Goal: Information Seeking & Learning: Learn about a topic

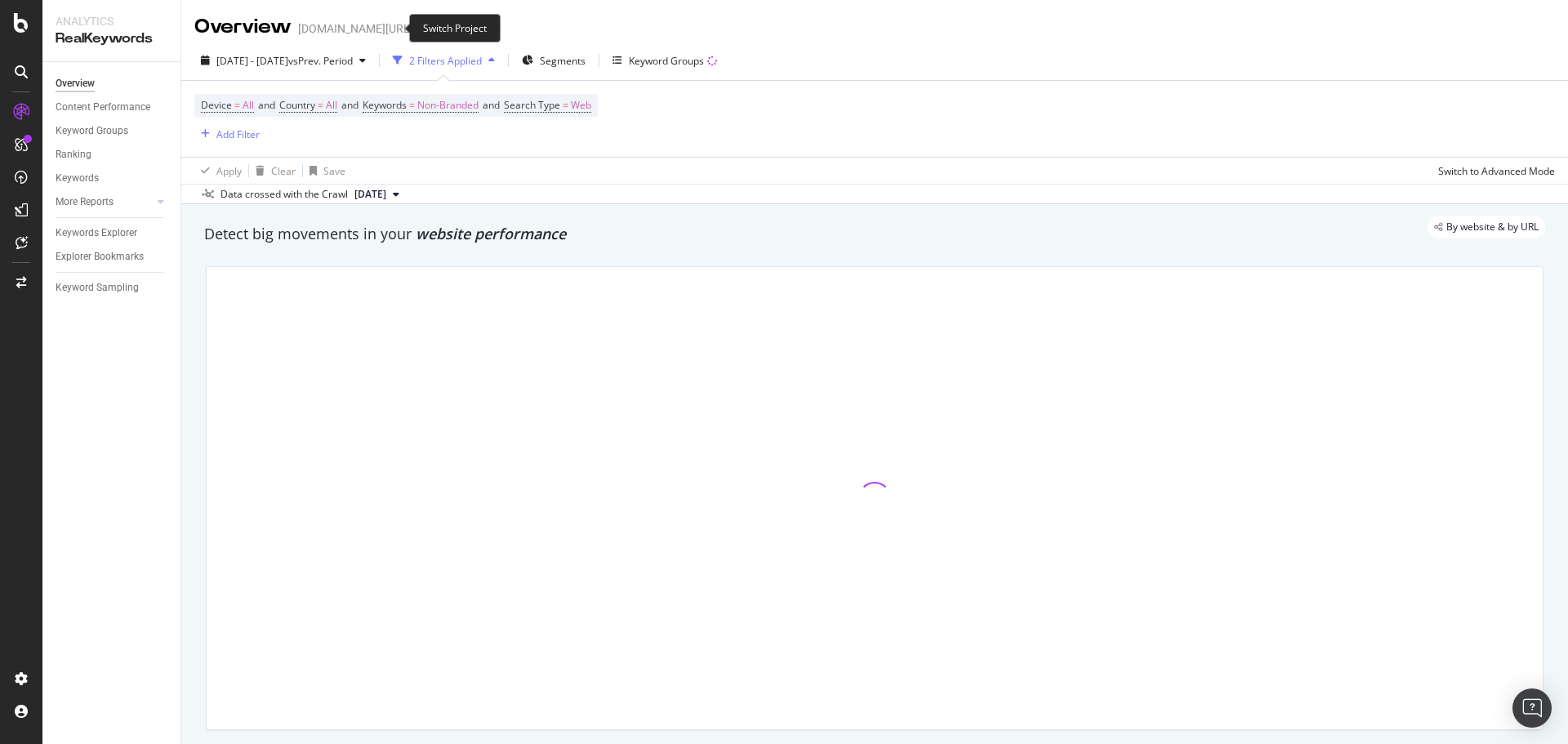
click at [420, 26] on icon "arrow-right-arrow-left" at bounding box center [424, 28] width 10 height 12
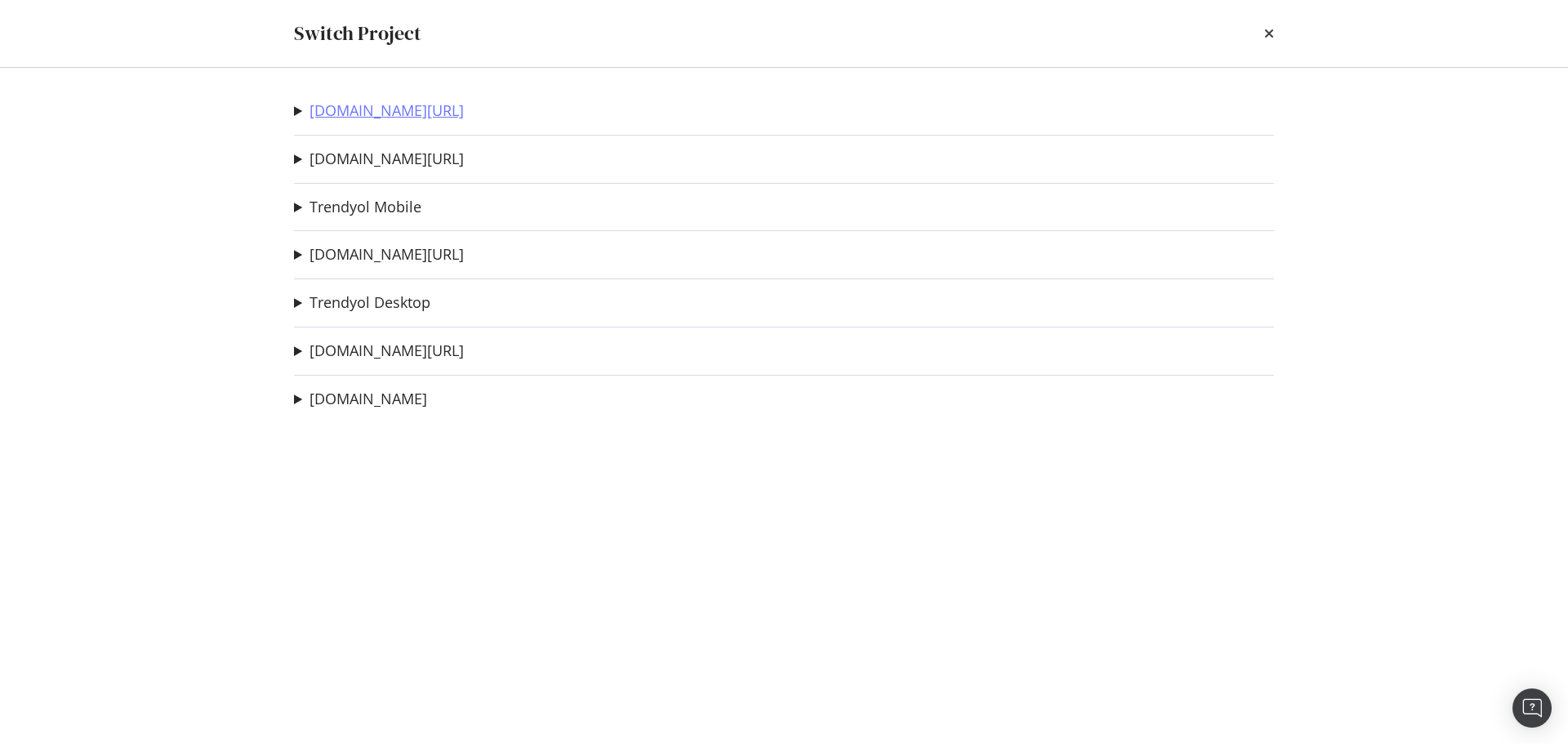
click at [400, 123] on div "trendyol.com/ar Sitemap Crawl - Deneme Ad-Hoc Project 2deneme Ad-Hoc Project De…" at bounding box center [784, 406] width 1045 height 676
click at [400, 115] on link "[DOMAIN_NAME][URL]" at bounding box center [386, 110] width 154 height 17
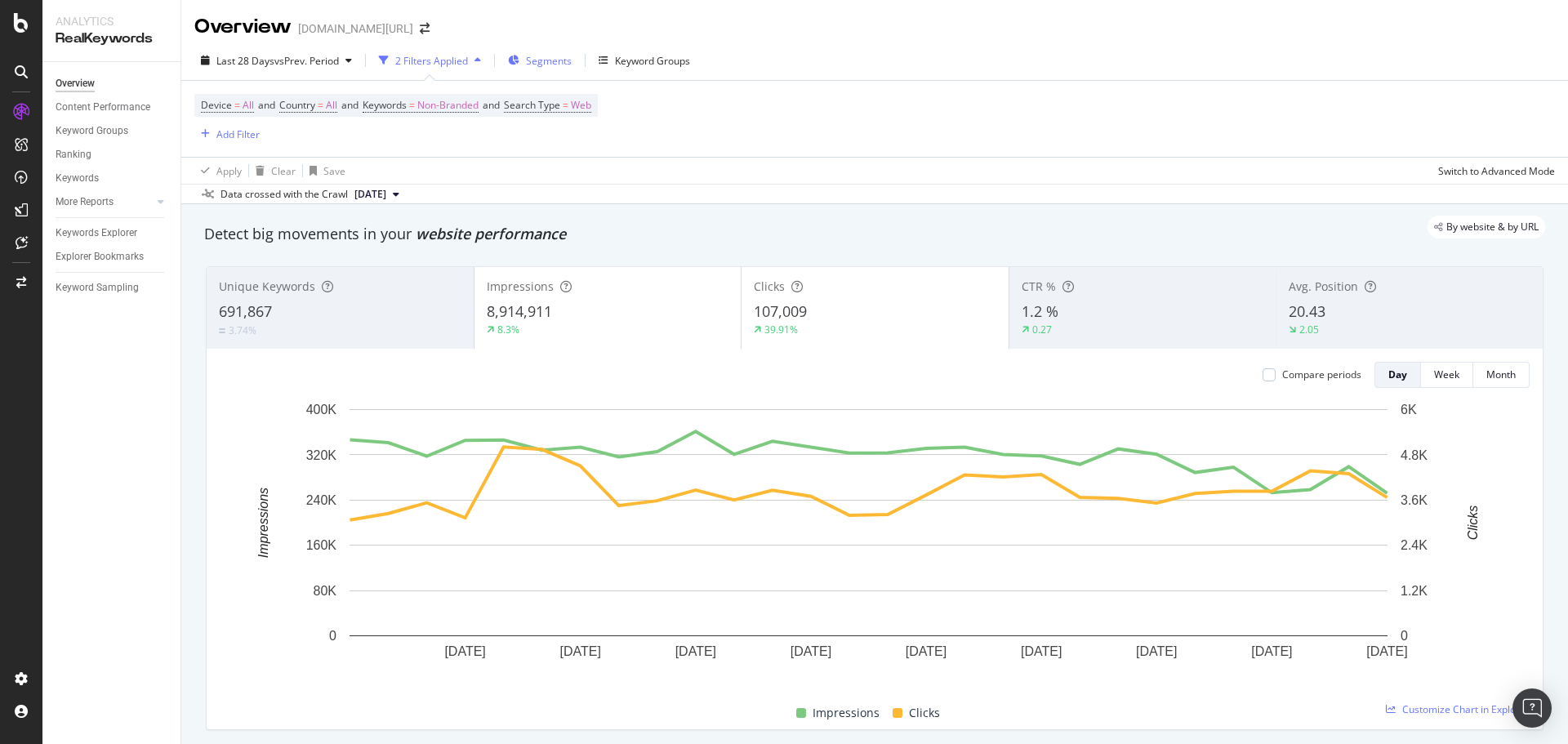
click at [528, 54] on div "Segments" at bounding box center [540, 61] width 64 height 25
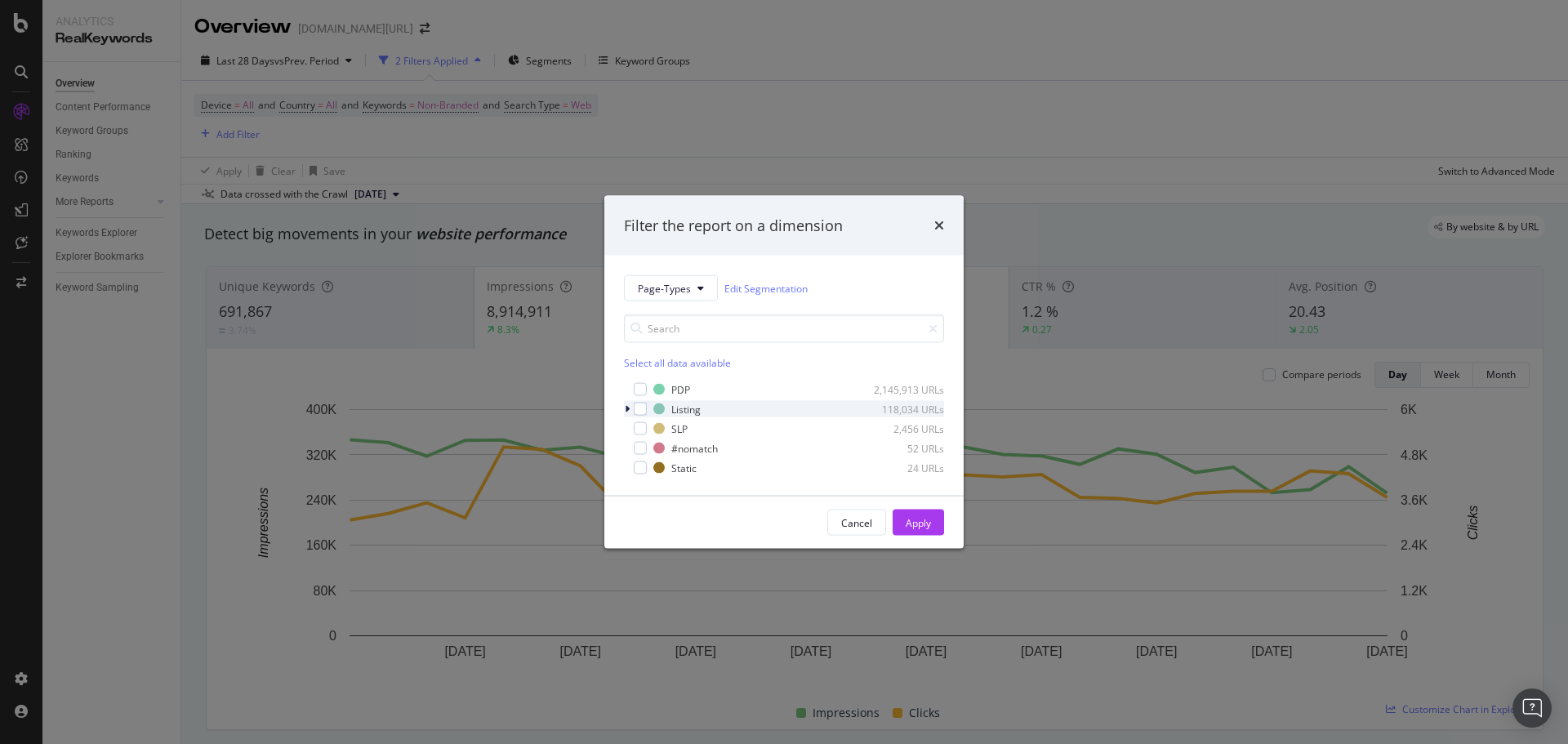
click at [626, 400] on div "modal" at bounding box center [628, 408] width 10 height 16
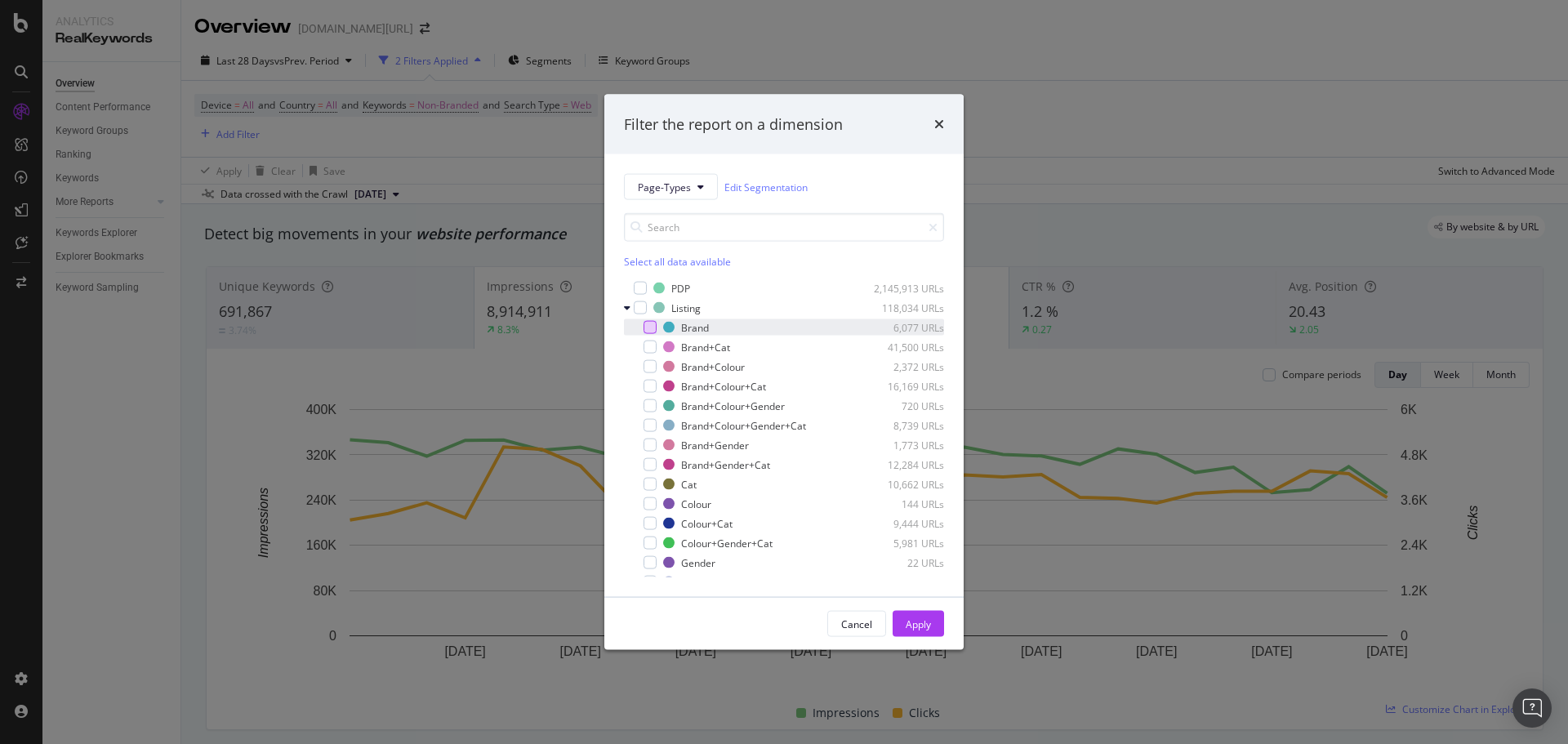
click at [654, 326] on div "modal" at bounding box center [650, 328] width 13 height 13
click at [915, 622] on div "Apply" at bounding box center [917, 624] width 25 height 14
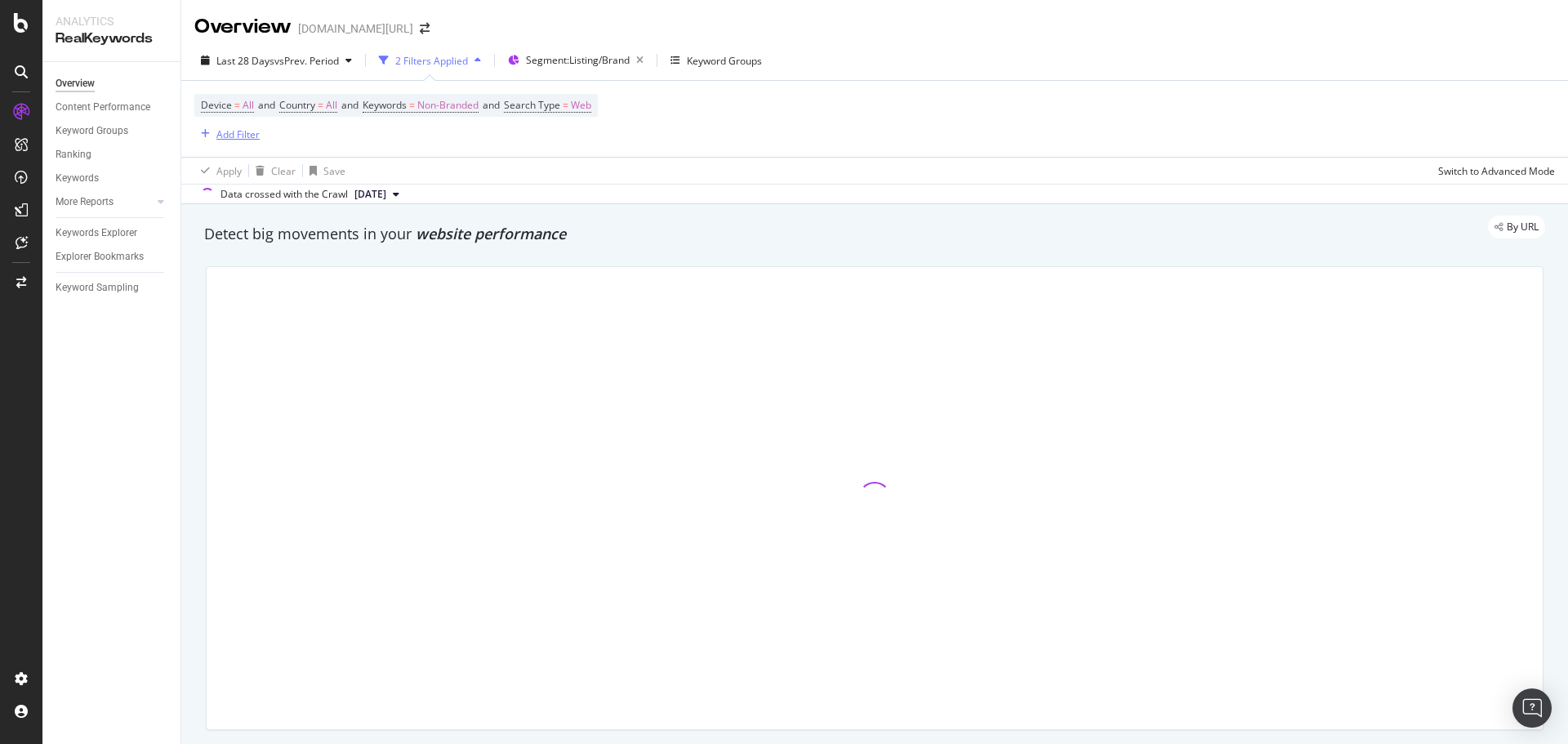
click at [223, 142] on div "Add Filter" at bounding box center [226, 133] width 65 height 18
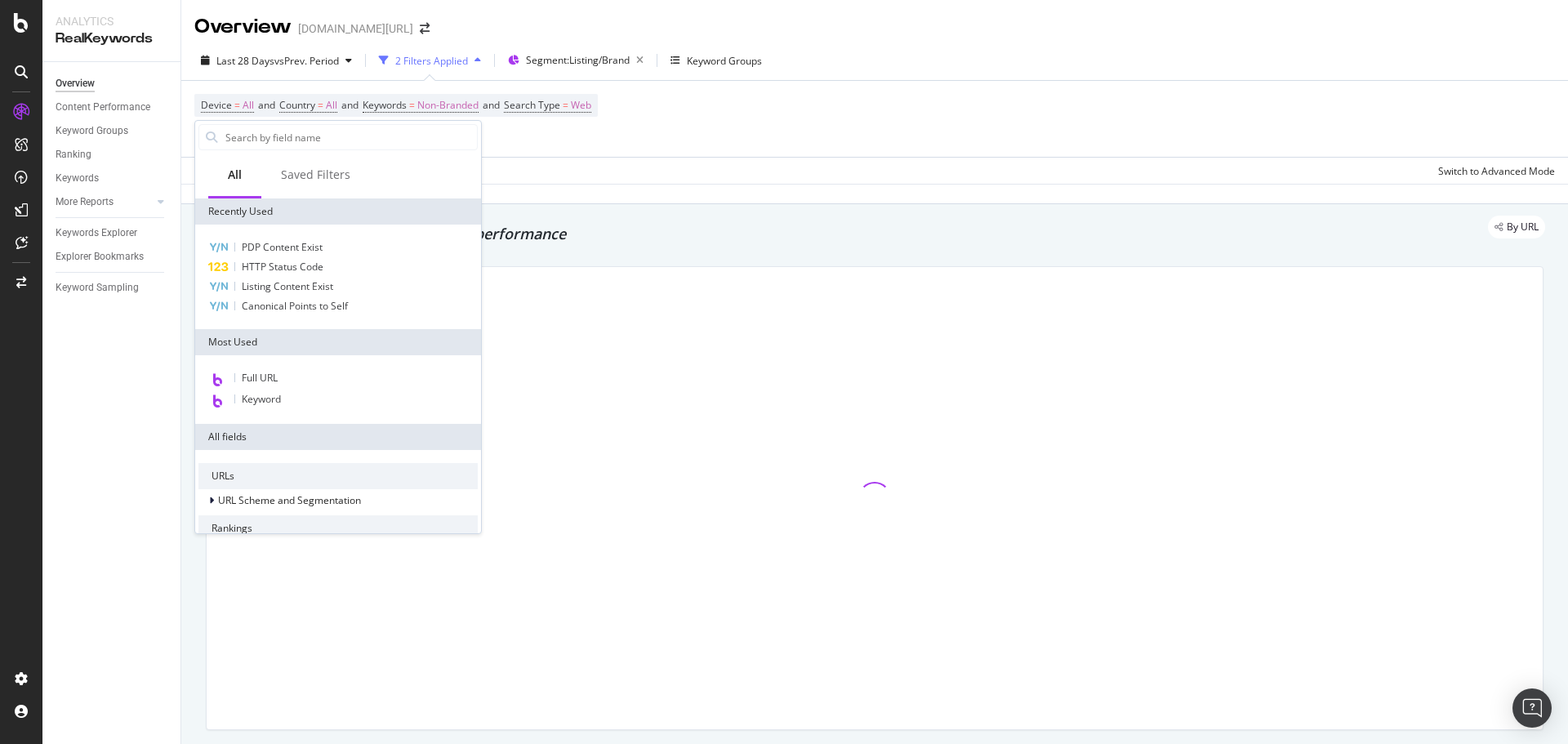
click at [285, 367] on div "Full URL Keyword" at bounding box center [337, 389] width 286 height 69
drag, startPoint x: 282, startPoint y: 381, endPoint x: 280, endPoint y: 344, distance: 37.1
click at [282, 381] on div "Full URL" at bounding box center [338, 379] width 279 height 21
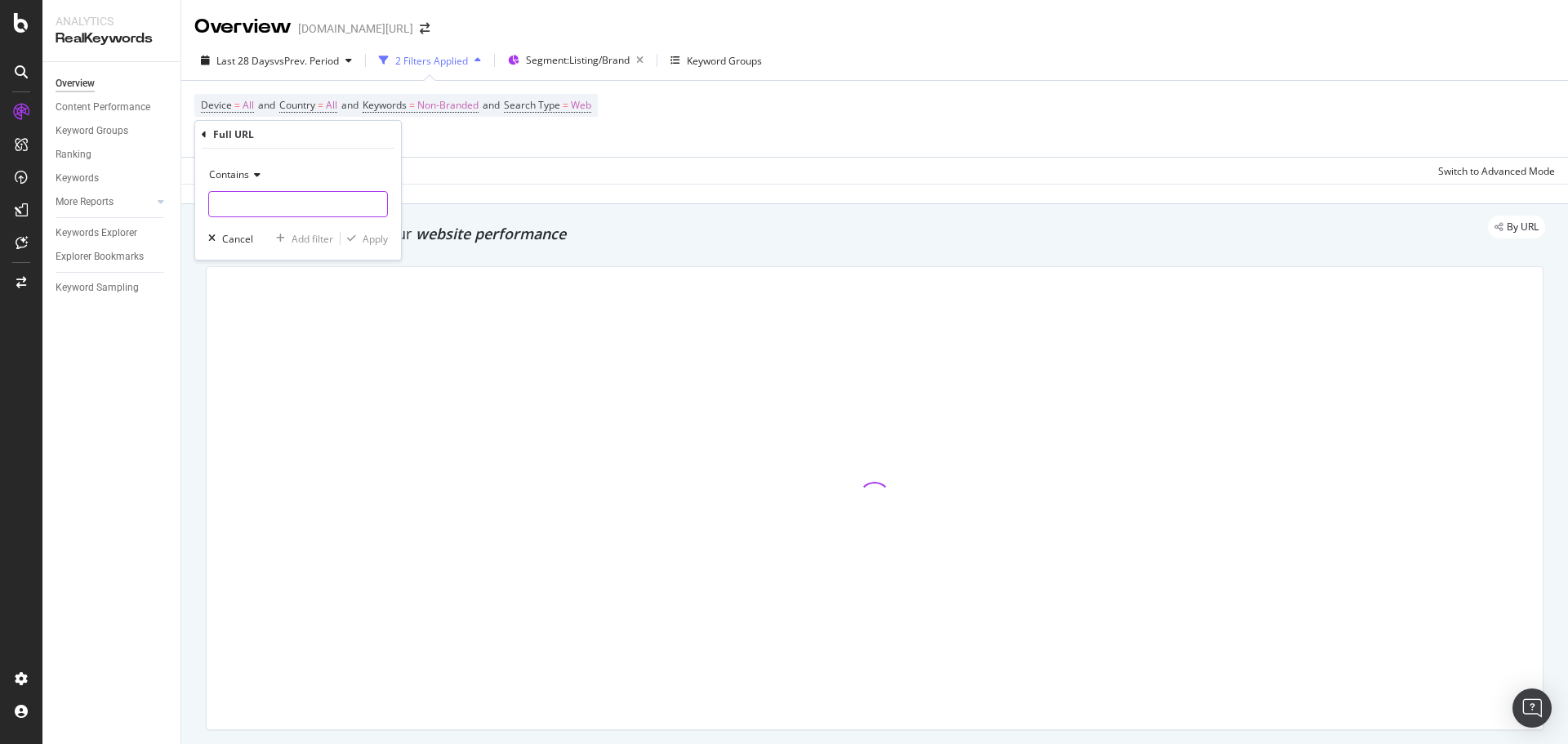
click at [260, 206] on input "text" at bounding box center [298, 204] width 178 height 26
type input "p"
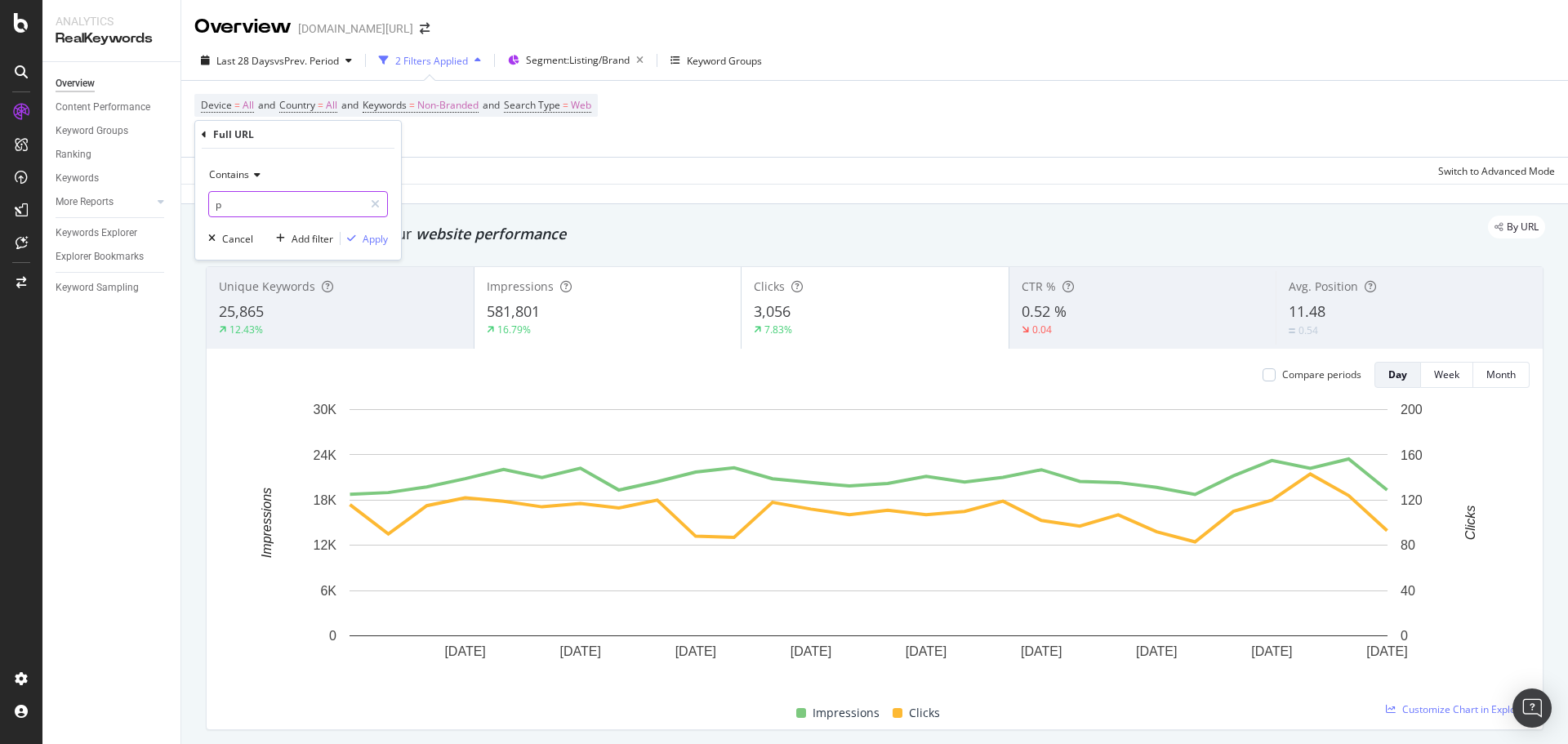
click at [243, 201] on input "p" at bounding box center [286, 204] width 154 height 26
type input "pi="
click at [228, 176] on span "Contains" at bounding box center [229, 174] width 40 height 14
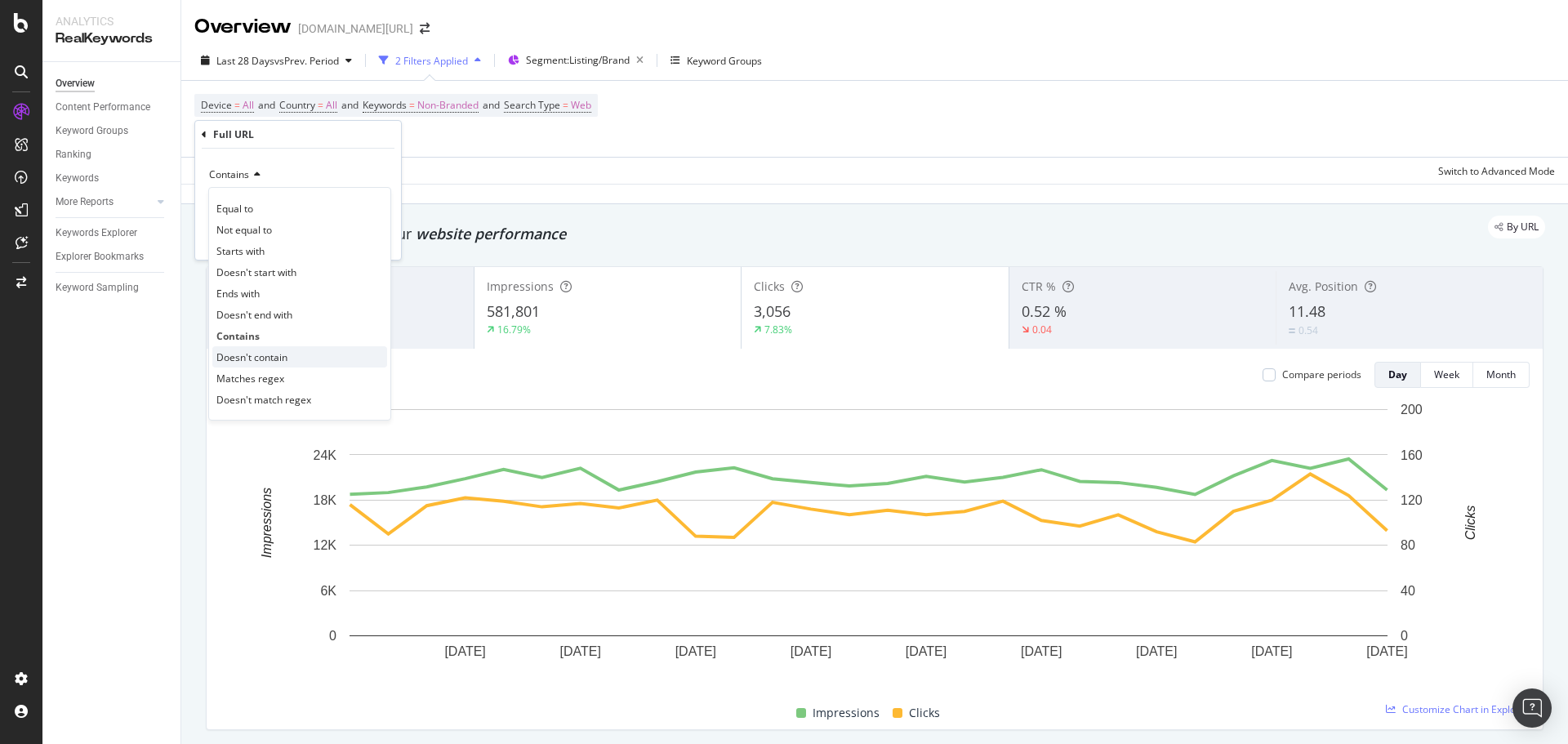
click at [272, 347] on div "Doesn't contain" at bounding box center [300, 357] width 174 height 21
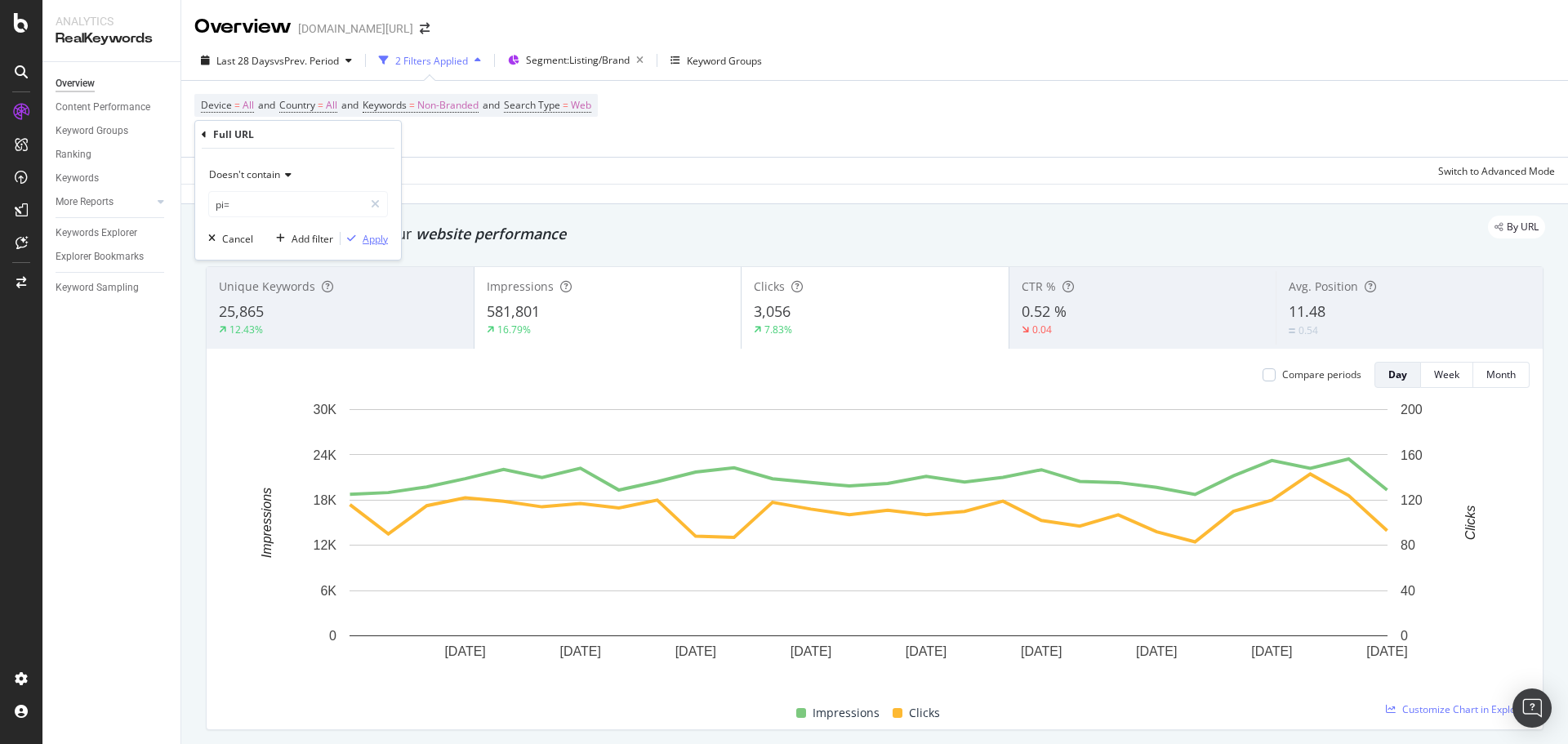
click at [377, 234] on div "Apply" at bounding box center [375, 239] width 25 height 14
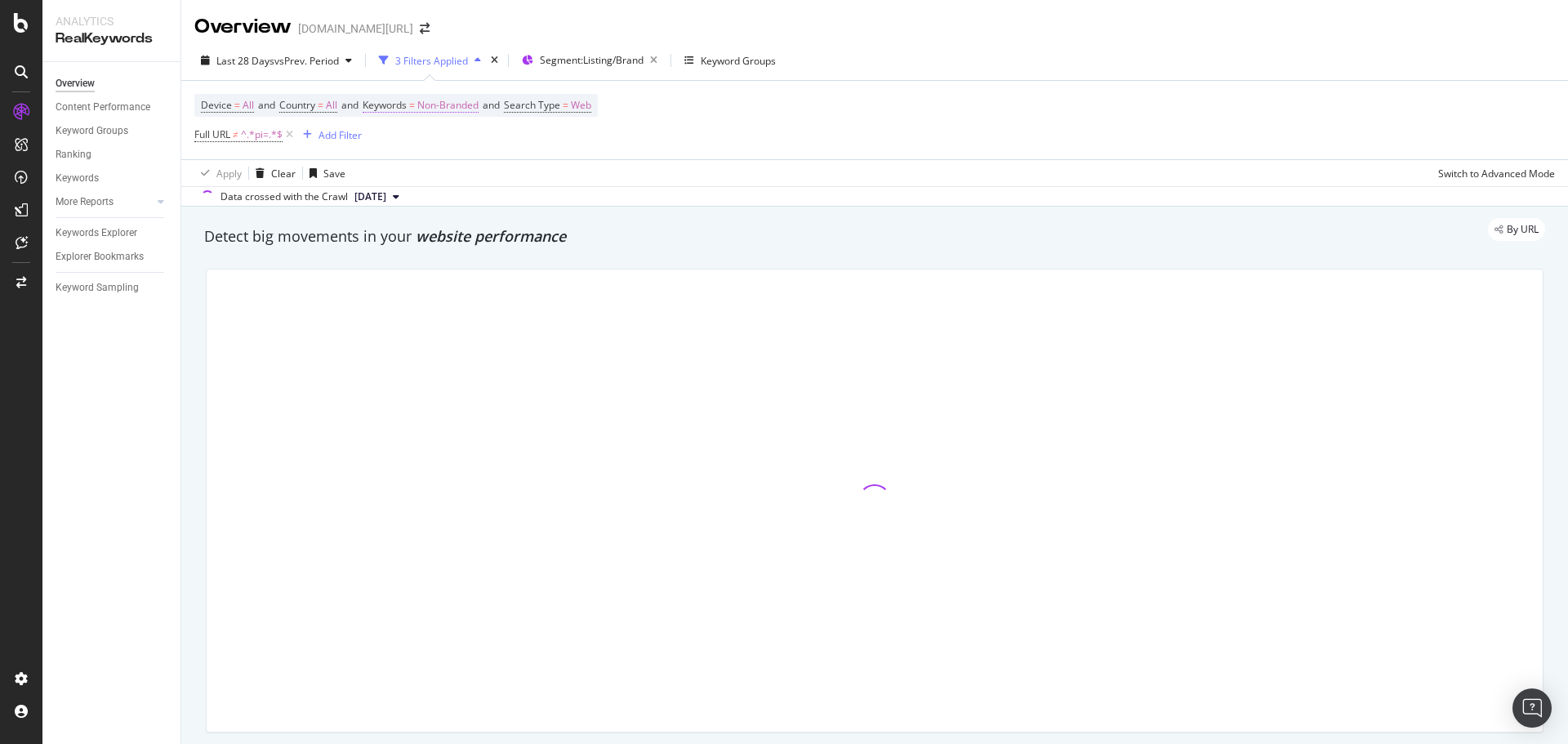
click at [457, 94] on span "Non-Branded" at bounding box center [448, 106] width 61 height 23
click at [440, 150] on span "Non-Branded" at bounding box center [420, 143] width 68 height 14
click at [442, 251] on span "Non-Branded & Anonymized queries" at bounding box center [483, 247] width 166 height 15
click at [569, 177] on div "Apply" at bounding box center [566, 179] width 25 height 14
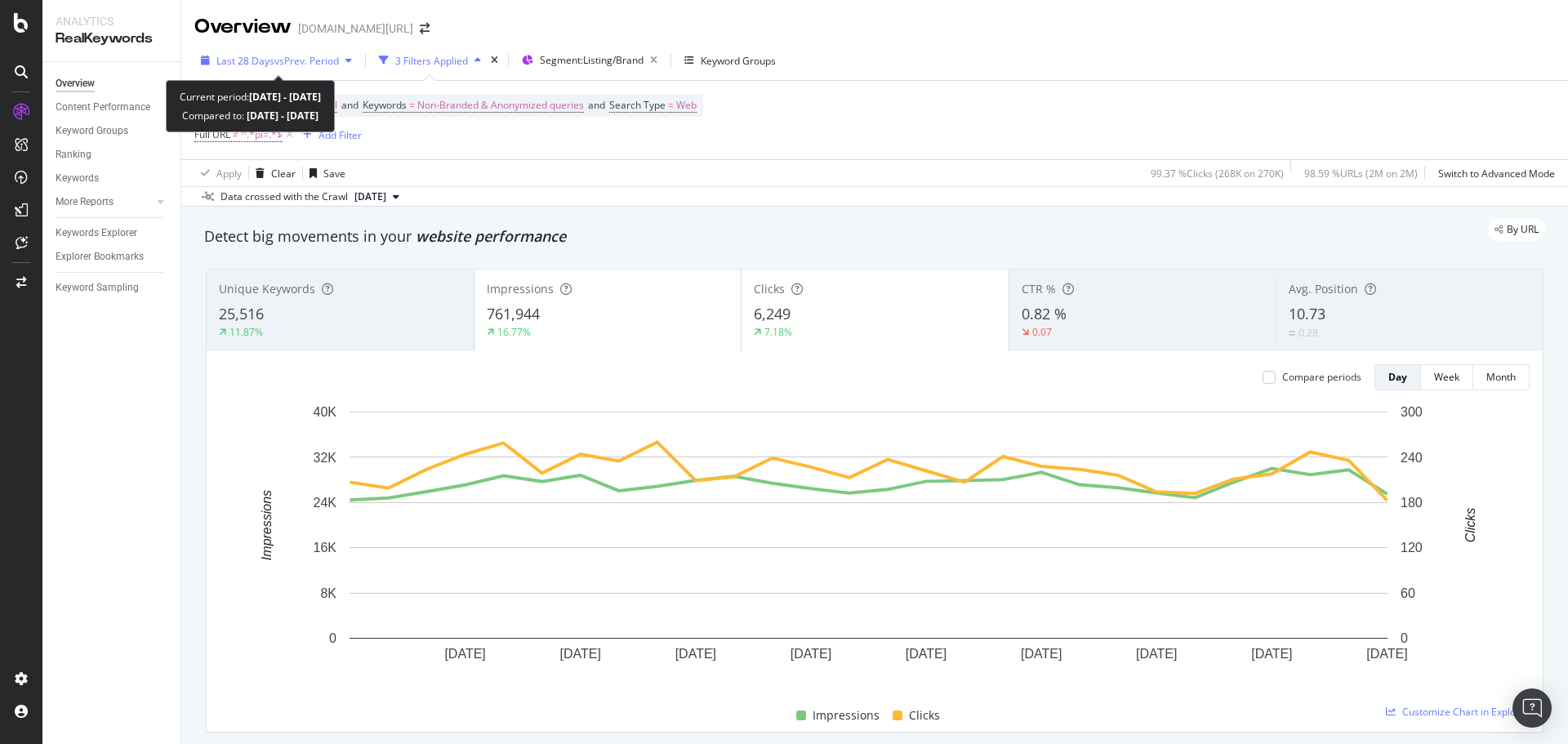
click at [308, 59] on span "vs Prev. Period" at bounding box center [306, 61] width 64 height 14
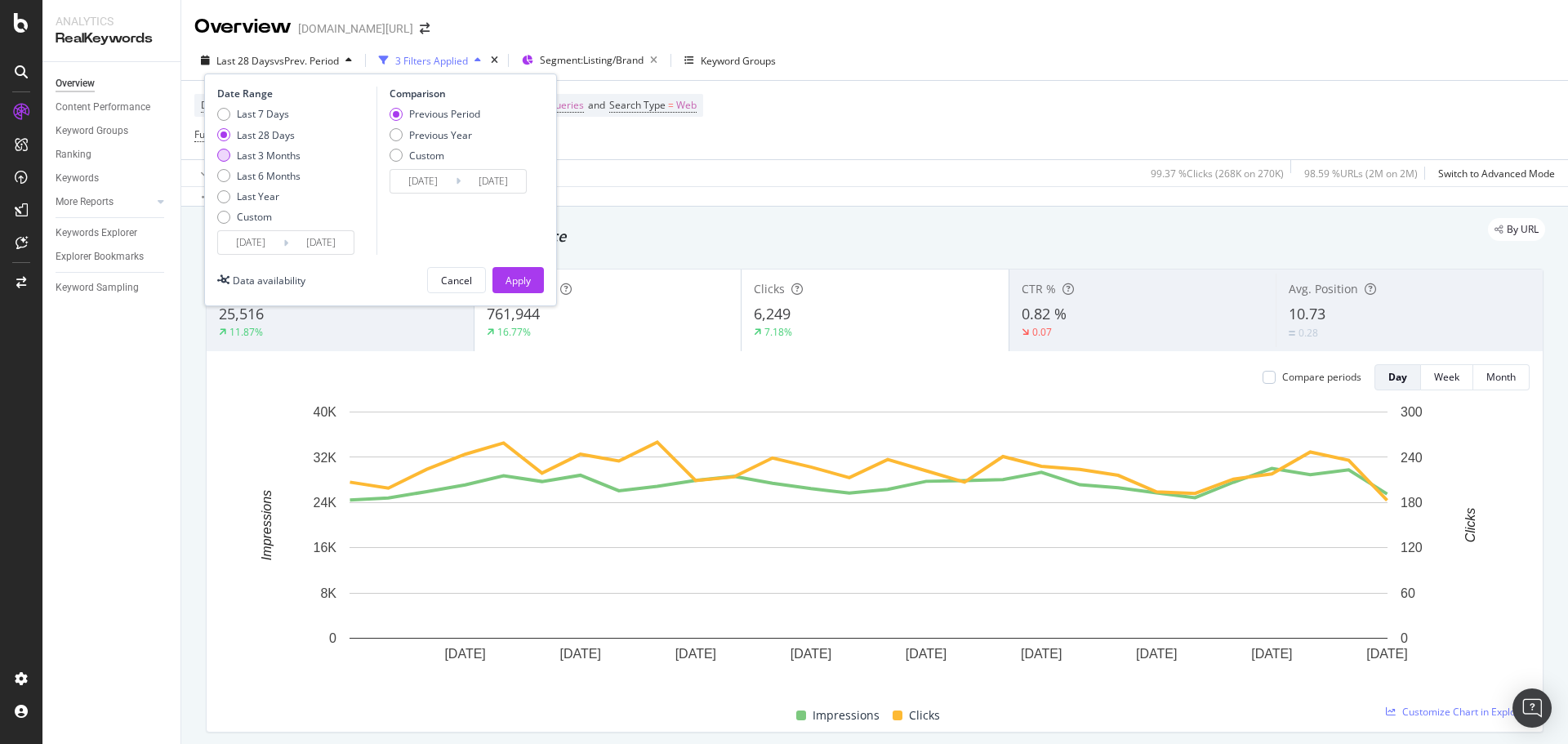
click at [289, 152] on div "Last 3 Months" at bounding box center [269, 156] width 64 height 14
type input "[DATE]"
click at [505, 279] on div "Apply" at bounding box center [518, 280] width 25 height 14
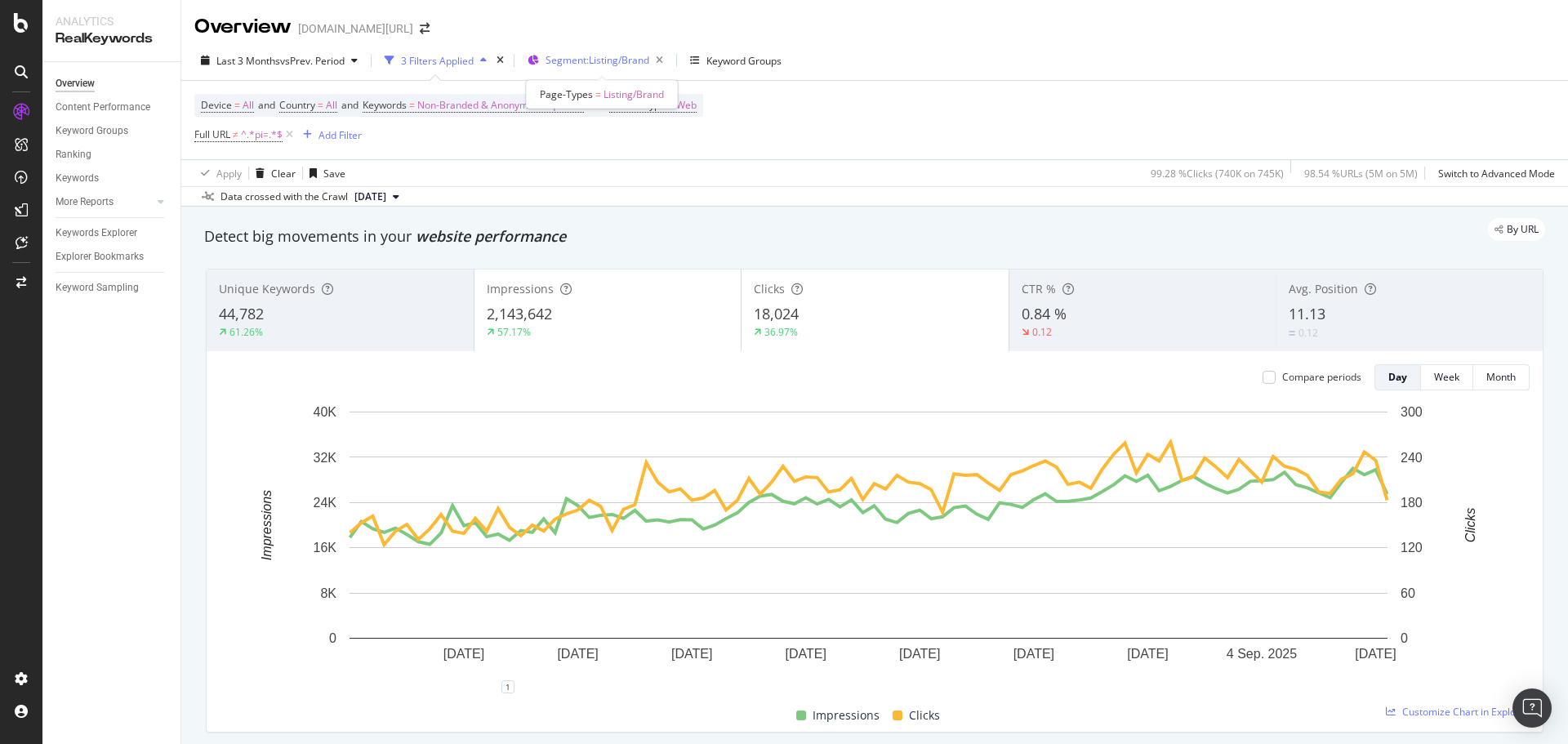
click at [622, 57] on span "Segment: Listing/Brand" at bounding box center [597, 61] width 104 height 14
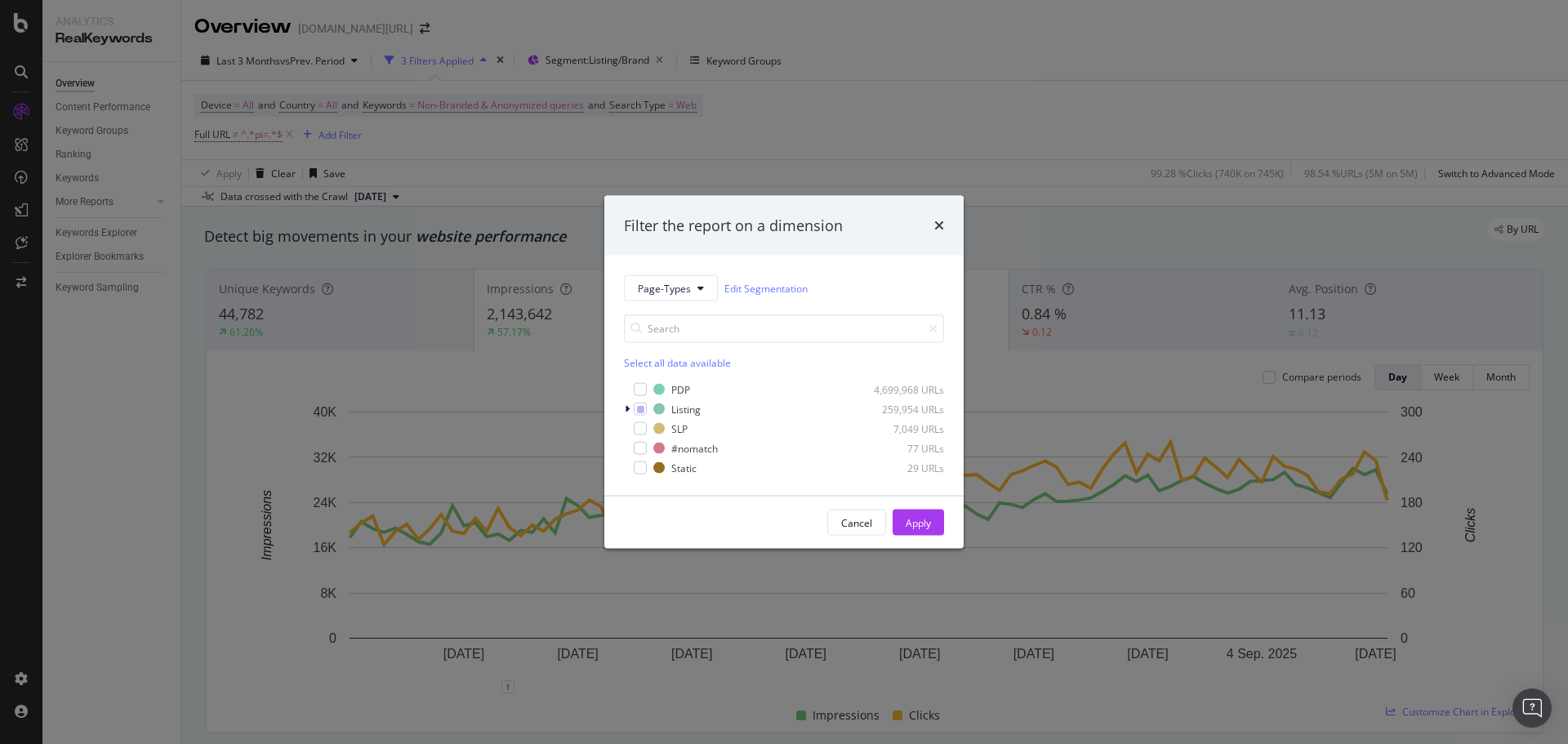
drag, startPoint x: 816, startPoint y: 77, endPoint x: 807, endPoint y: 80, distance: 9.5
click at [816, 77] on div "Filter the report on a dimension Page-Types Edit Segmentation Select all data a…" at bounding box center [784, 372] width 1568 height 744
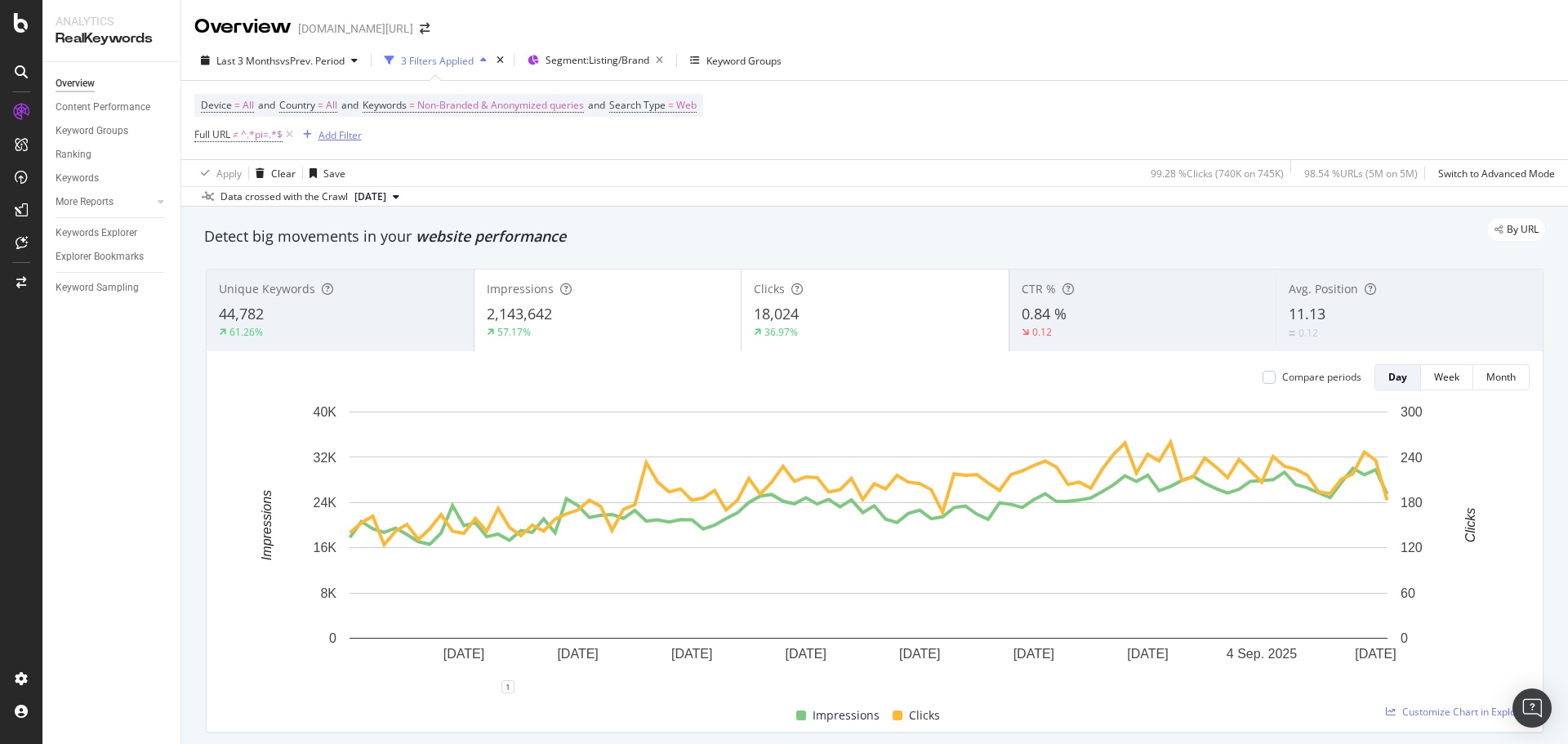
click at [344, 138] on div "Add Filter" at bounding box center [340, 135] width 44 height 14
drag, startPoint x: 658, startPoint y: 151, endPoint x: 331, endPoint y: 119, distance: 328.6
click at [657, 151] on div "Device = All and Country = All and Keywords = Non-Branded & Anonymized queries …" at bounding box center [874, 120] width 1361 height 78
click at [322, 112] on span "Country = All" at bounding box center [308, 105] width 58 height 15
click at [315, 149] on div "All" at bounding box center [387, 143] width 180 height 26
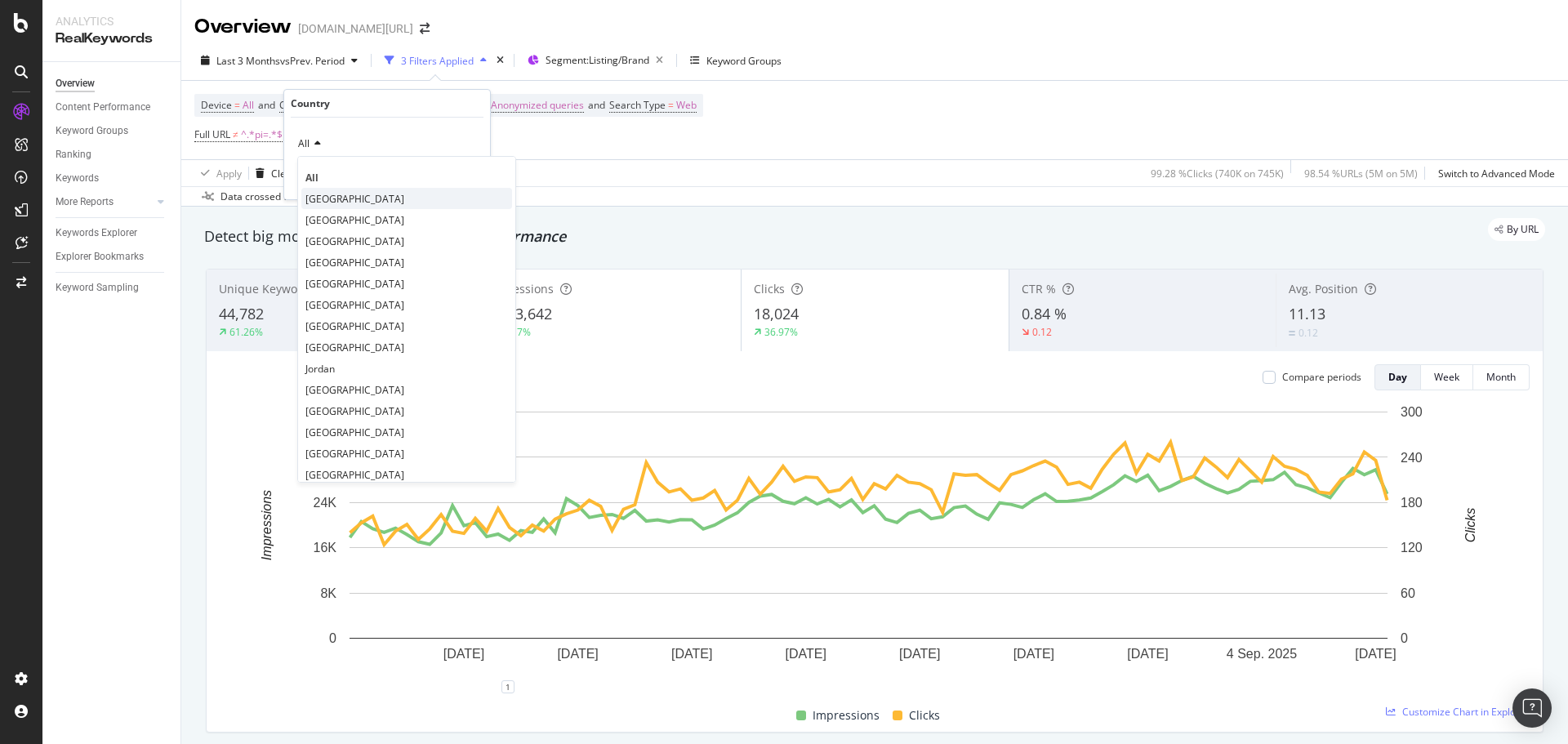
click at [348, 197] on span "[GEOGRAPHIC_DATA]" at bounding box center [354, 199] width 99 height 14
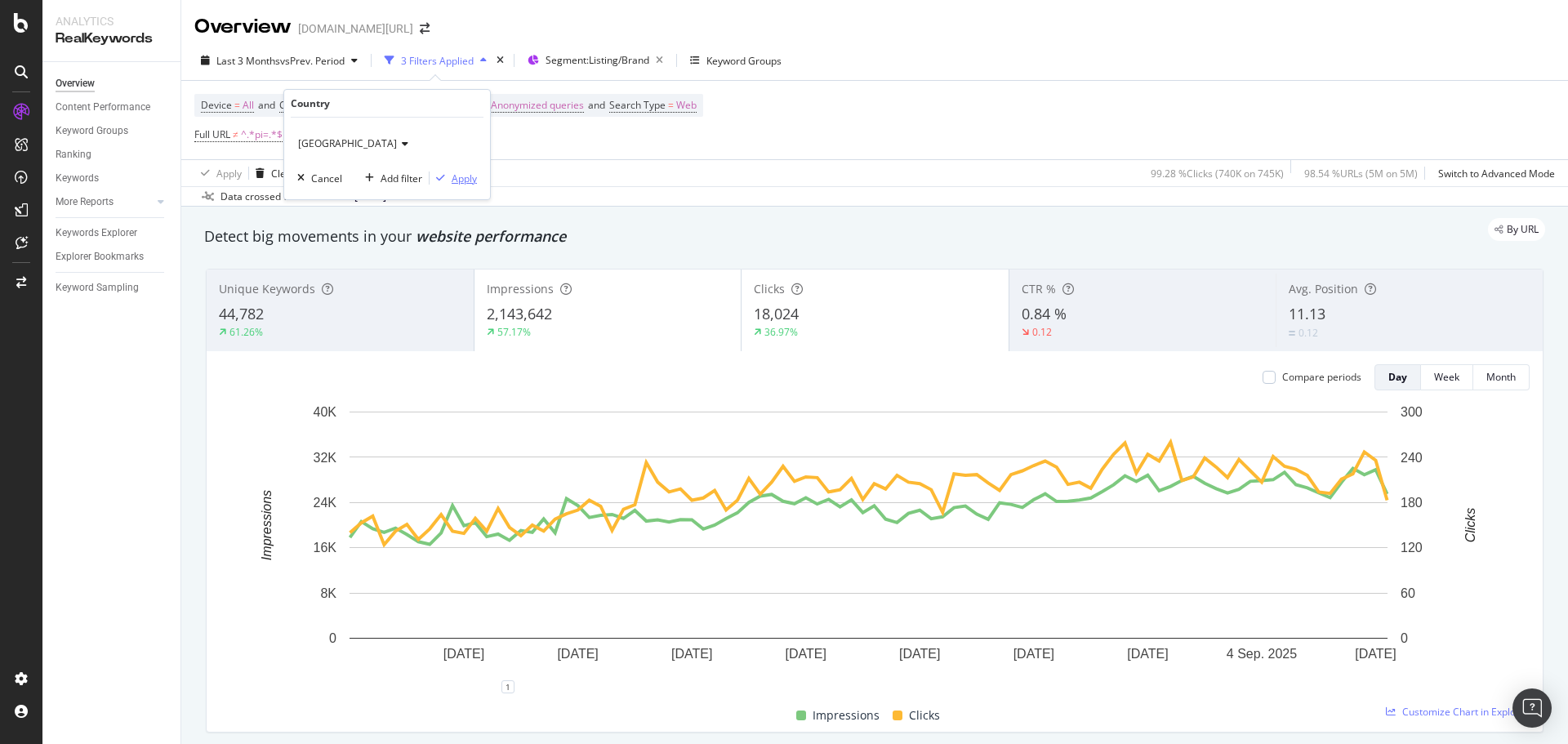
click at [460, 183] on div "Apply" at bounding box center [464, 179] width 25 height 14
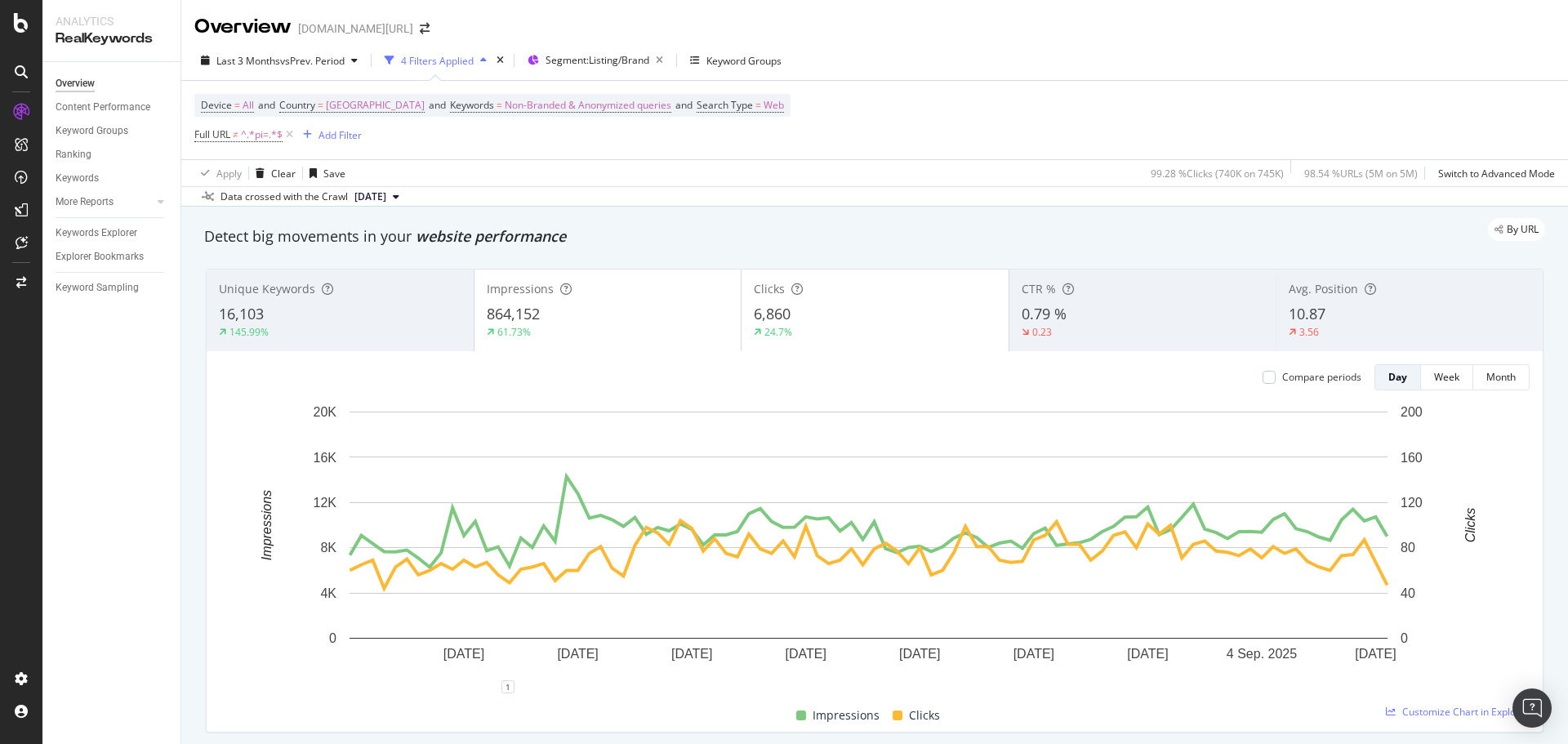
click at [926, 44] on div "Last 3 Months vs Prev. Period 4 Filters Applied Segment: Listing/Brand Keyword …" at bounding box center [875, 124] width 1386 height 166
click at [88, 239] on div "Keywords Explorer" at bounding box center [96, 232] width 82 height 17
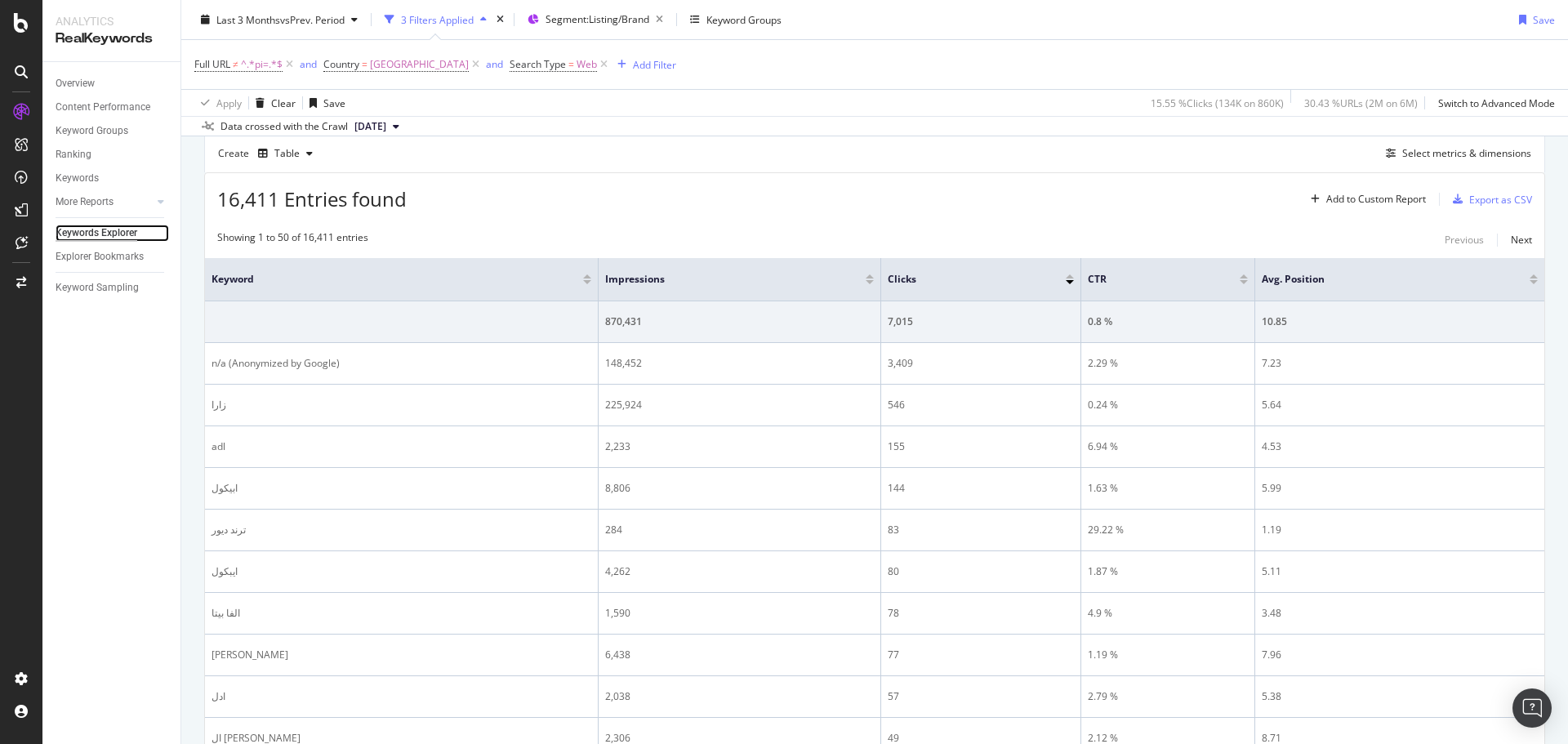
scroll to position [153, 0]
click at [1411, 158] on div "Select metrics & dimensions" at bounding box center [1455, 150] width 152 height 18
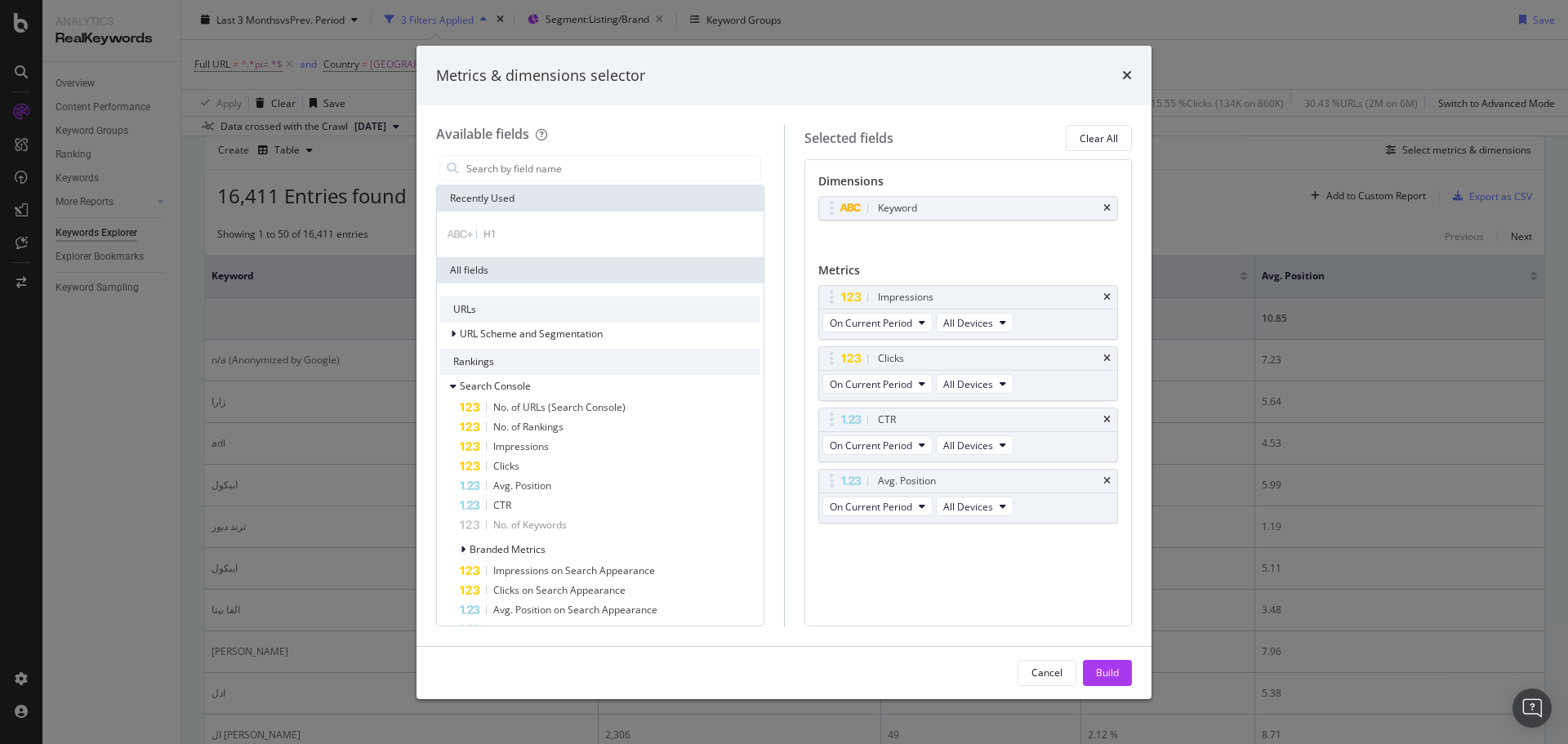
click at [545, 186] on div "Recently Used" at bounding box center [600, 198] width 327 height 26
click at [545, 166] on input "modal" at bounding box center [612, 168] width 295 height 25
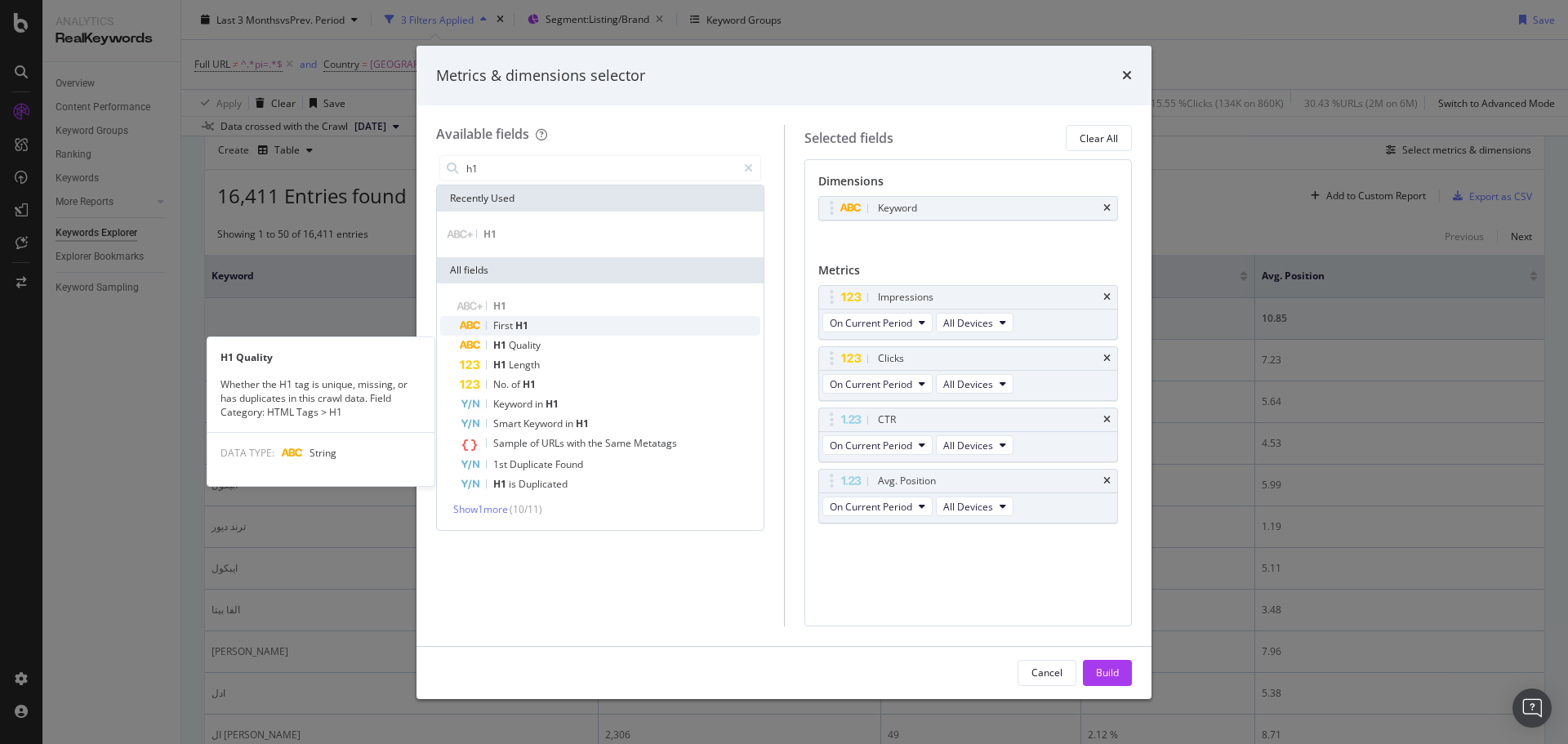
click at [521, 326] on span "H1" at bounding box center [521, 326] width 13 height 14
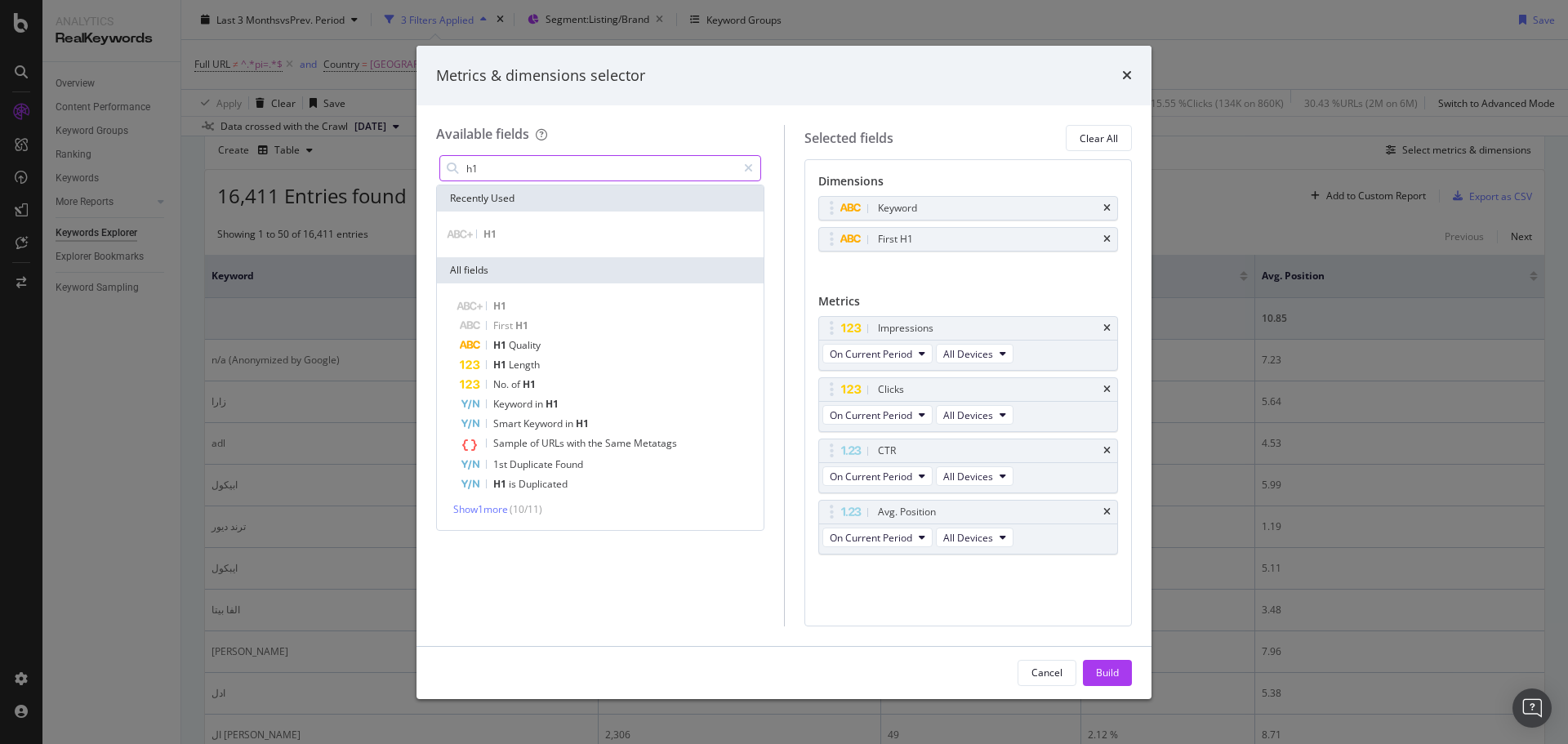
click at [532, 165] on input "h1" at bounding box center [601, 168] width 272 height 25
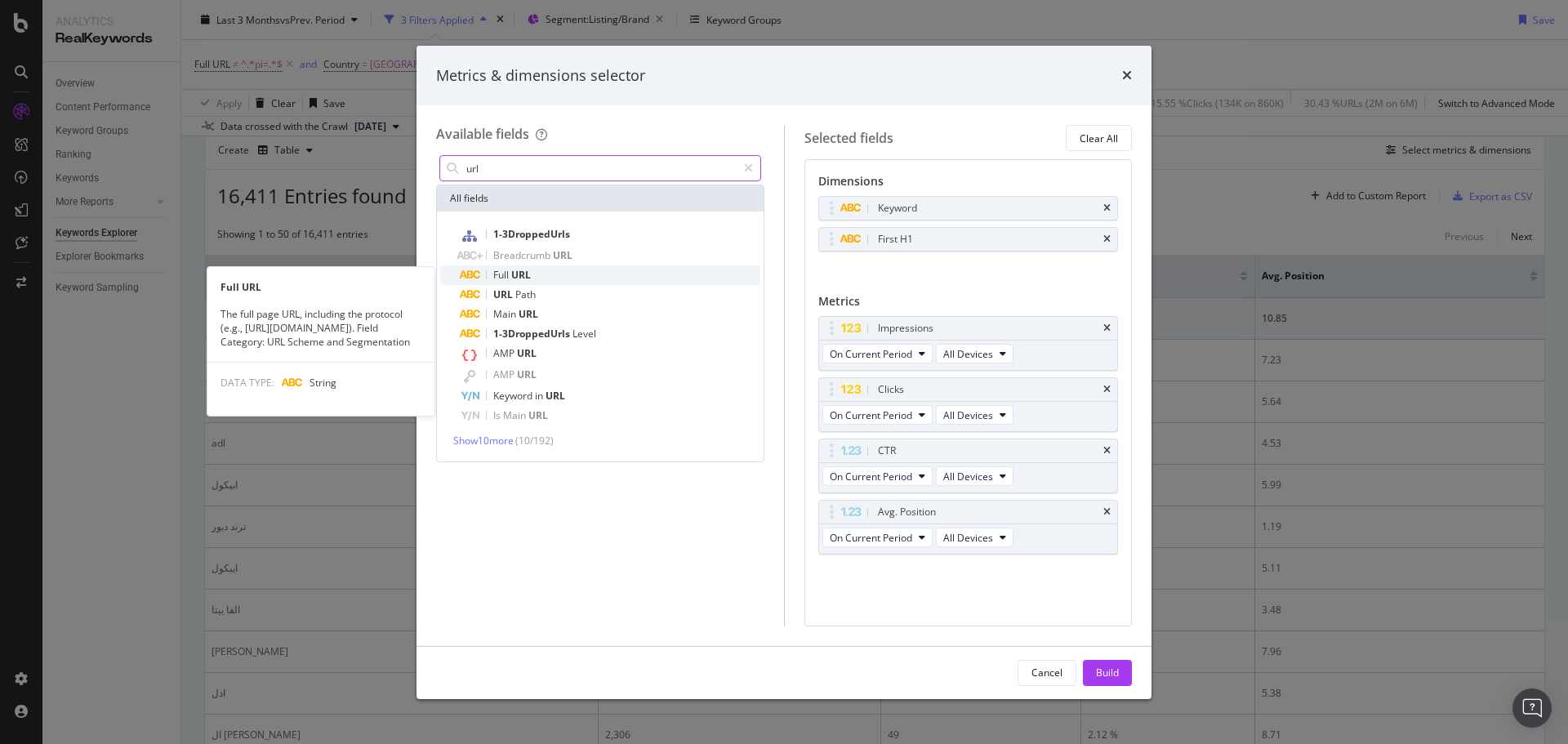
type input "url"
click at [526, 272] on span "URL" at bounding box center [521, 275] width 20 height 14
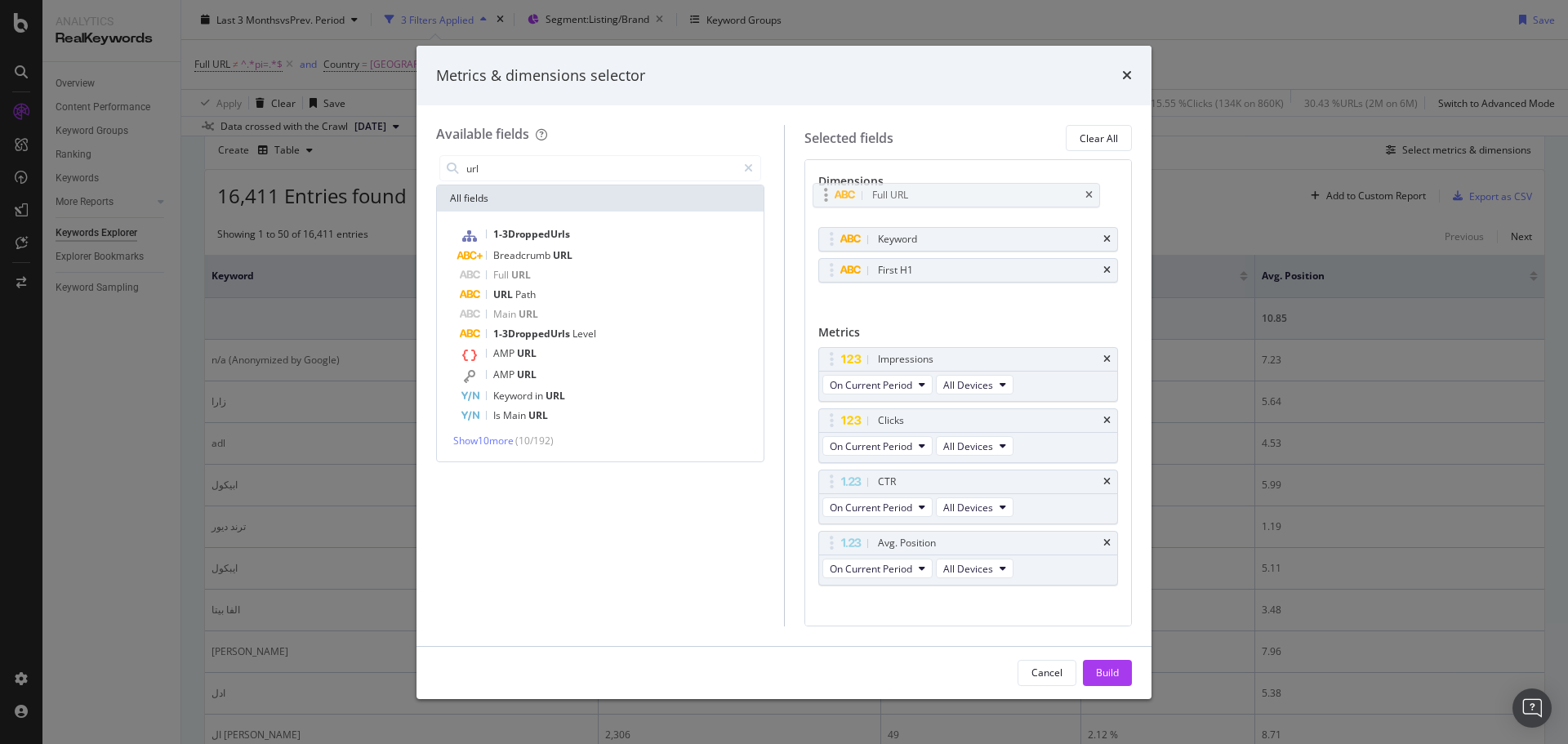
drag, startPoint x: 832, startPoint y: 267, endPoint x: 827, endPoint y: 199, distance: 68.2
click at [827, 199] on body "Analytics RealKeywords Overview Content Performance Keyword Groups Ranking Keyw…" at bounding box center [784, 372] width 1568 height 744
click at [1088, 236] on div "Keyword" at bounding box center [968, 239] width 299 height 23
drag, startPoint x: 1024, startPoint y: 239, endPoint x: 1022, endPoint y: 271, distance: 32.1
click at [1103, 480] on icon "times" at bounding box center [1107, 481] width 7 height 10
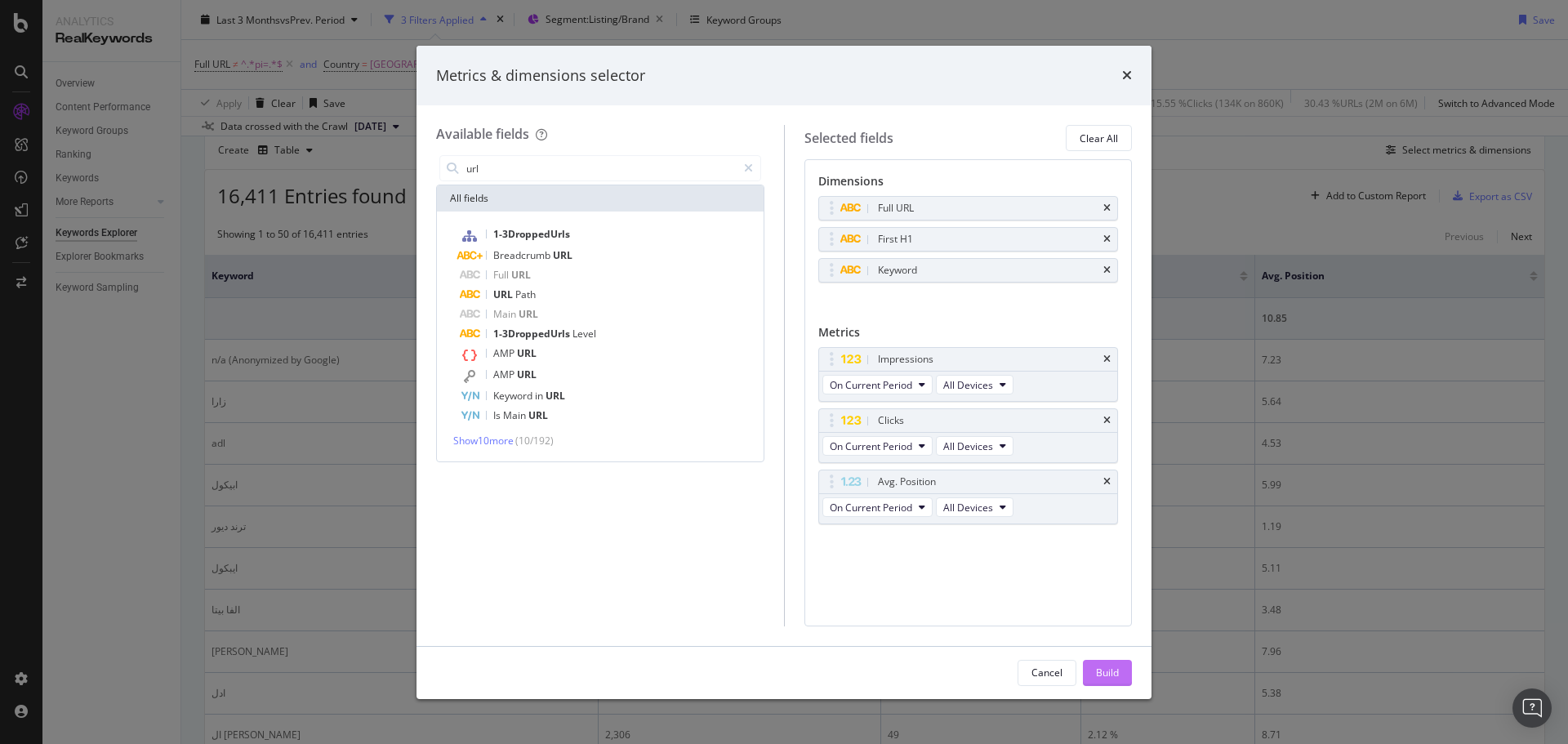
click at [1113, 668] on div "Build" at bounding box center [1107, 673] width 23 height 14
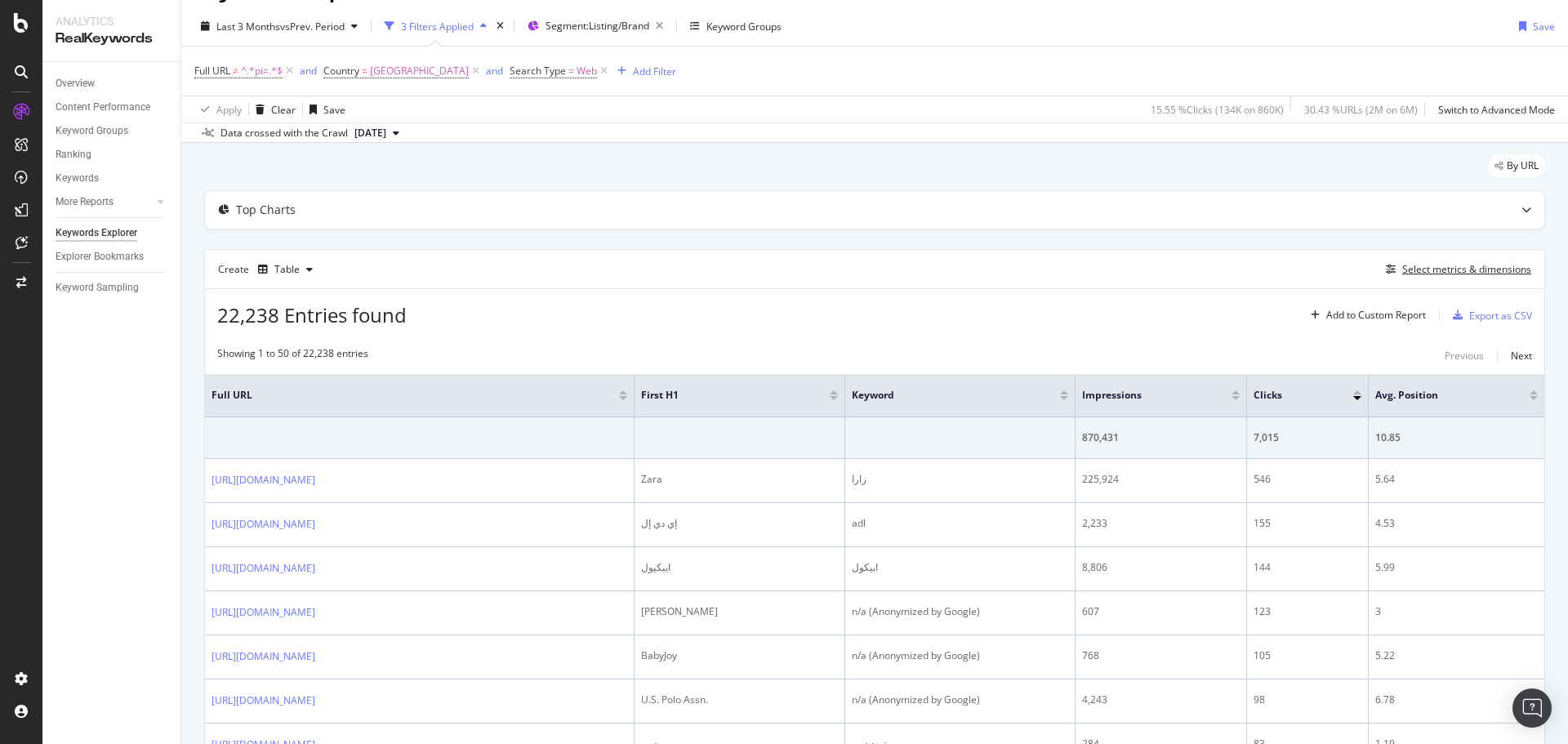
scroll to position [178, 0]
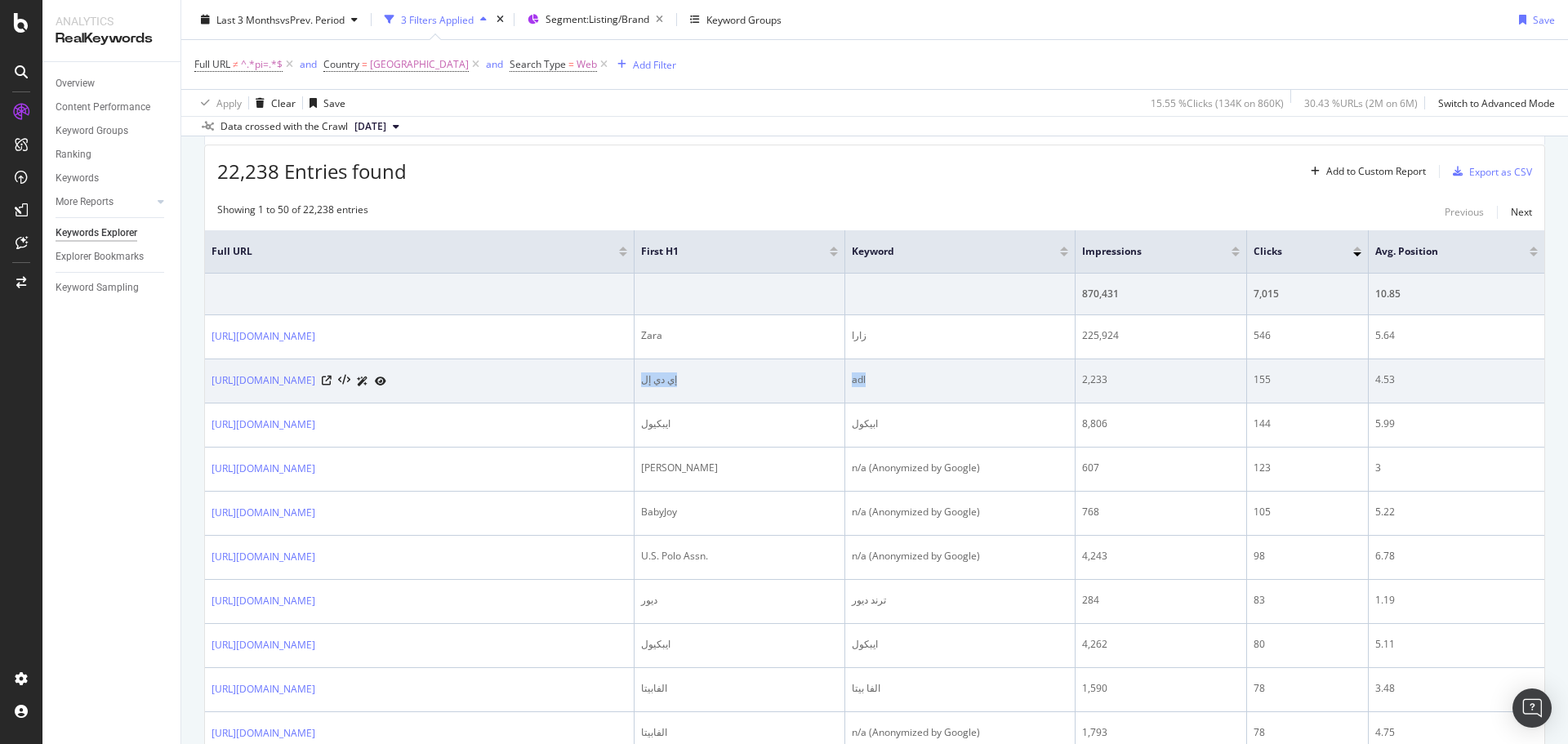
drag, startPoint x: 887, startPoint y: 381, endPoint x: 727, endPoint y: 382, distance: 160.0
click at [727, 382] on tr "https://www.trendyol.com/ar/adl-x-b555 إي دي إل adl 2,233 155 4.53" at bounding box center [874, 382] width 1339 height 44
click at [754, 378] on div "إي دي إل" at bounding box center [740, 379] width 198 height 15
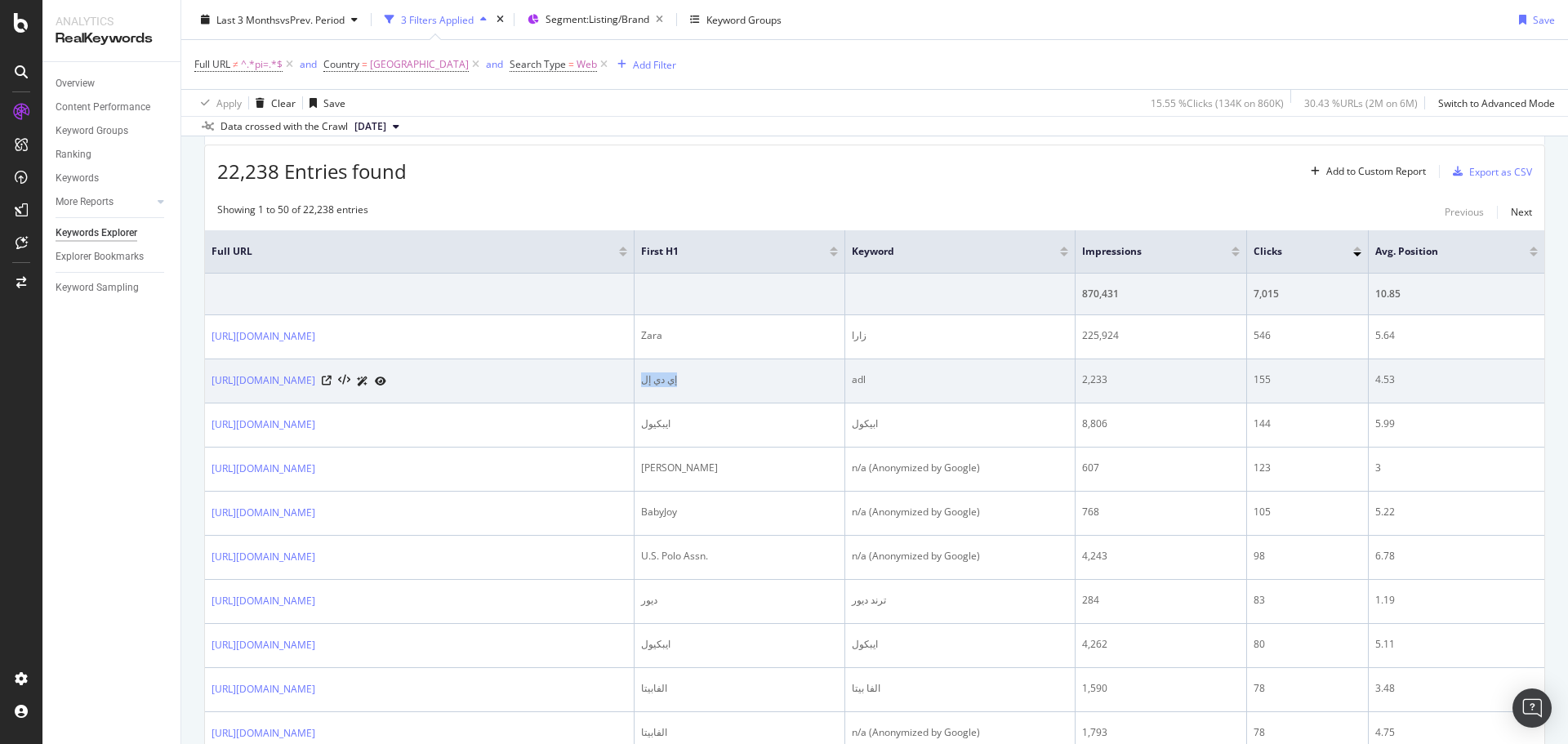
click at [788, 380] on div "إي دي إل" at bounding box center [740, 379] width 198 height 15
click at [749, 383] on div "إي دي إل" at bounding box center [740, 379] width 198 height 15
click at [749, 384] on div "إي دي إل" at bounding box center [740, 379] width 198 height 15
click at [781, 381] on div "إي دي إل" at bounding box center [740, 379] width 198 height 15
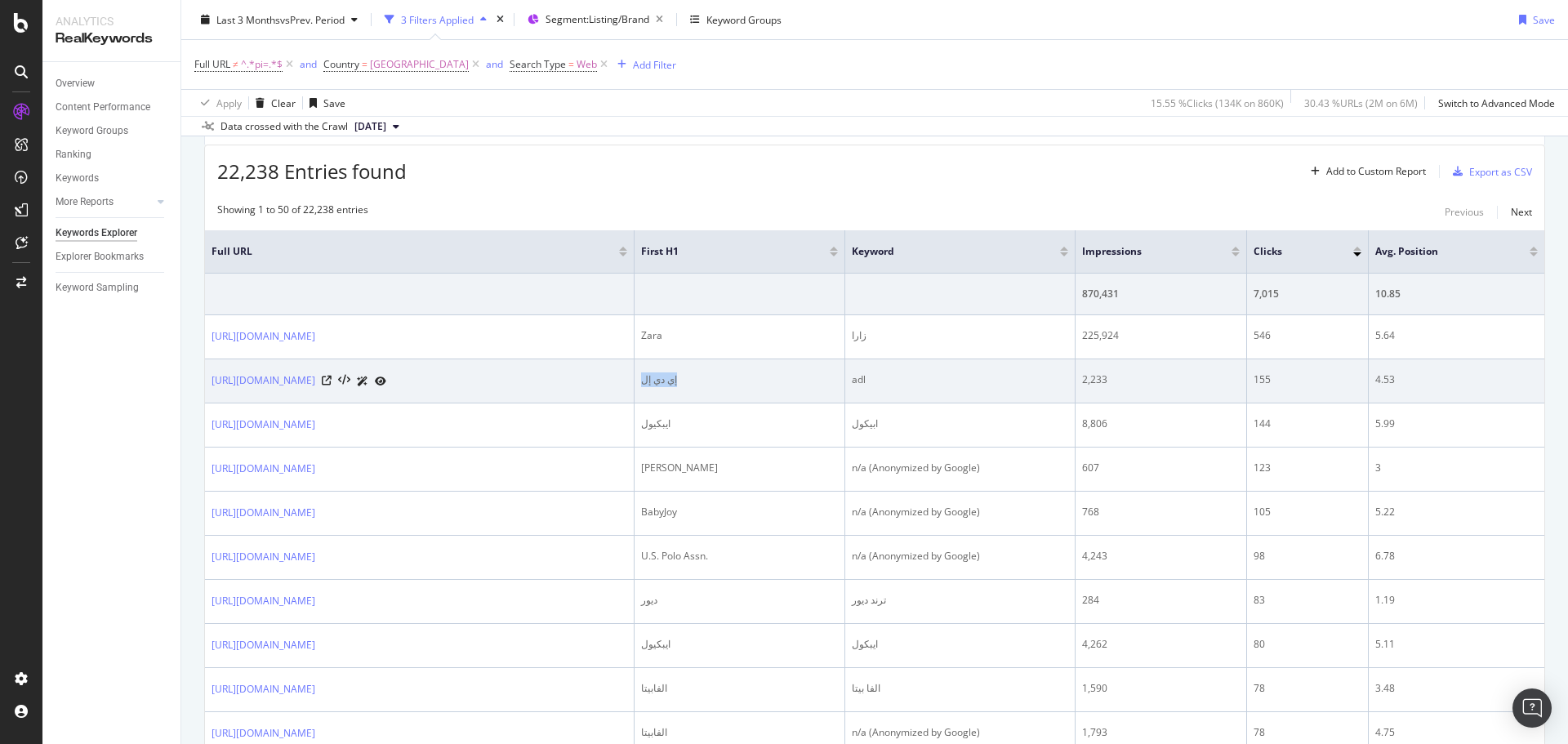
drag, startPoint x: 781, startPoint y: 381, endPoint x: 737, endPoint y: 383, distance: 44.0
click at [737, 383] on div "إي دي إل" at bounding box center [740, 379] width 198 height 15
click at [747, 378] on div "إي دي إل" at bounding box center [740, 379] width 198 height 15
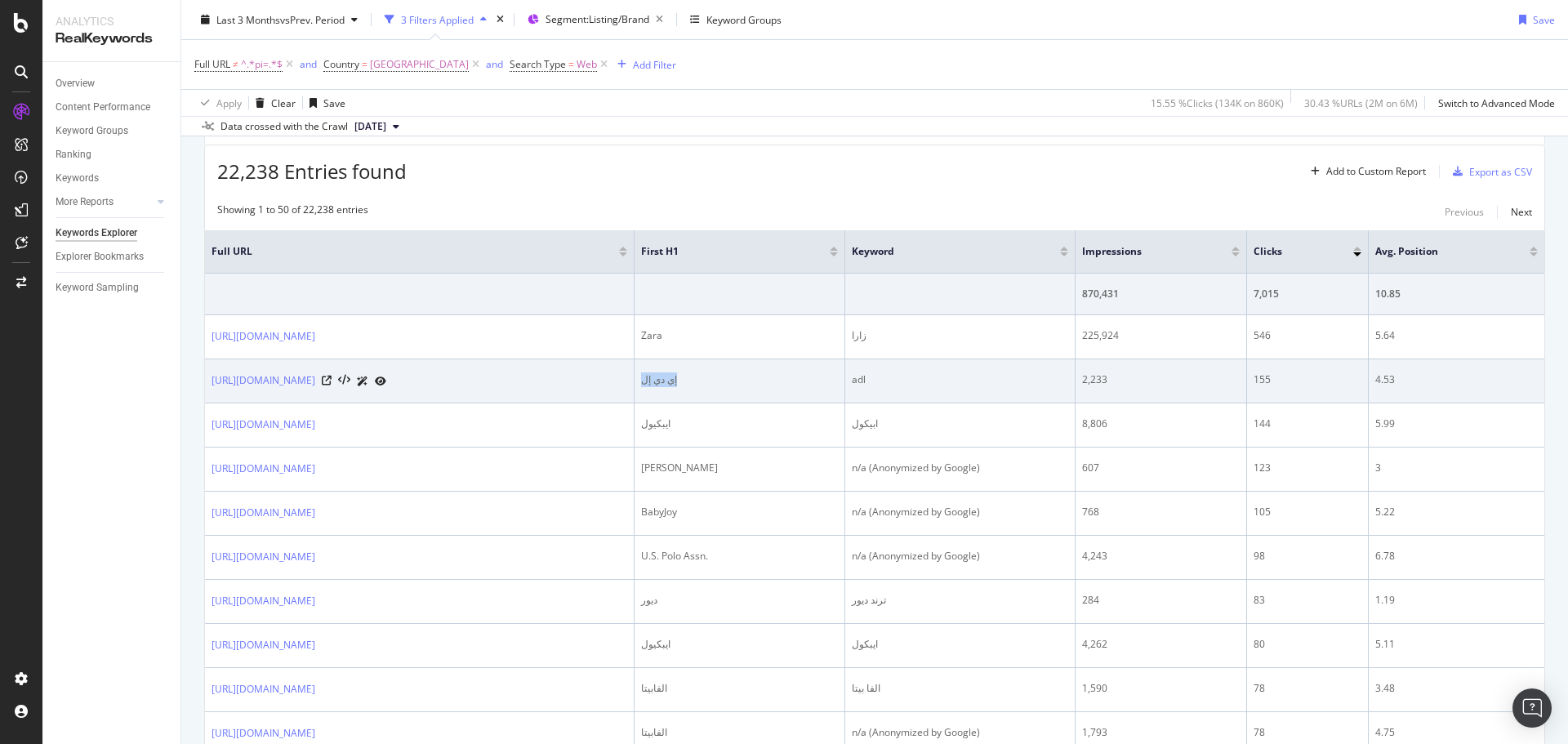
click at [771, 374] on div "إي دي إل" at bounding box center [740, 379] width 198 height 15
drag, startPoint x: 772, startPoint y: 381, endPoint x: 736, endPoint y: 384, distance: 36.1
click at [736, 384] on div "إي دي إل" at bounding box center [740, 379] width 198 height 15
click at [747, 382] on div "إي دي إل" at bounding box center [740, 379] width 198 height 15
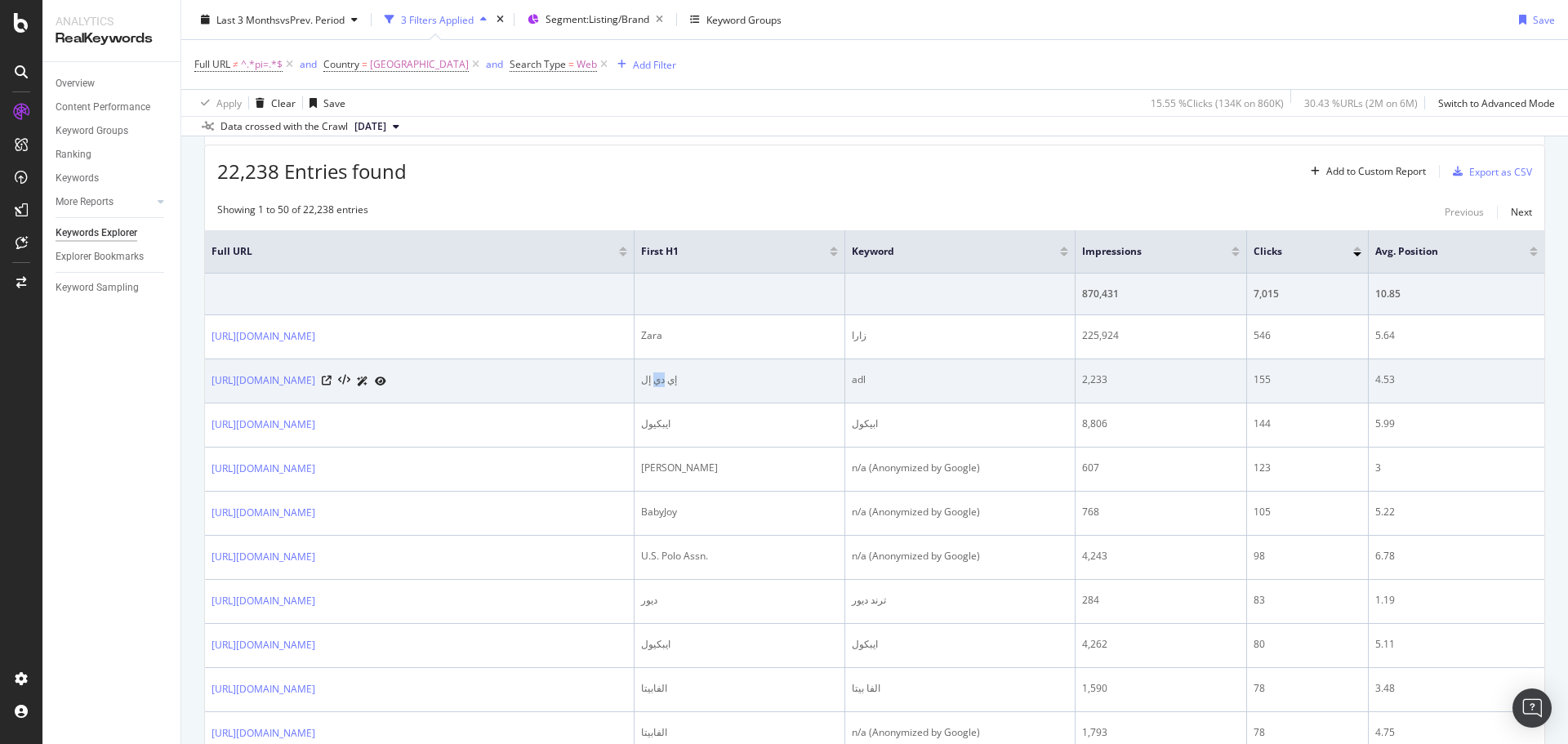
click at [747, 382] on div "إي دي إل" at bounding box center [740, 379] width 198 height 15
click at [780, 381] on div "إي دي إل" at bounding box center [740, 379] width 198 height 15
click at [758, 376] on div "إي دي إل" at bounding box center [740, 379] width 198 height 15
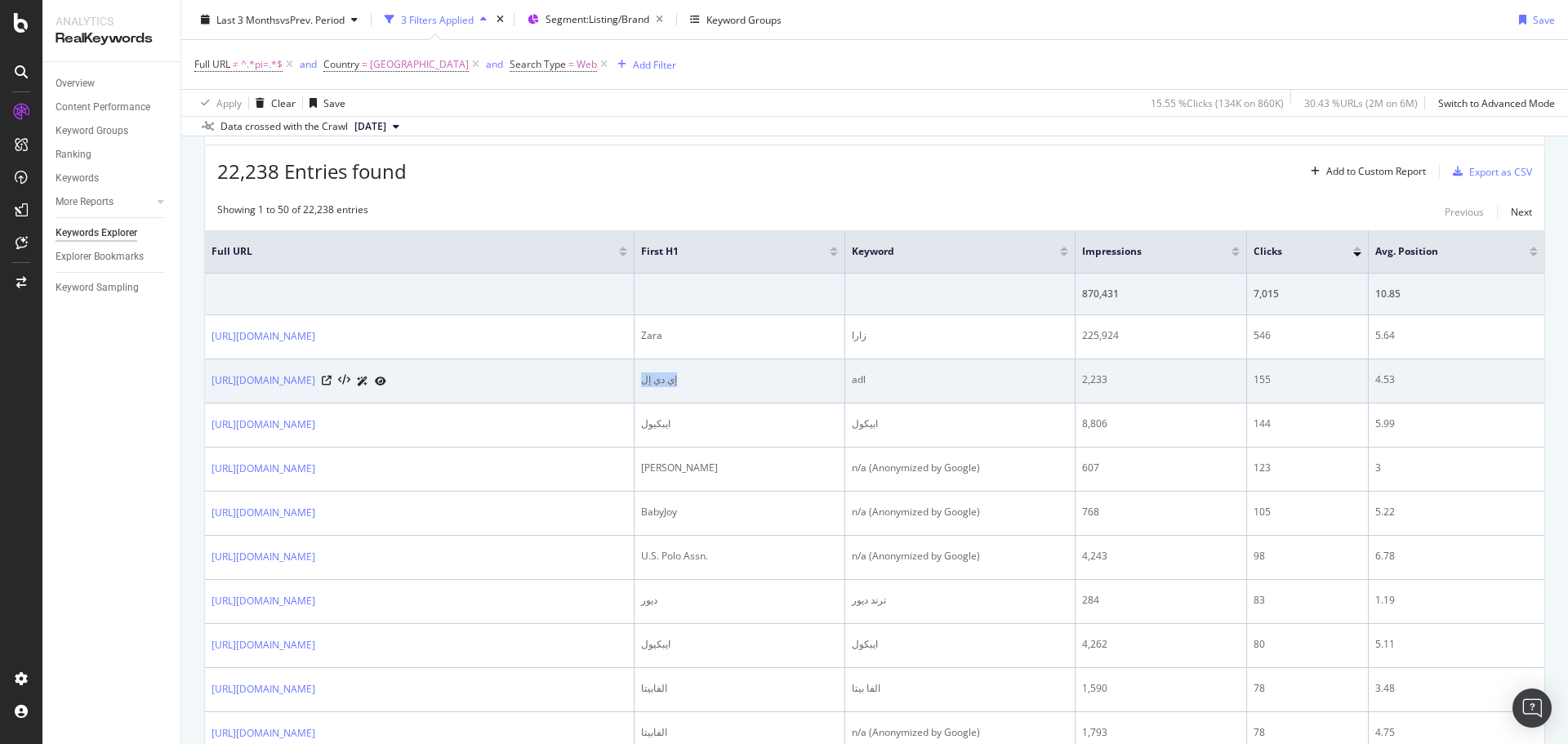
click at [758, 376] on div "إي دي إل" at bounding box center [740, 379] width 198 height 15
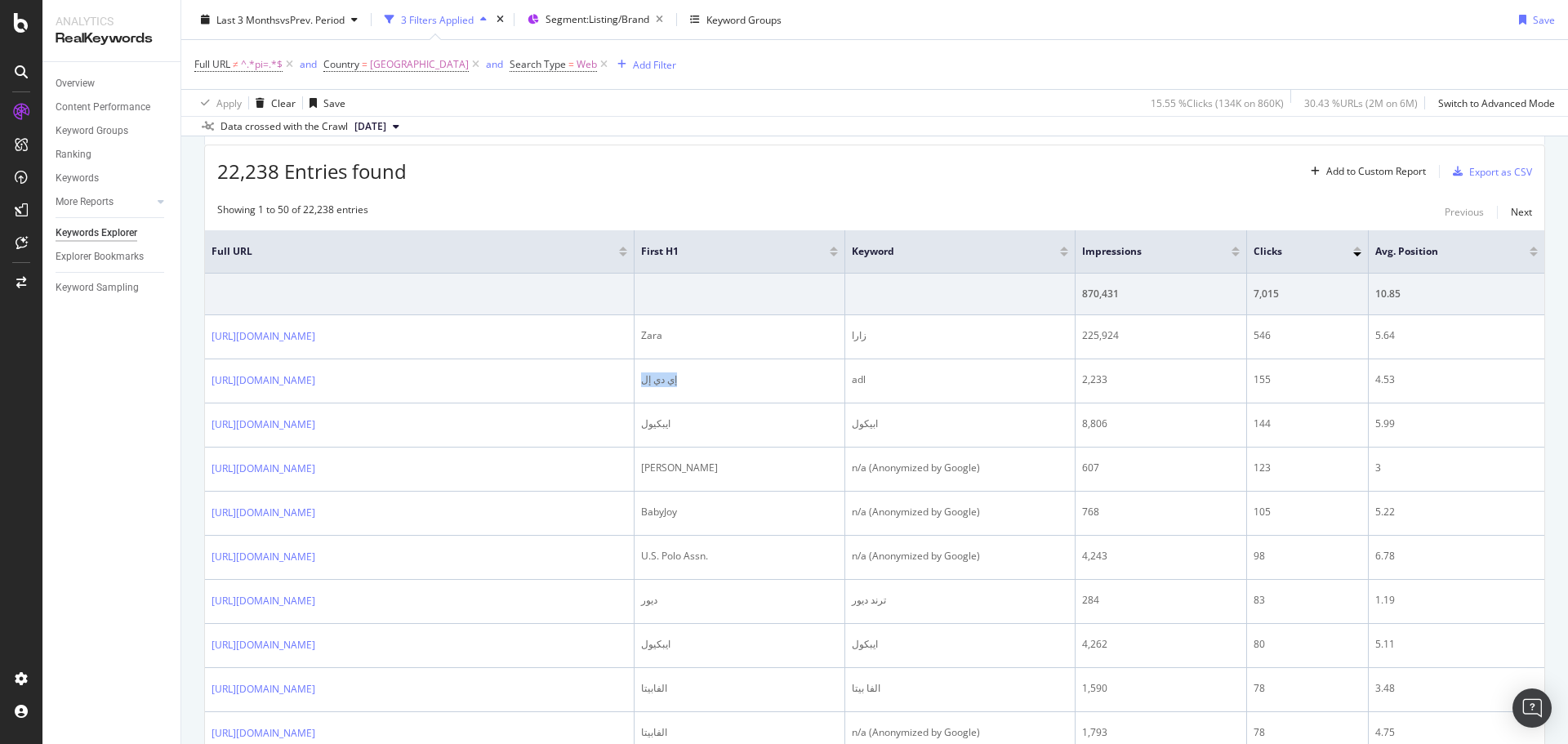
copy div "إي دي إل"
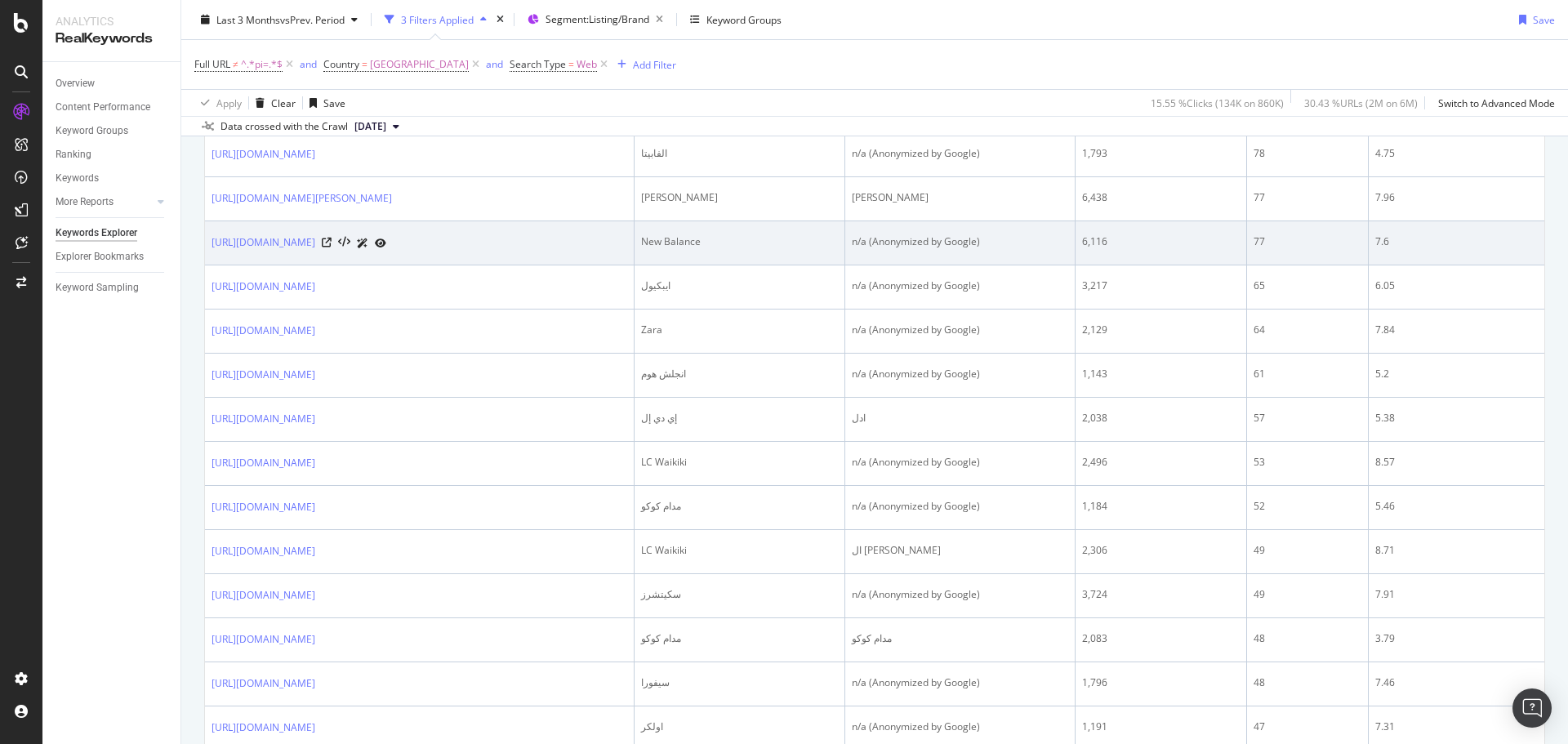
scroll to position [777, 0]
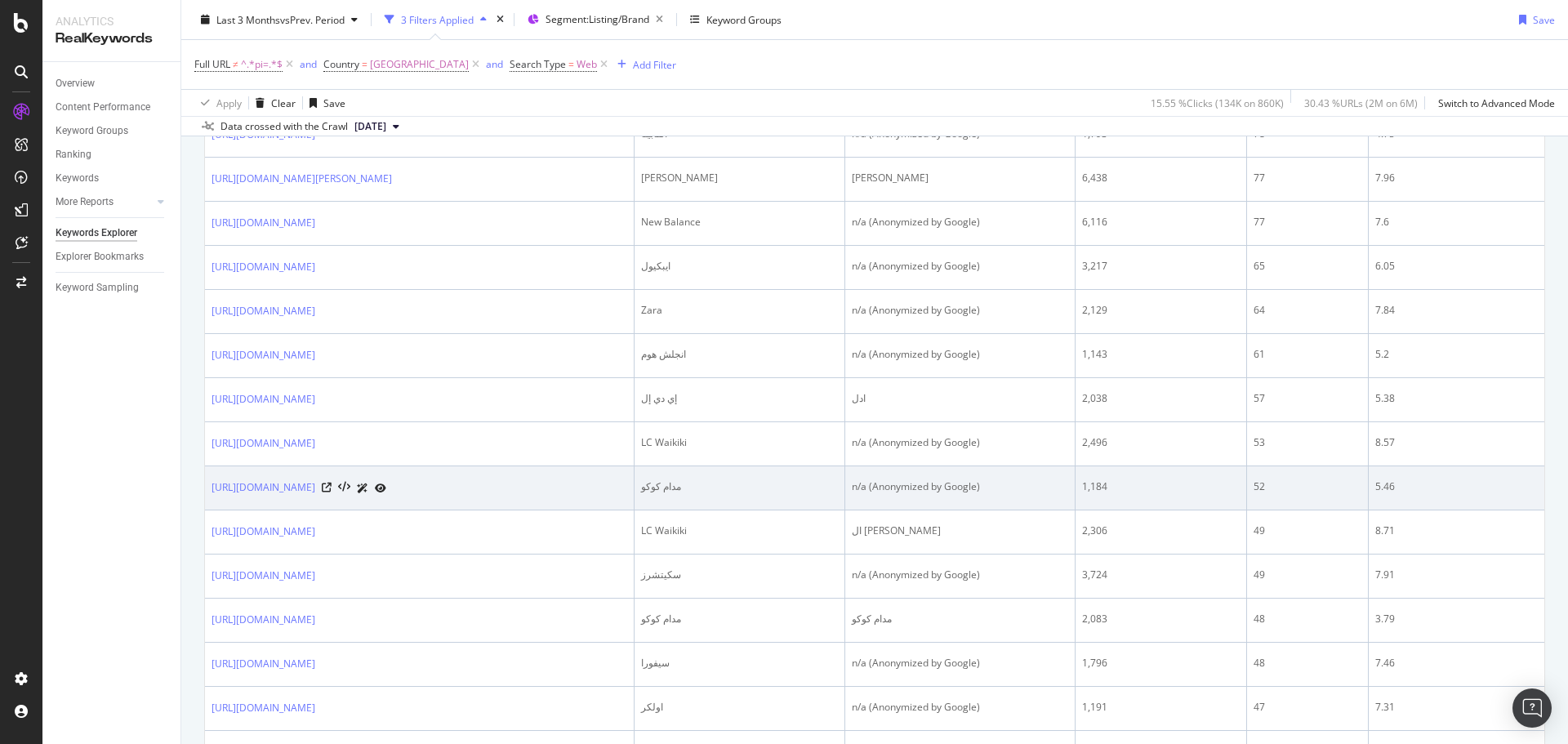
click at [749, 486] on div "مدام كوكو" at bounding box center [740, 487] width 198 height 15
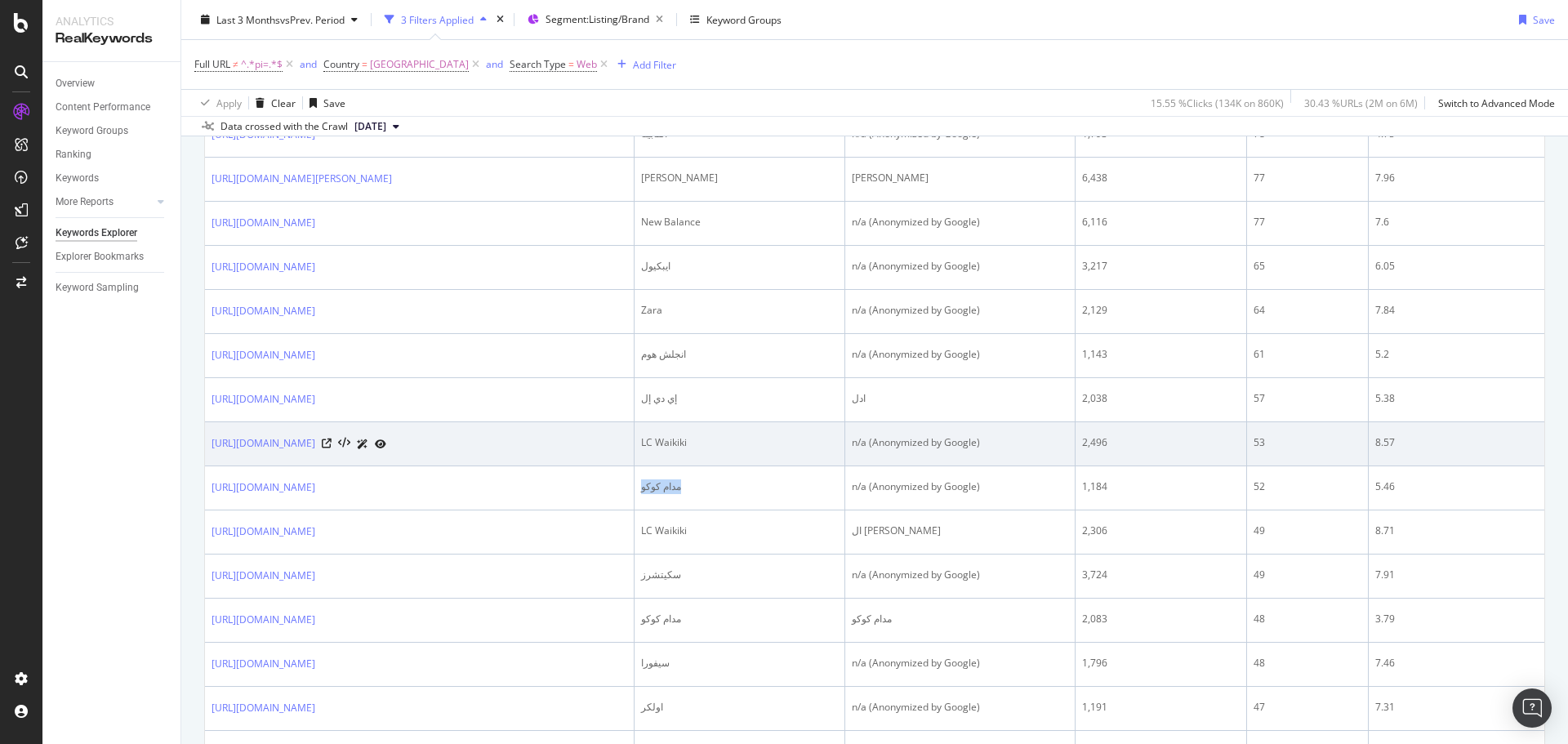
scroll to position [916, 0]
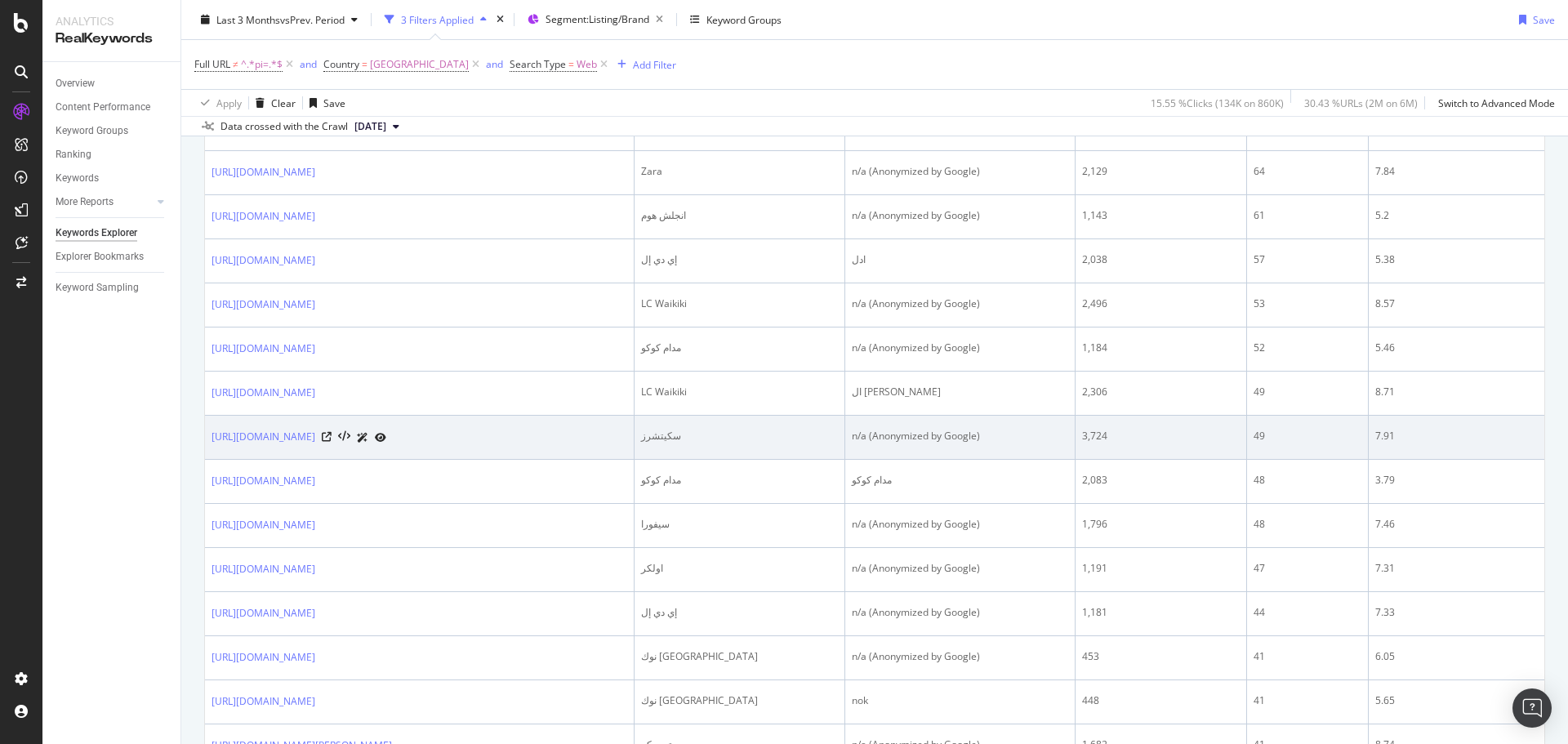
click at [750, 442] on div "سكيتشرز" at bounding box center [740, 436] width 198 height 15
click at [747, 433] on div "سكيتشرز" at bounding box center [740, 436] width 198 height 15
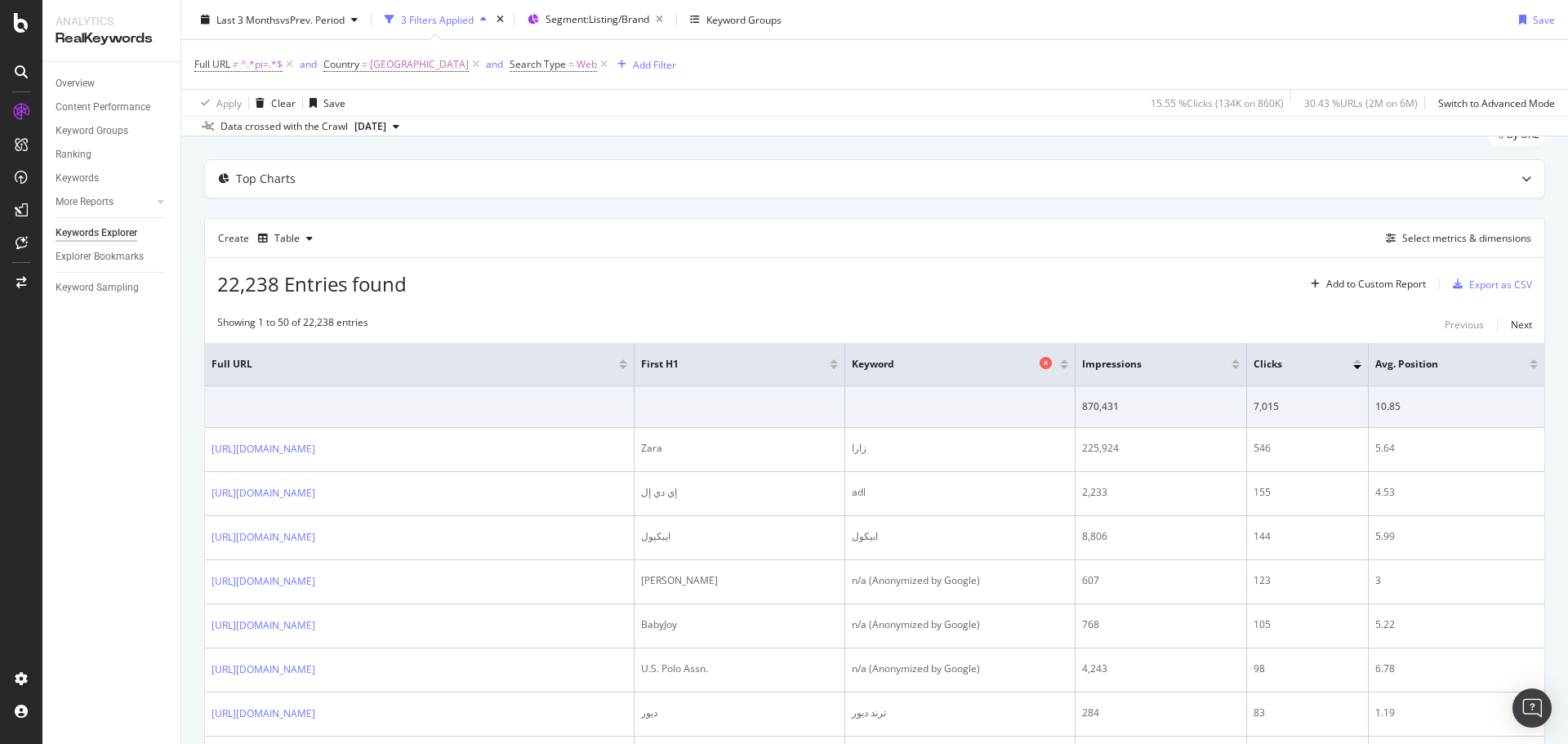
scroll to position [143, 0]
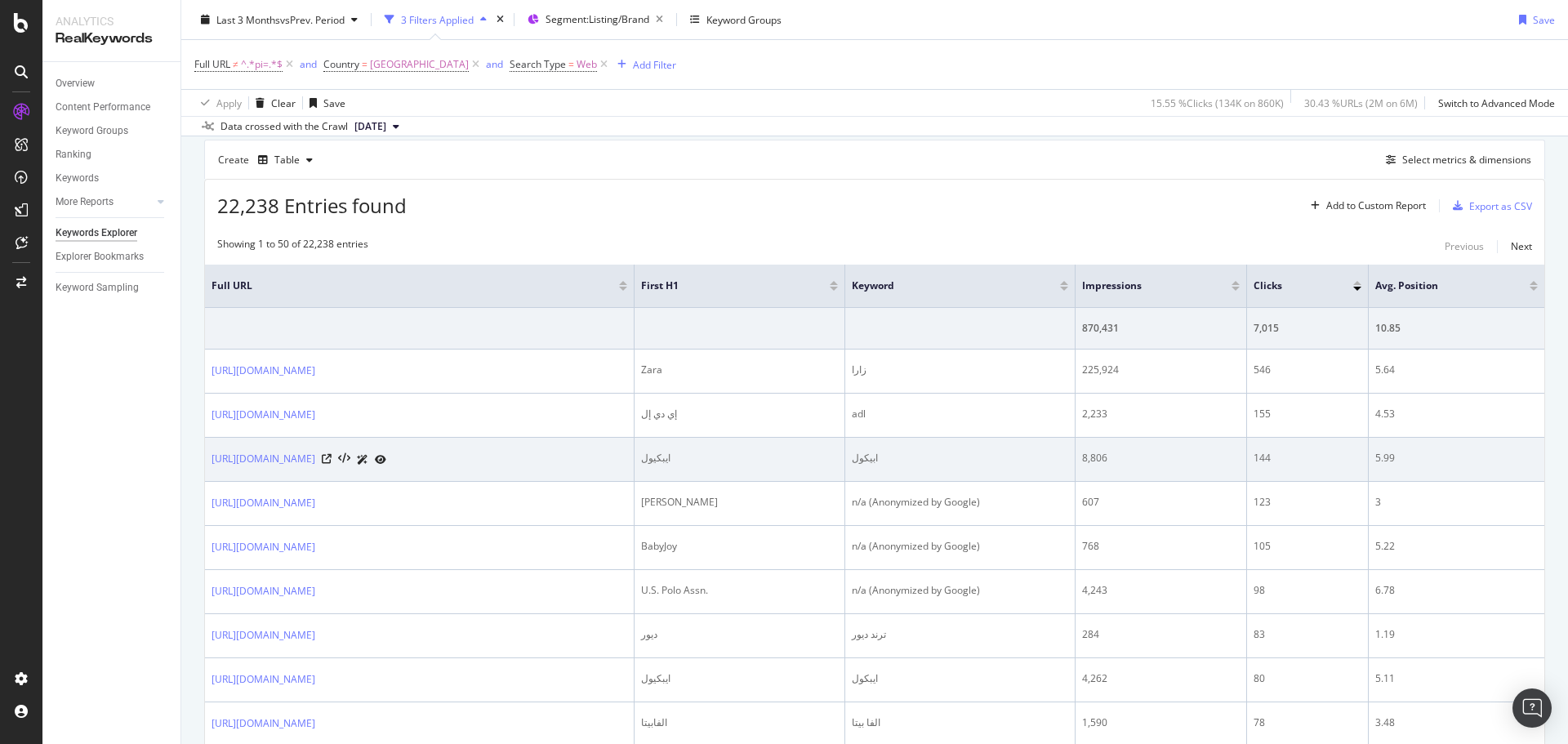
click at [746, 463] on div "ايبكيول" at bounding box center [740, 457] width 198 height 15
click at [875, 454] on div "ابيكول" at bounding box center [959, 457] width 215 height 15
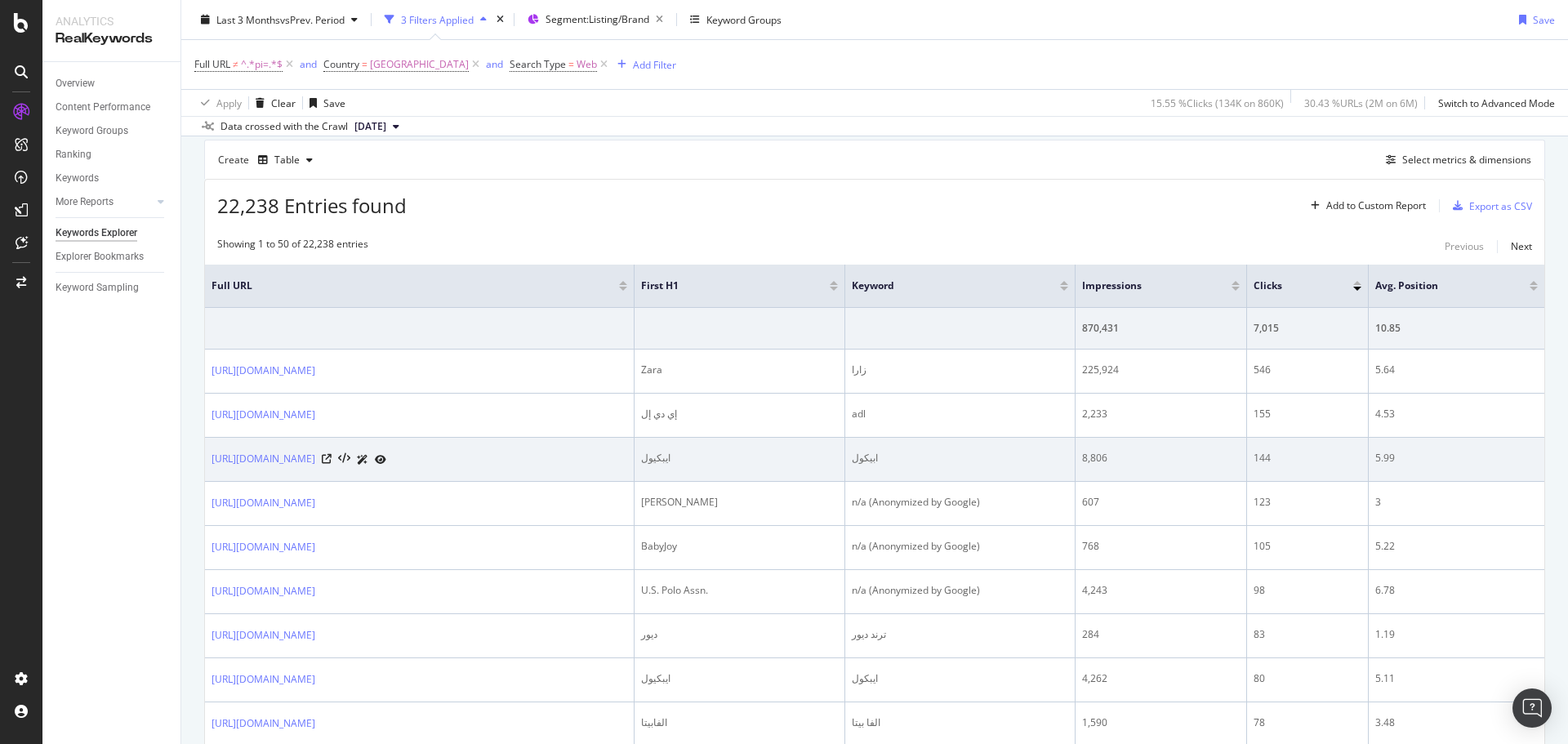
click at [752, 459] on div "ايبكيول" at bounding box center [740, 457] width 198 height 15
click at [880, 457] on div "ابيكول" at bounding box center [959, 457] width 215 height 15
click at [758, 465] on div "ايبكيول" at bounding box center [740, 457] width 198 height 15
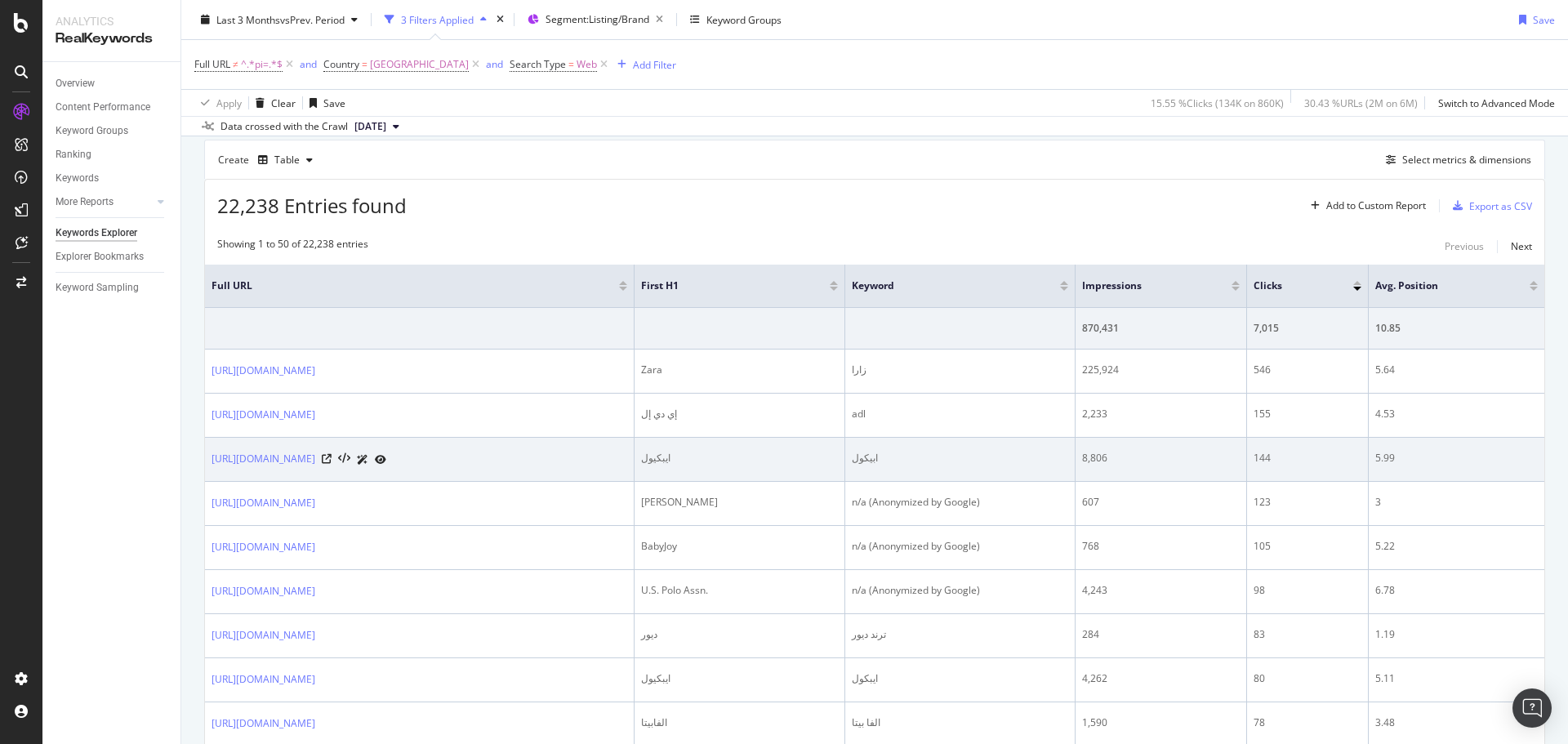
click at [758, 465] on div "ايبكيول" at bounding box center [740, 457] width 198 height 15
click at [753, 464] on div "ايبكيول" at bounding box center [740, 457] width 198 height 15
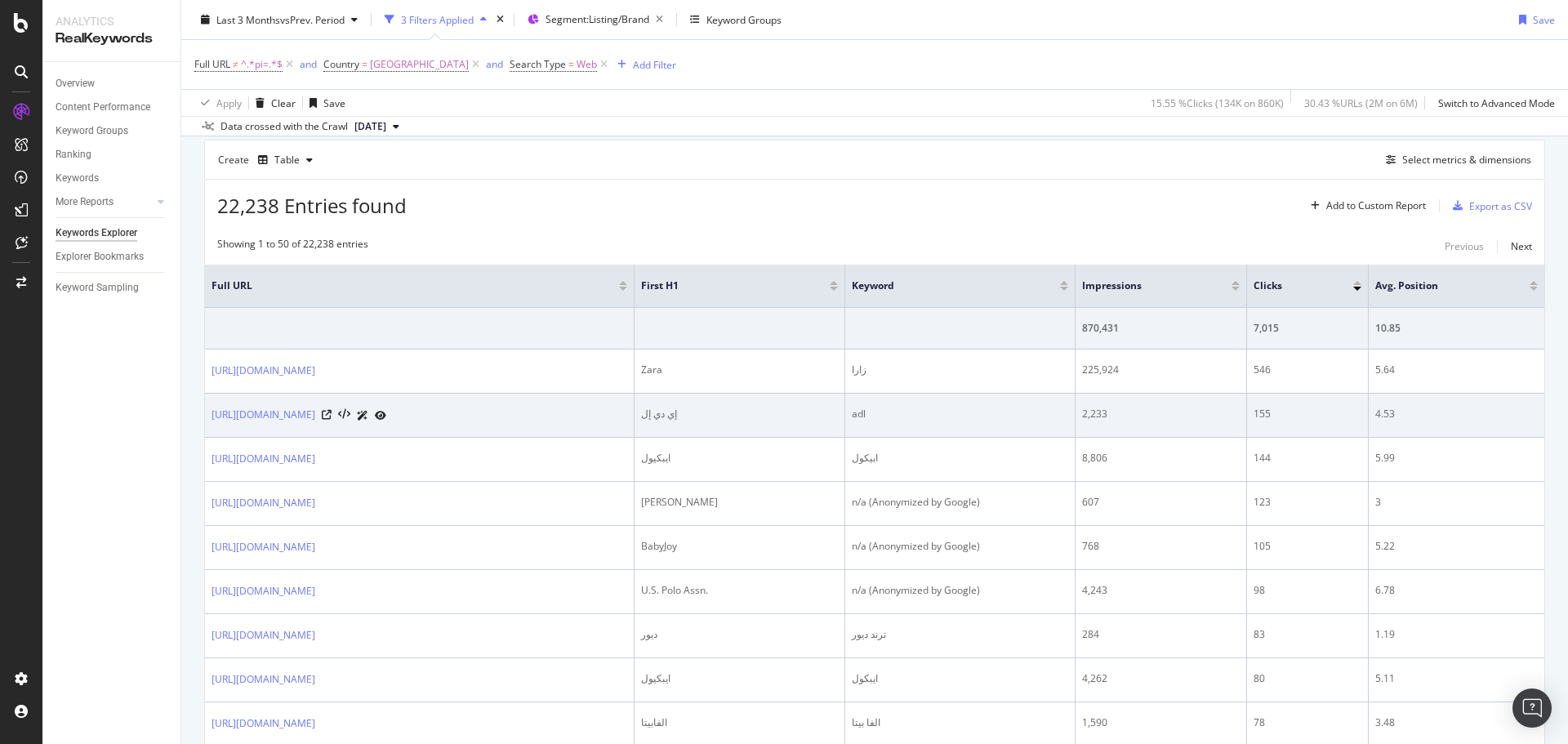
click at [758, 417] on div "إي دي إل" at bounding box center [740, 414] width 198 height 15
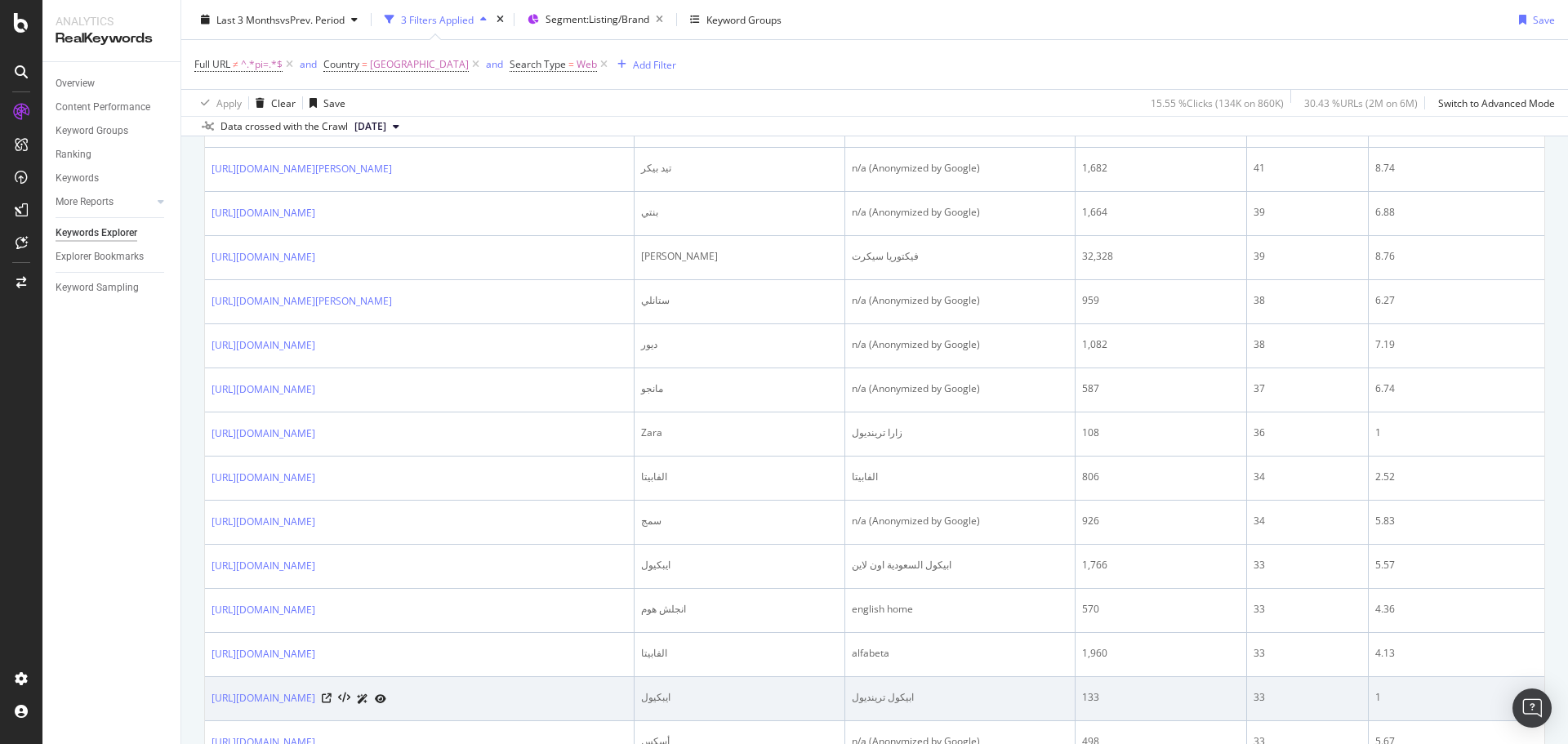
scroll to position [1341, 0]
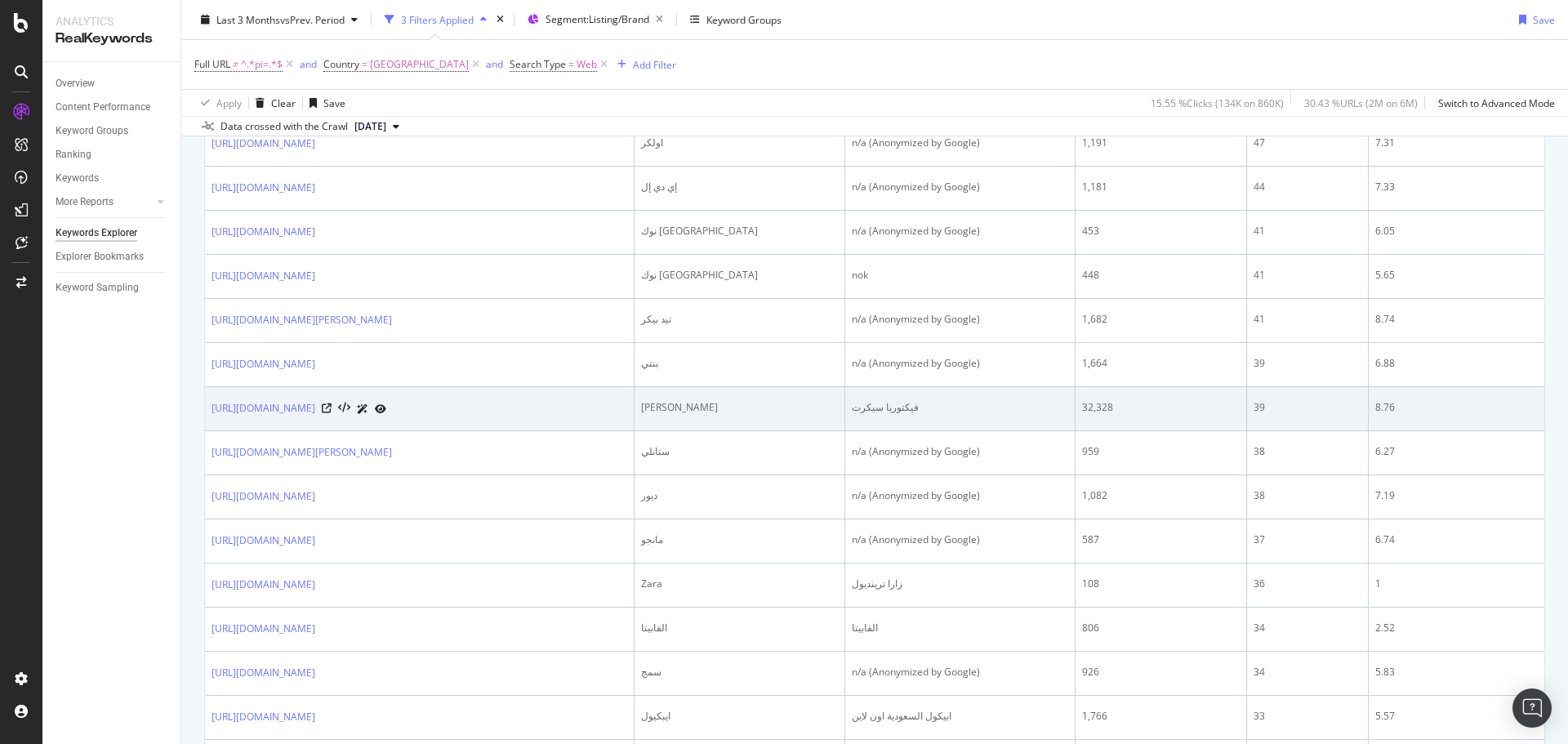
click at [772, 411] on div "فيكتوريا سيكريت" at bounding box center [740, 408] width 198 height 15
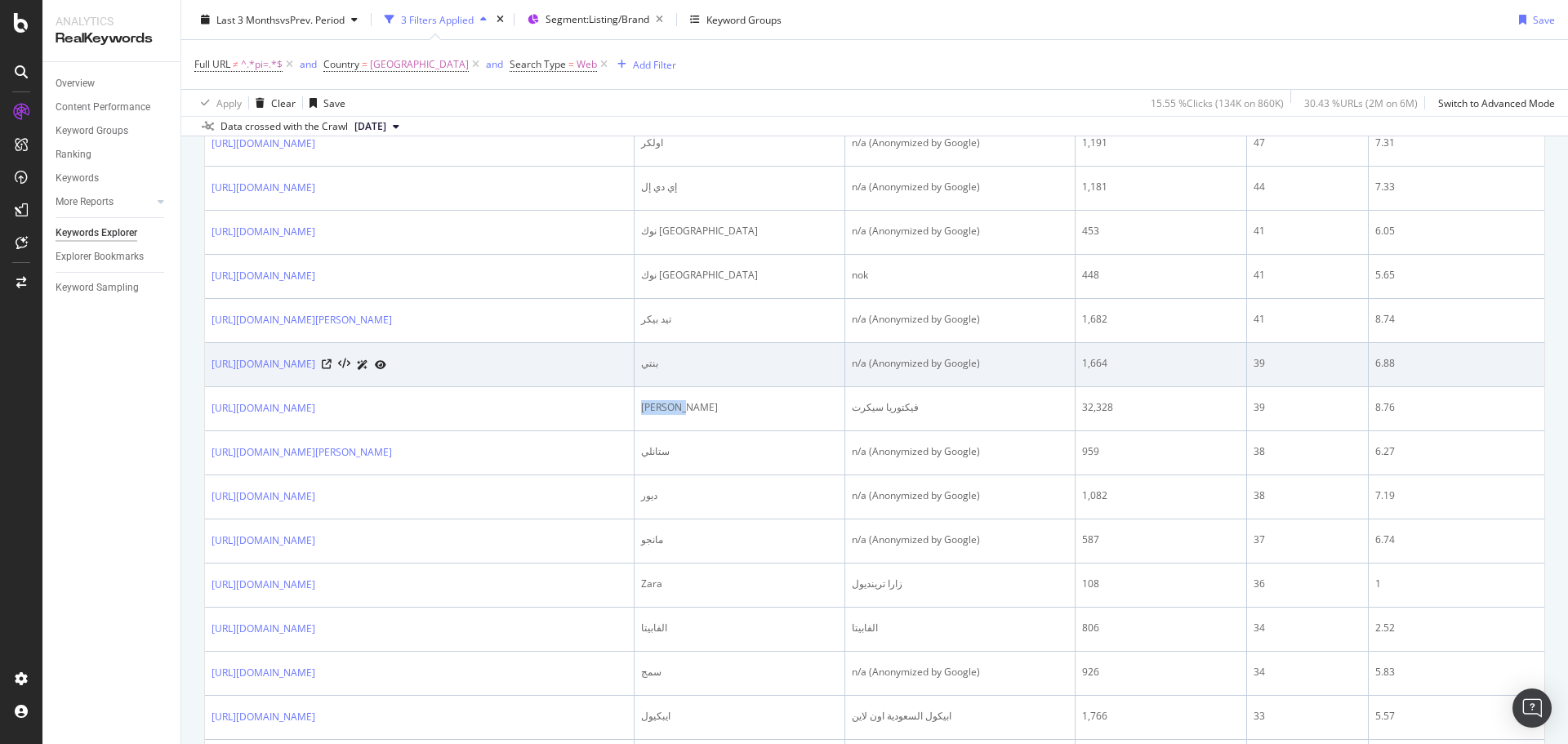
copy div "فيكتوريا"
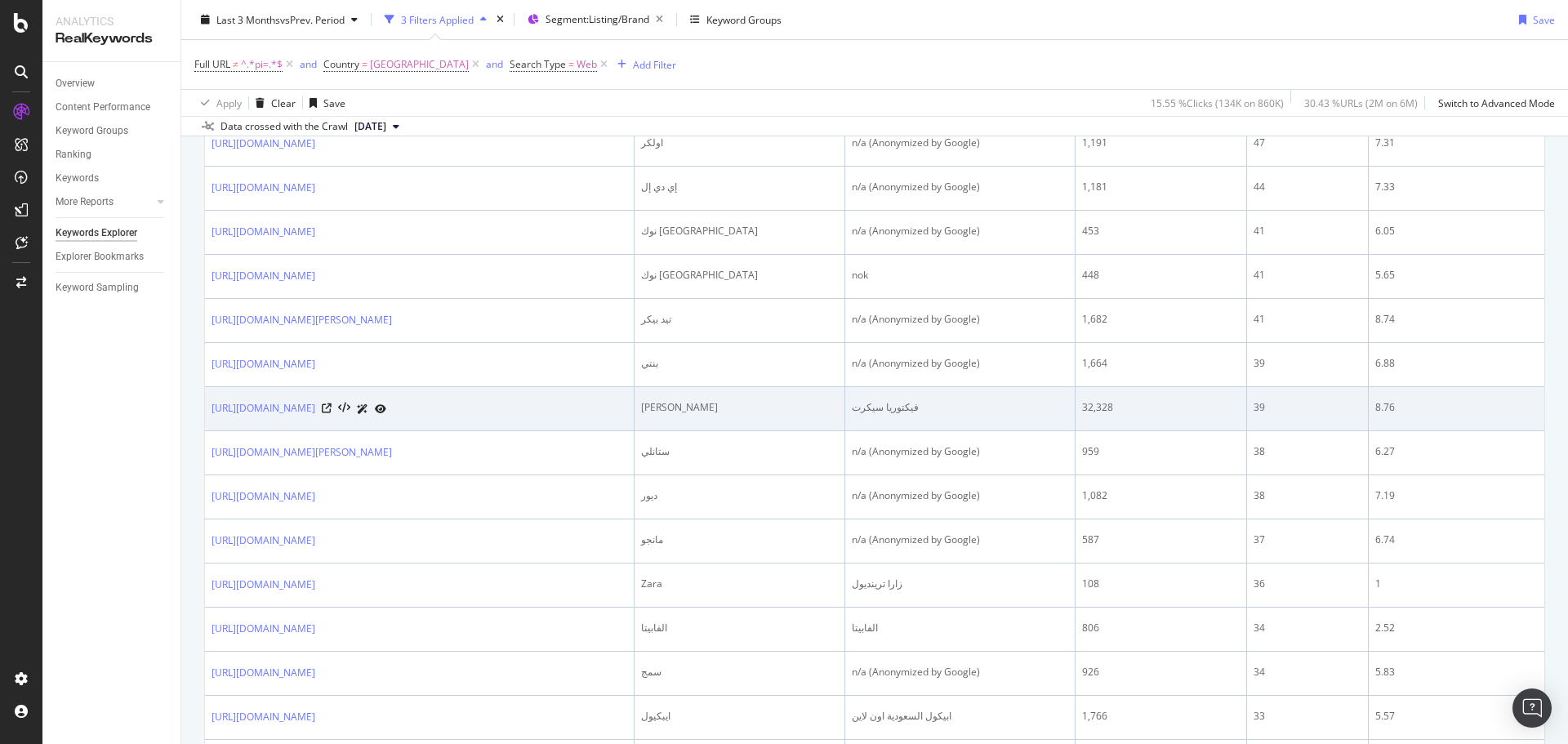
click at [748, 407] on div "فيكتوريا سيكريت" at bounding box center [740, 408] width 198 height 15
click at [748, 407] on div "فيكتوريا سيكريت" at bounding box center [740, 408] width 198 height 15
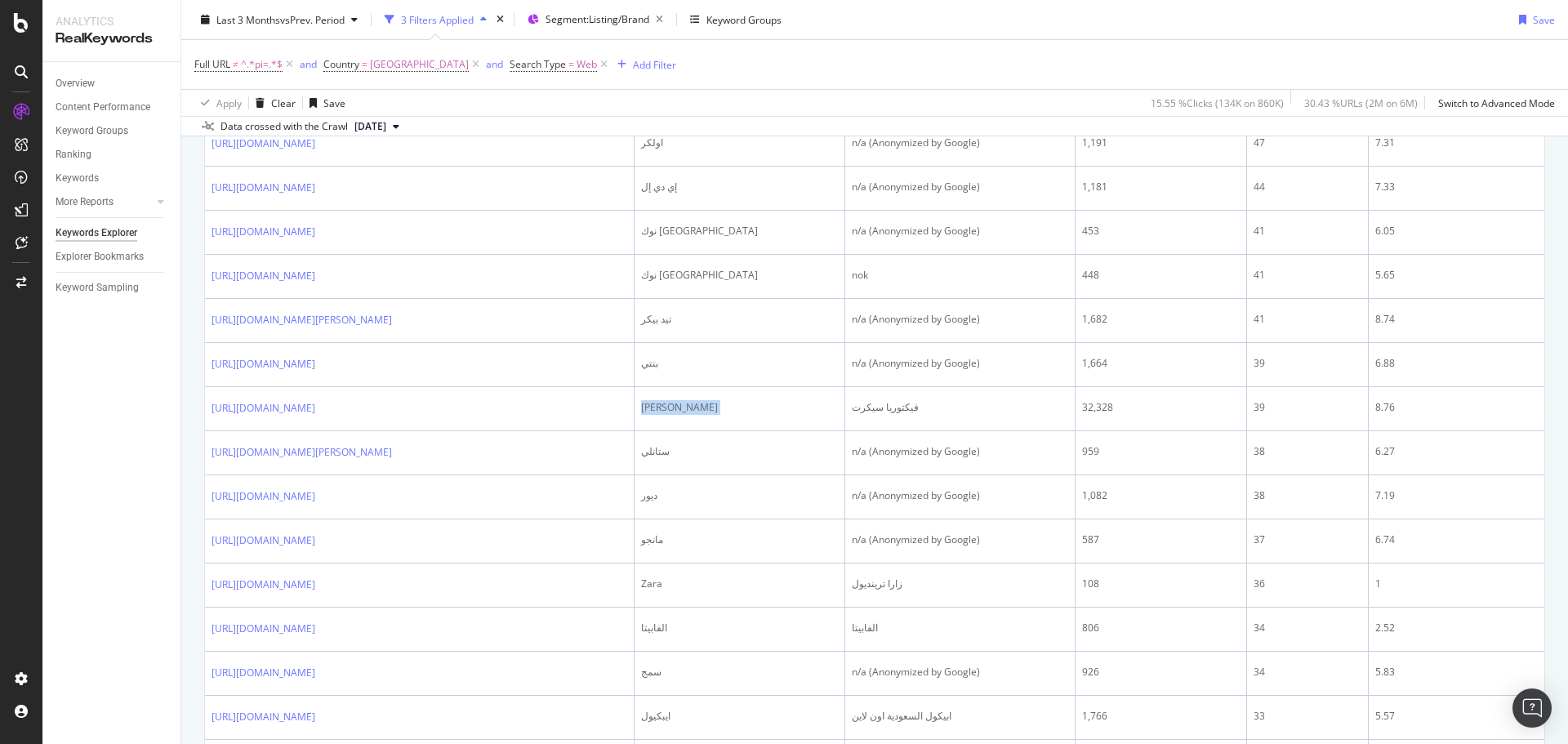
copy div "فيكتوريا سيكريت"
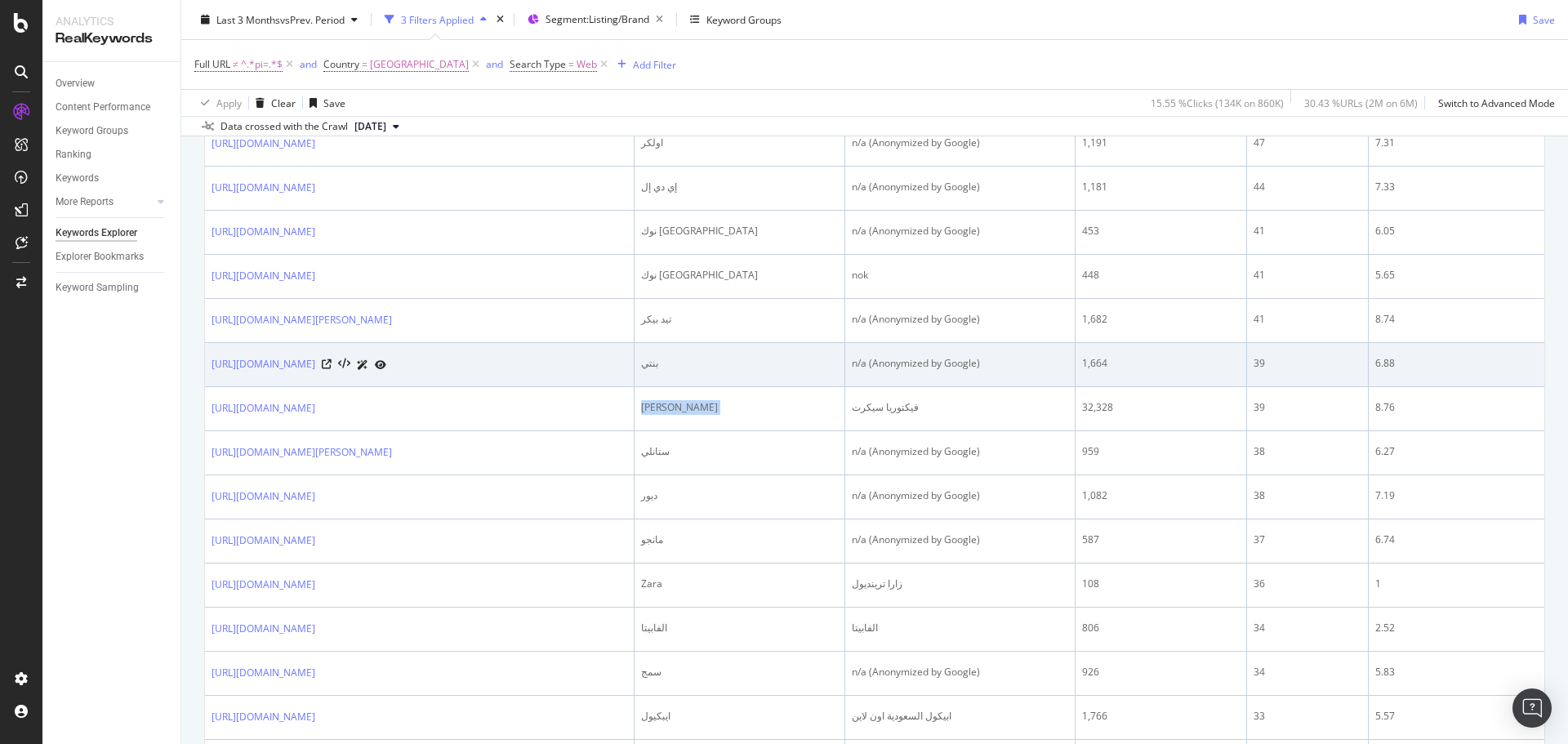
click at [909, 361] on div "n/a (Anonymized by Google)" at bounding box center [959, 363] width 215 height 15
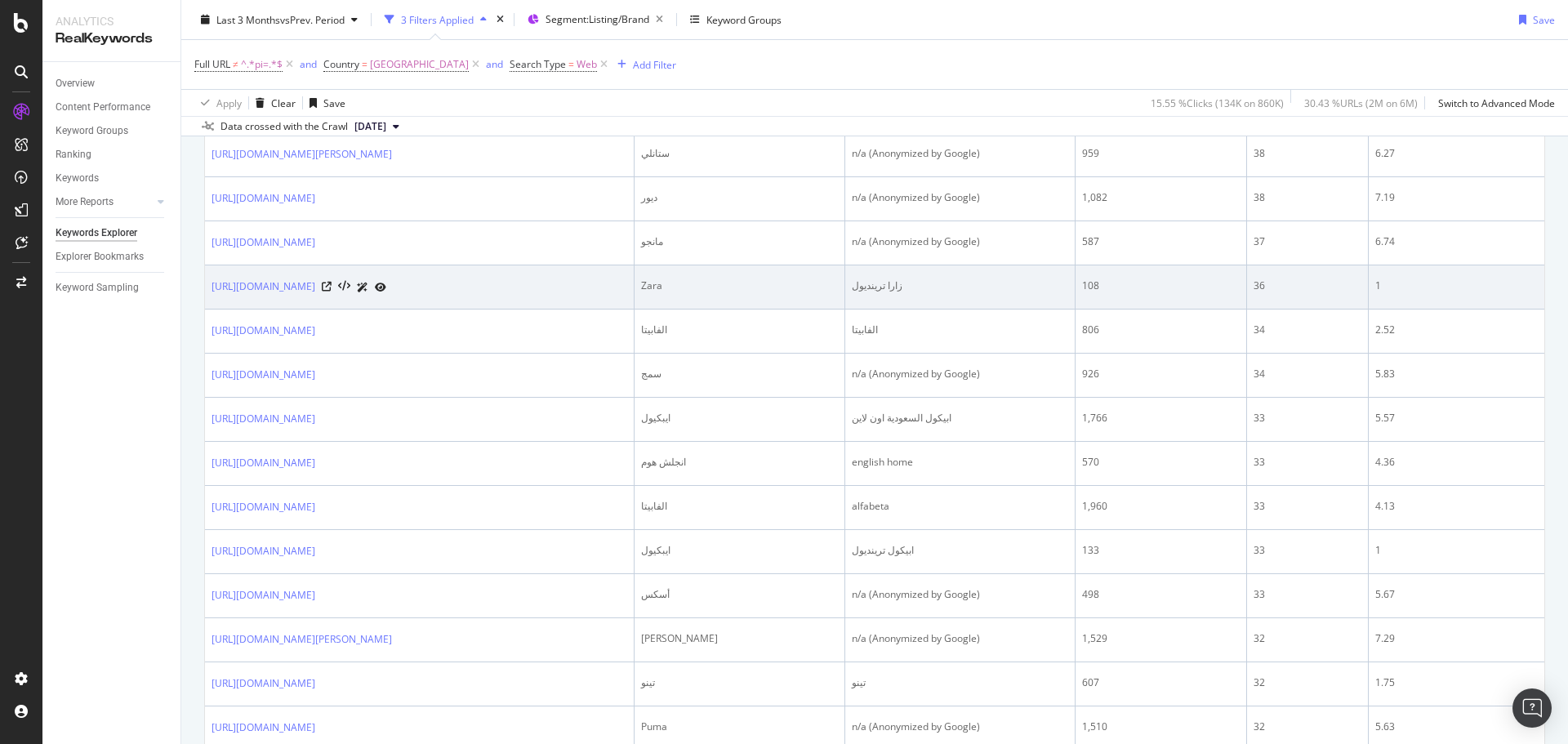
scroll to position [1723, 0]
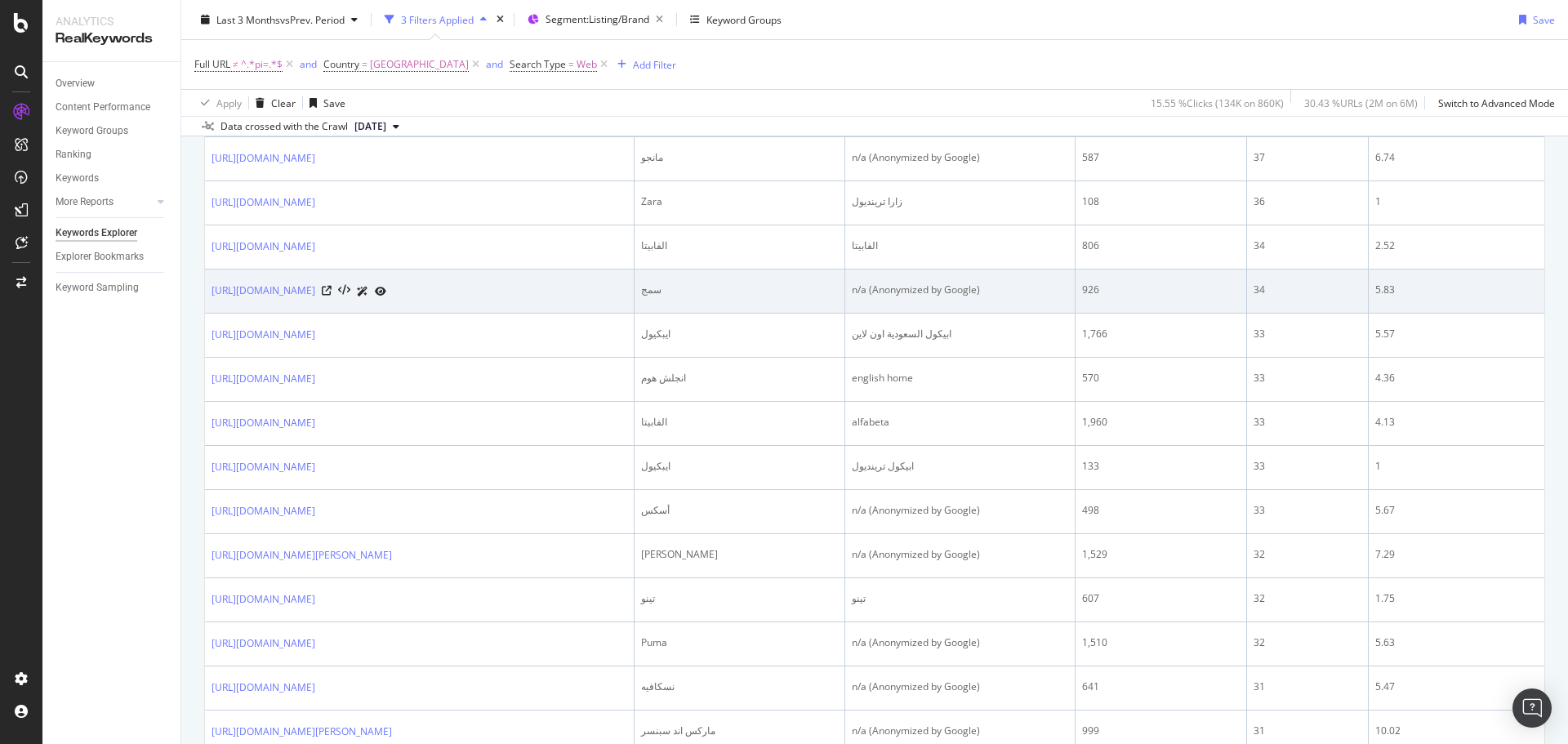
click at [741, 292] on div "سمج" at bounding box center [740, 289] width 198 height 15
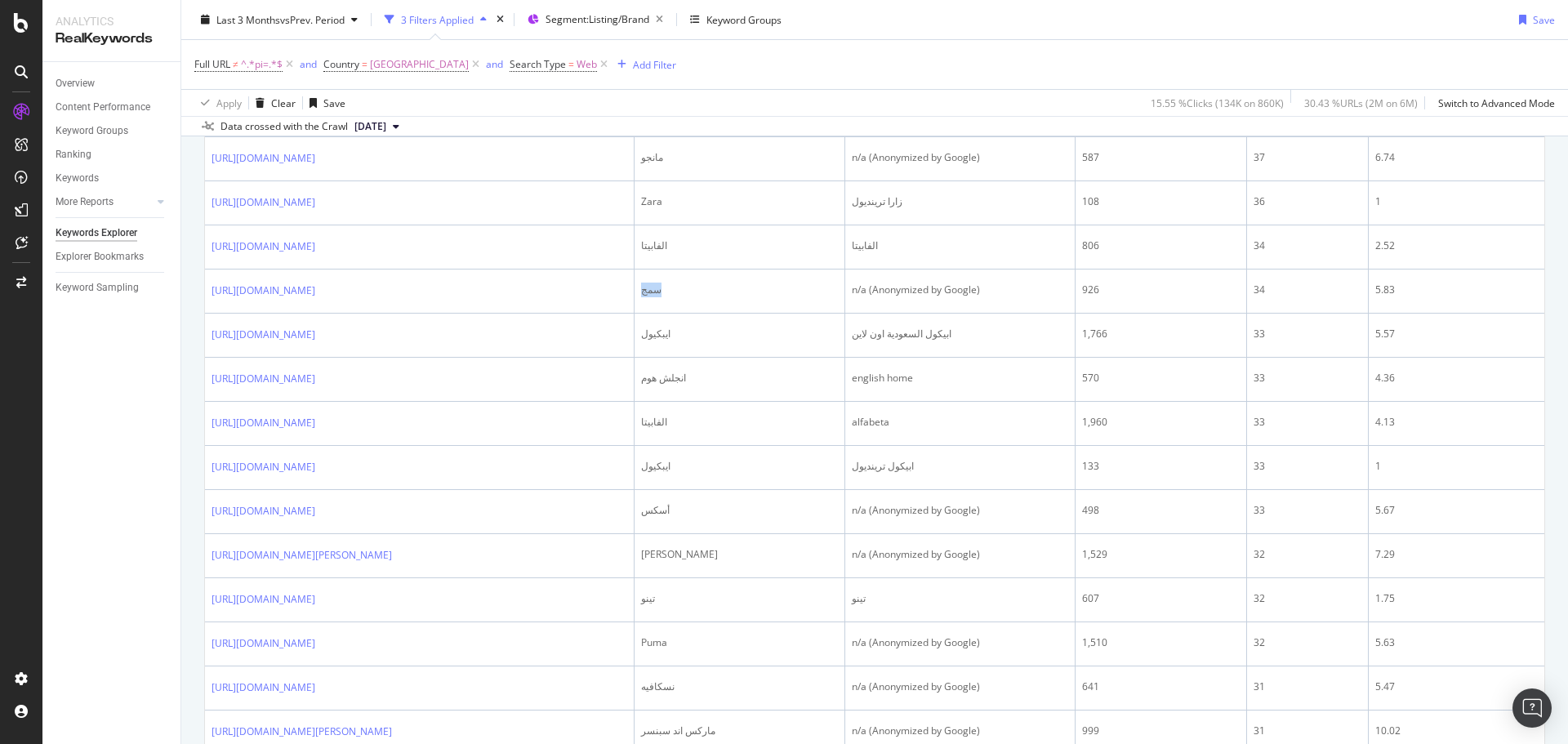
copy div "سمج"
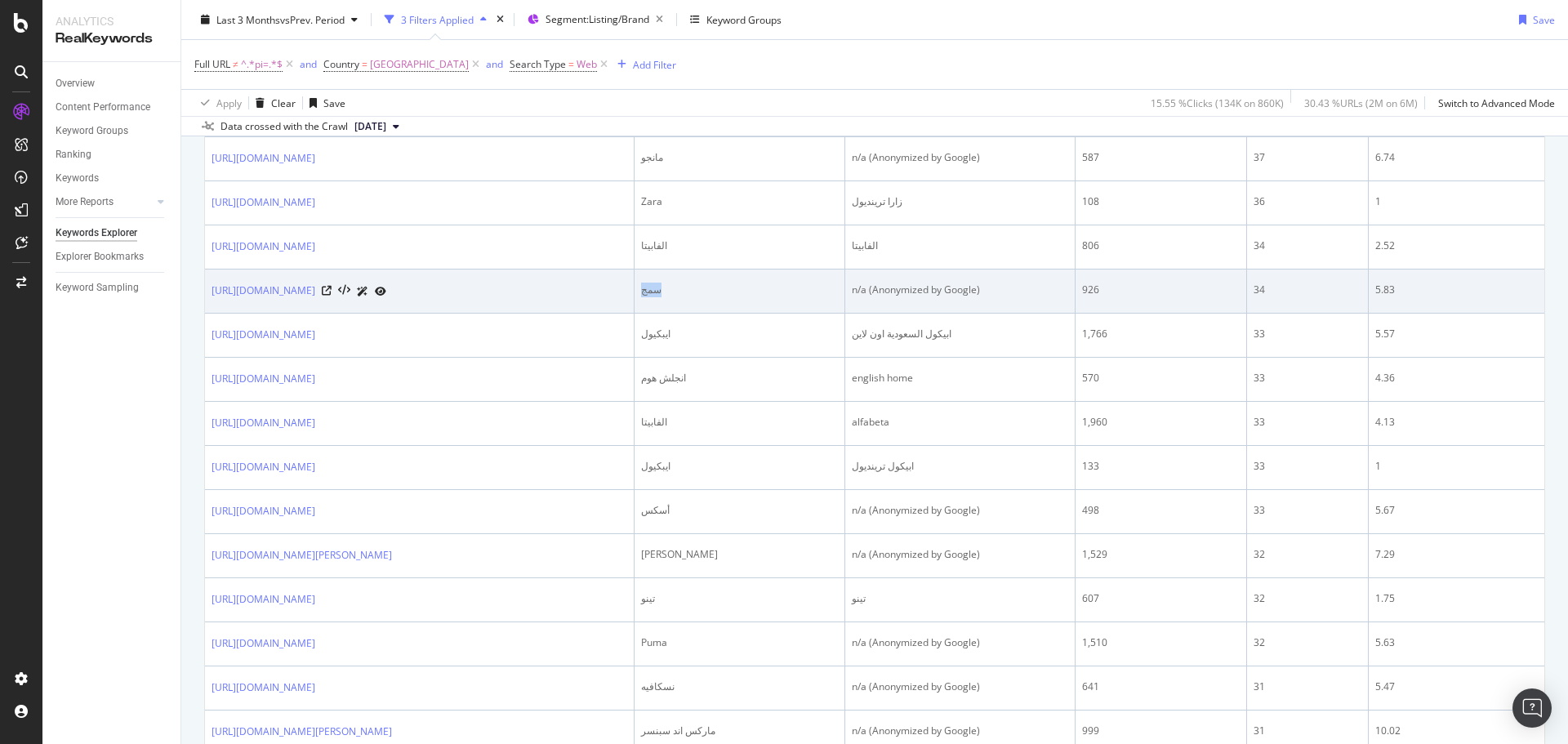
click at [755, 291] on div "سمج" at bounding box center [740, 289] width 198 height 15
click at [748, 283] on div "سمج" at bounding box center [740, 289] width 198 height 15
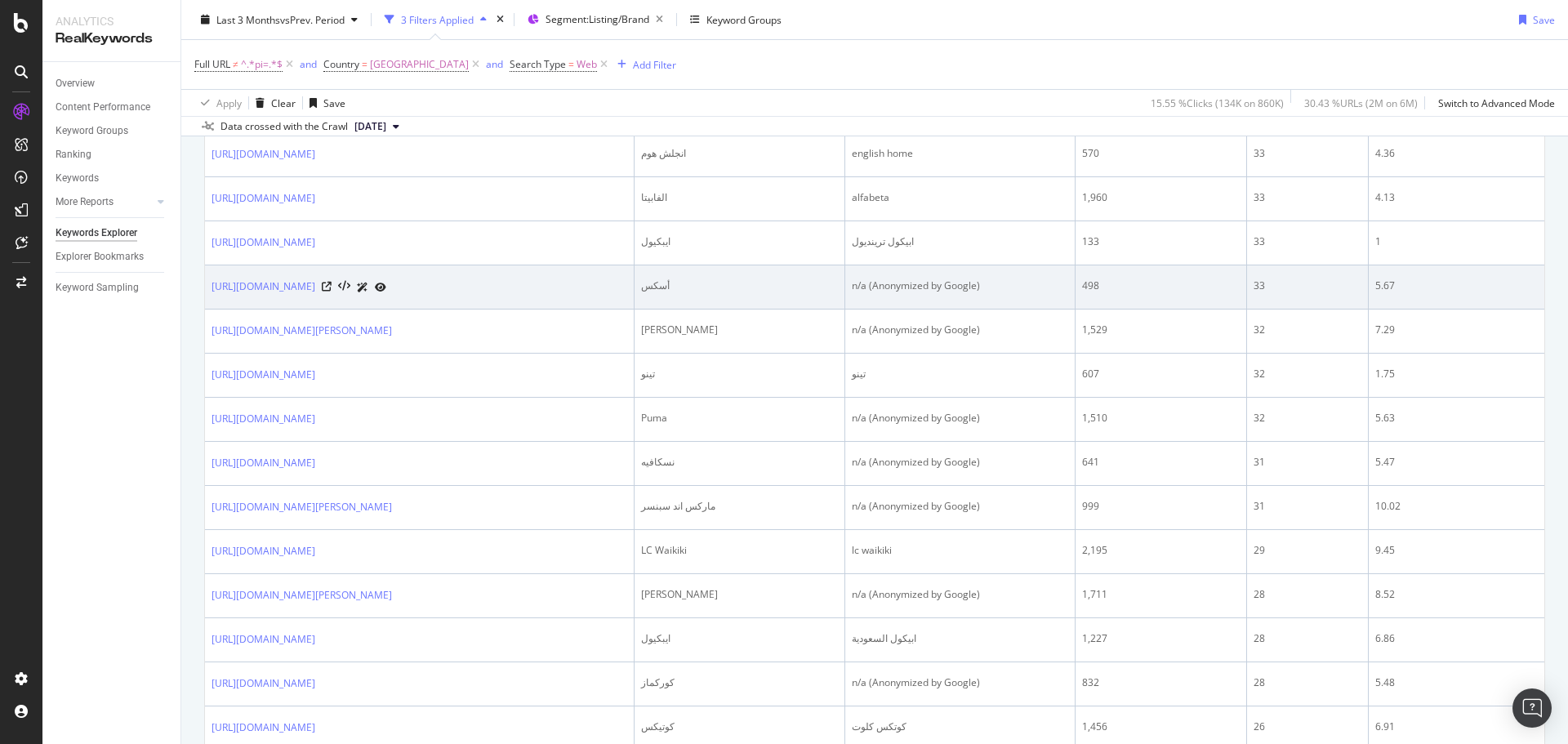
scroll to position [2025, 0]
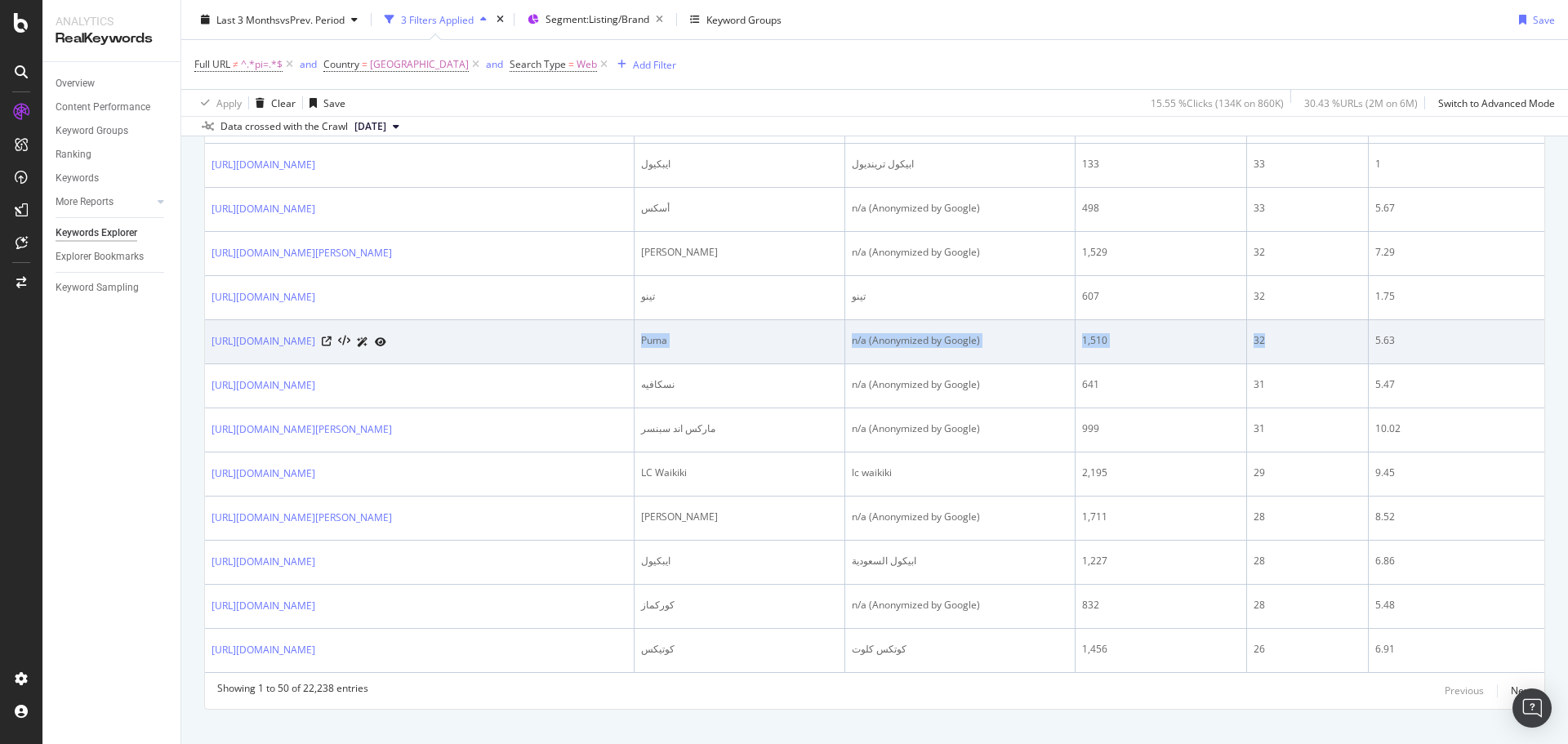
drag, startPoint x: 1281, startPoint y: 333, endPoint x: 689, endPoint y: 356, distance: 592.4
click at [689, 356] on tr "https://www.trendyol.com/ar/puma-x-b160 Puma n/a (Anonymized by Google) 1,510 3…" at bounding box center [874, 343] width 1339 height 44
drag, startPoint x: 689, startPoint y: 356, endPoint x: 665, endPoint y: 333, distance: 33.2
click at [634, 356] on td "https://www.trendyol.com/ar/puma-x-b160" at bounding box center [419, 343] width 430 height 44
drag, startPoint x: 773, startPoint y: 344, endPoint x: 1410, endPoint y: 346, distance: 637.0
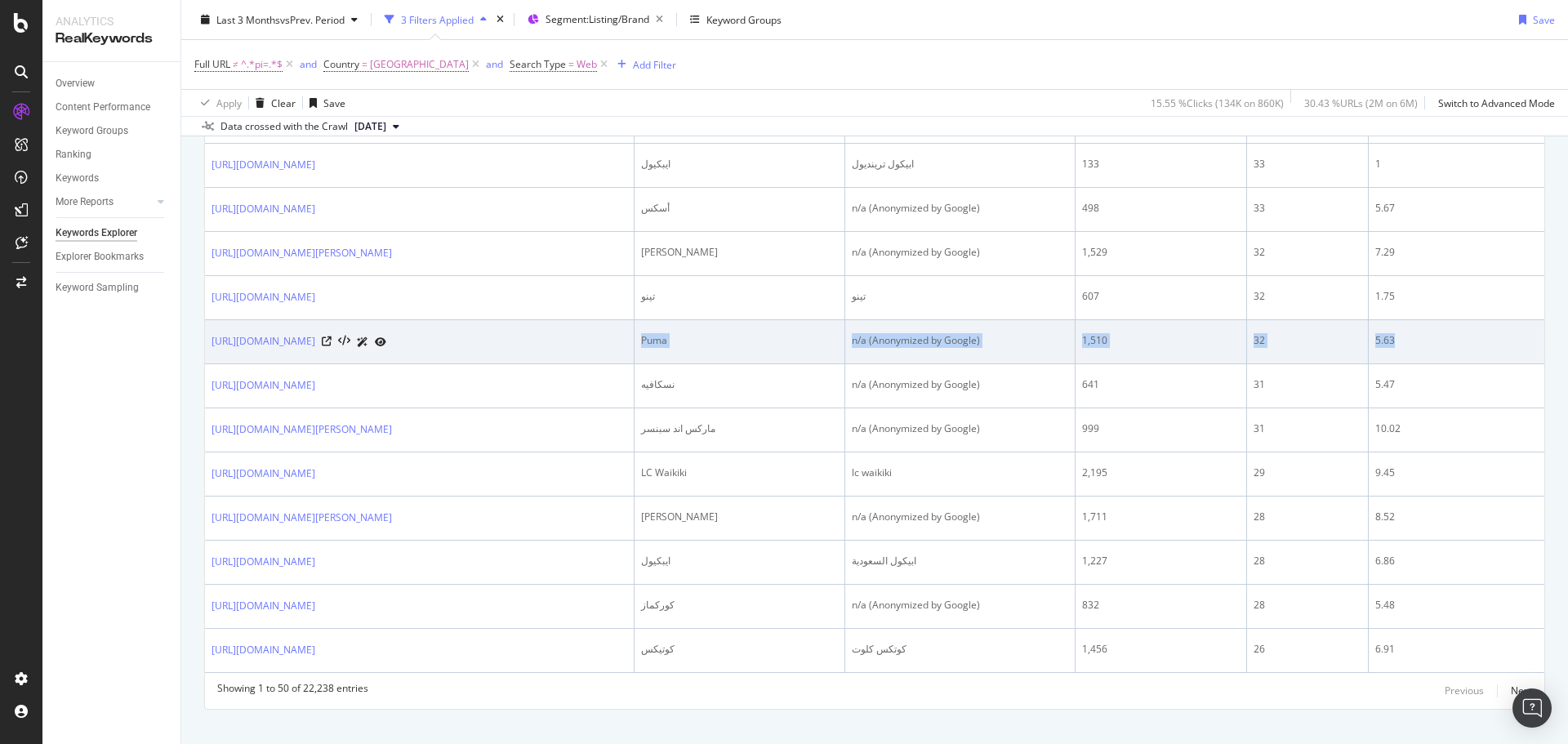
click at [1410, 346] on tr "https://www.trendyol.com/ar/puma-x-b160 Puma n/a (Anonymized by Google) 1,510 3…" at bounding box center [874, 343] width 1339 height 44
click at [1411, 346] on div "5.63" at bounding box center [1456, 340] width 163 height 15
drag, startPoint x: 1408, startPoint y: 336, endPoint x: 679, endPoint y: 352, distance: 729.2
click at [679, 352] on tr "https://www.trendyol.com/ar/puma-x-b160 Puma n/a (Anonymized by Google) 1,510 3…" at bounding box center [874, 343] width 1339 height 44
click at [634, 352] on td "https://www.trendyol.com/ar/puma-x-b160" at bounding box center [419, 343] width 430 height 44
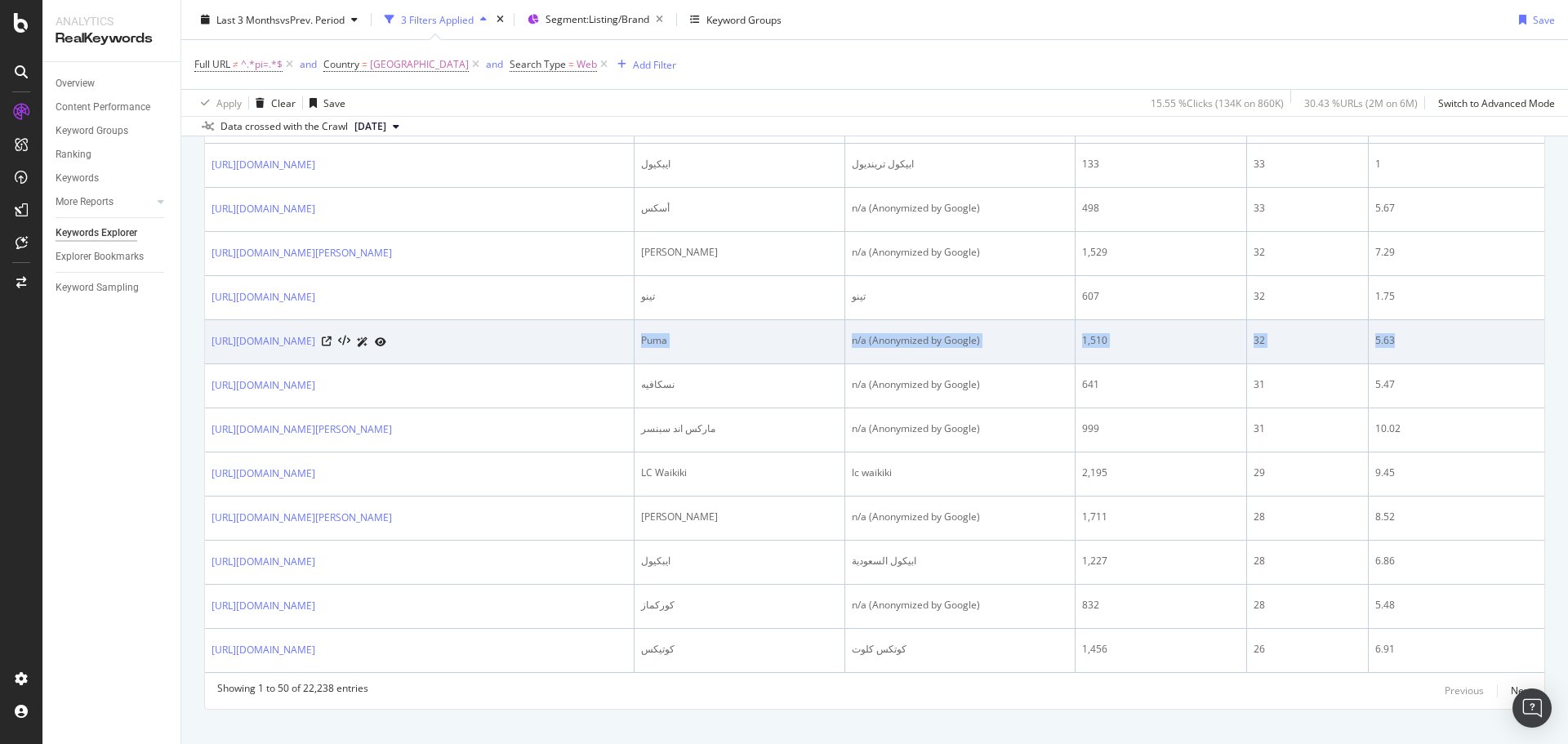
drag, startPoint x: 689, startPoint y: 342, endPoint x: 1419, endPoint y: 342, distance: 730.0
click at [1419, 342] on tr "https://www.trendyol.com/ar/puma-x-b160 Puma n/a (Anonymized by Google) 1,510 3…" at bounding box center [874, 343] width 1339 height 44
click at [1419, 342] on div "5.63" at bounding box center [1456, 340] width 163 height 15
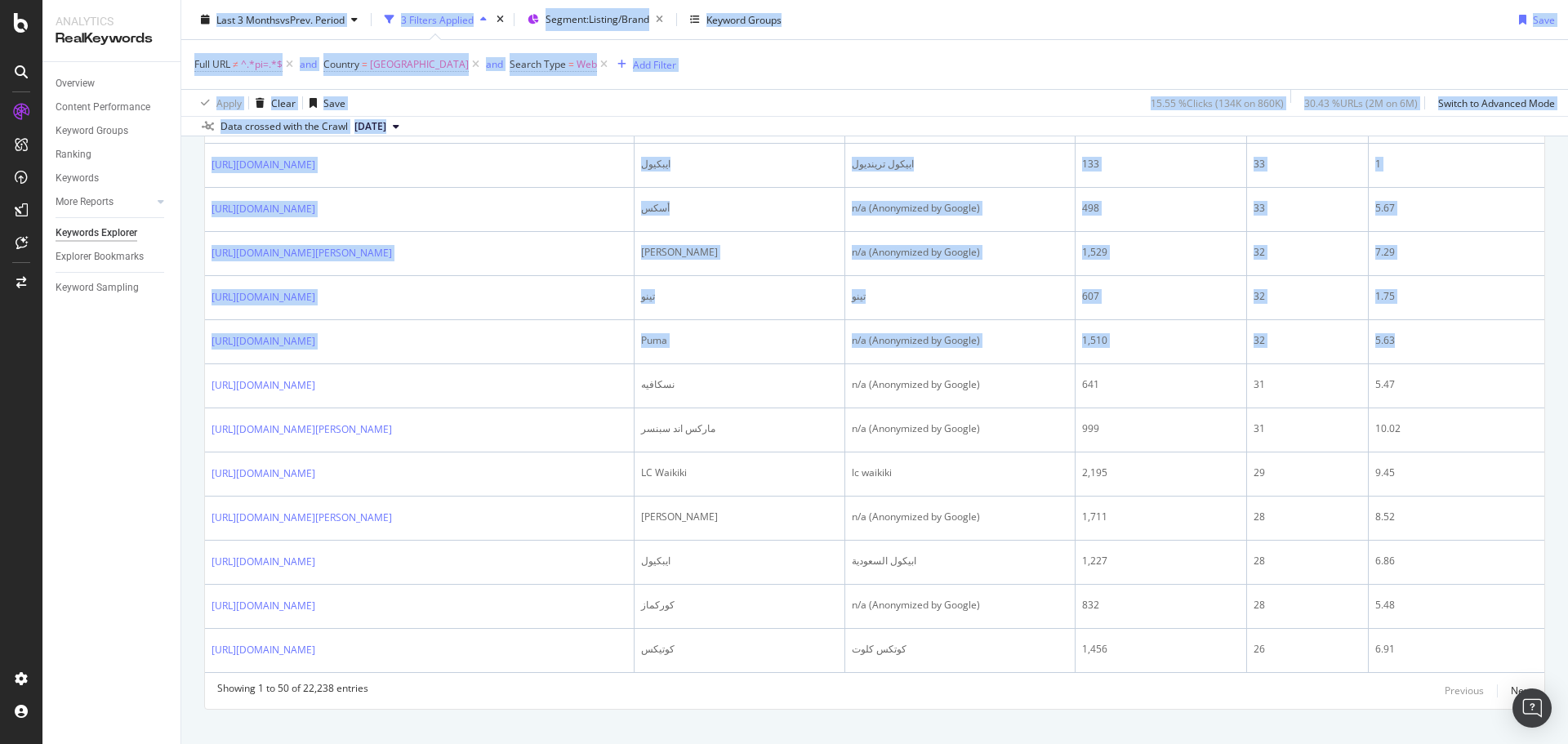
drag, startPoint x: 1430, startPoint y: 334, endPoint x: 118, endPoint y: 348, distance: 1312.1
click at [118, 348] on div "Analytics RealKeywords Overview Content Performance Keyword Groups Ranking Keyw…" at bounding box center [805, 372] width 1525 height 744
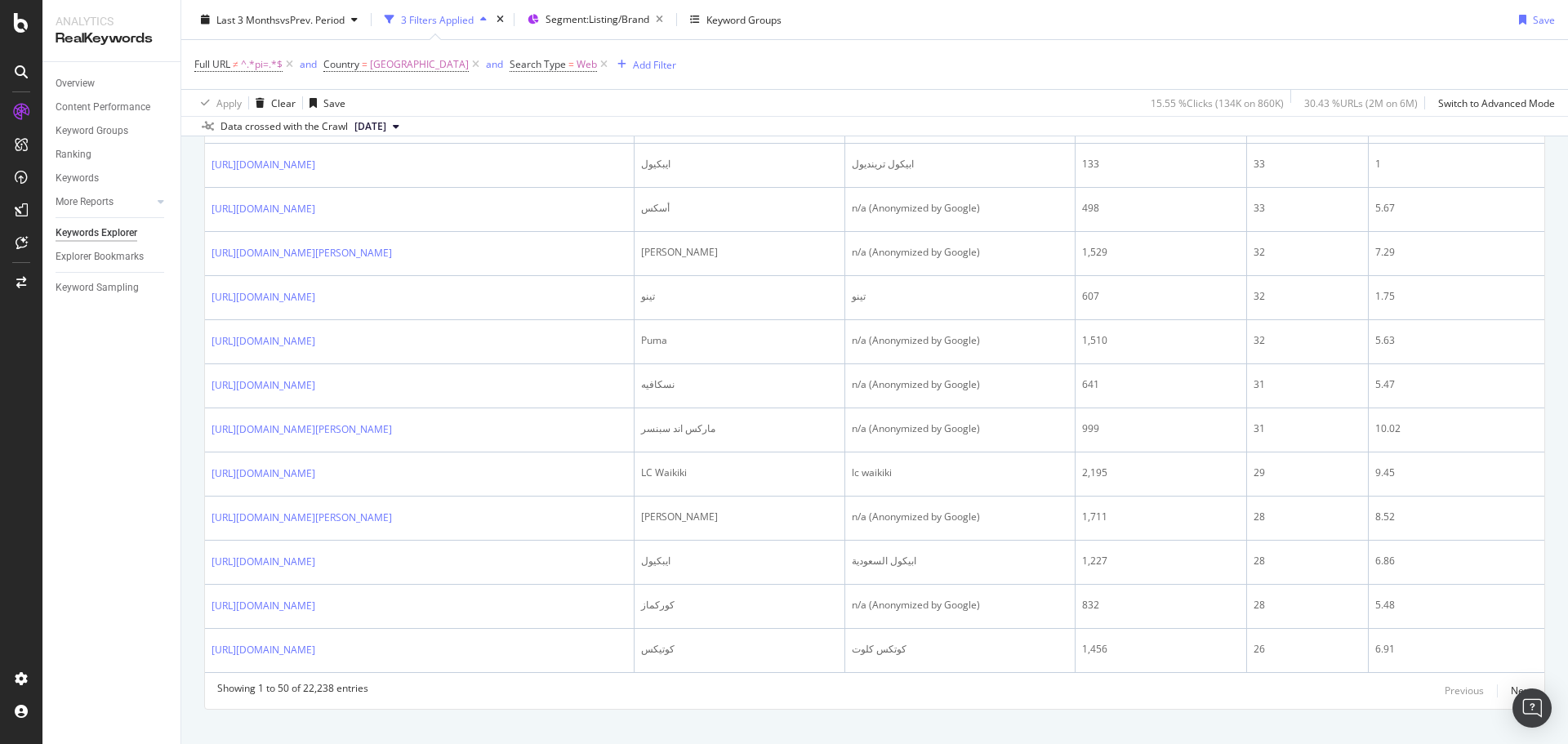
drag, startPoint x: 131, startPoint y: 362, endPoint x: 185, endPoint y: 369, distance: 54.5
click at [131, 363] on div "Overview Content Performance Keyword Groups Ranking Keywords More Reports Count…" at bounding box center [111, 403] width 138 height 682
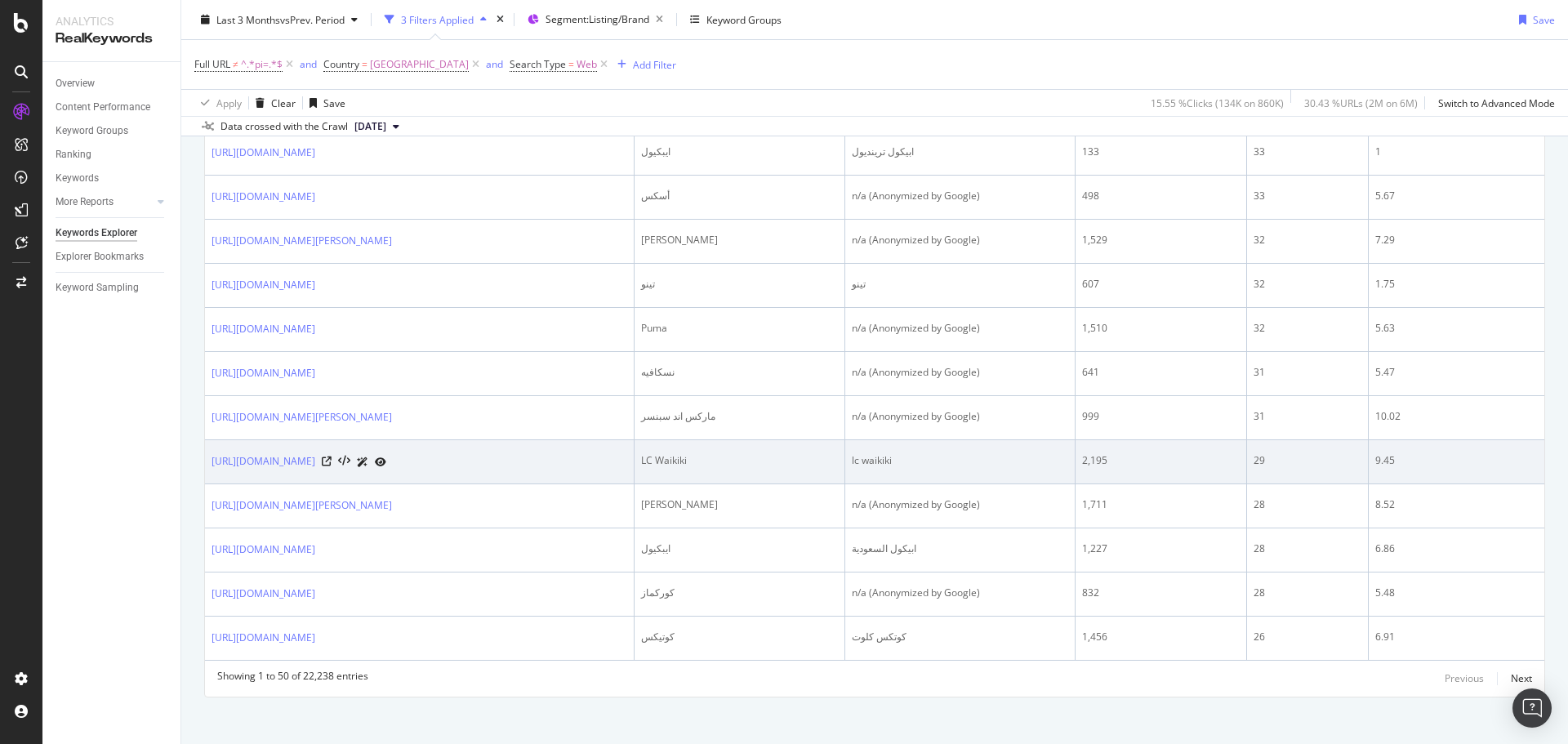
scroll to position [2048, 0]
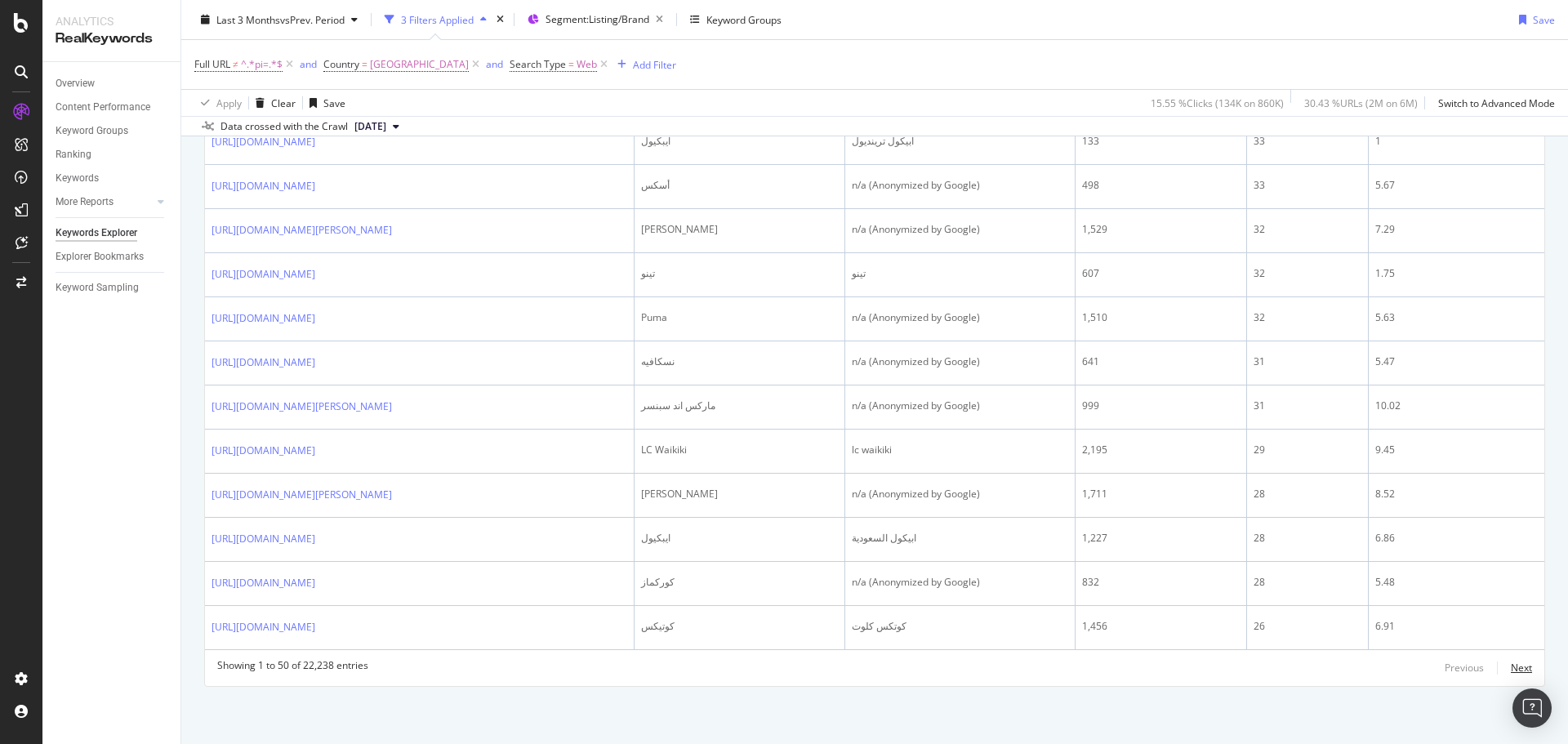
drag, startPoint x: 1509, startPoint y: 662, endPoint x: 1501, endPoint y: 656, distance: 10.0
click at [1510, 662] on div "Next" at bounding box center [1521, 667] width 21 height 14
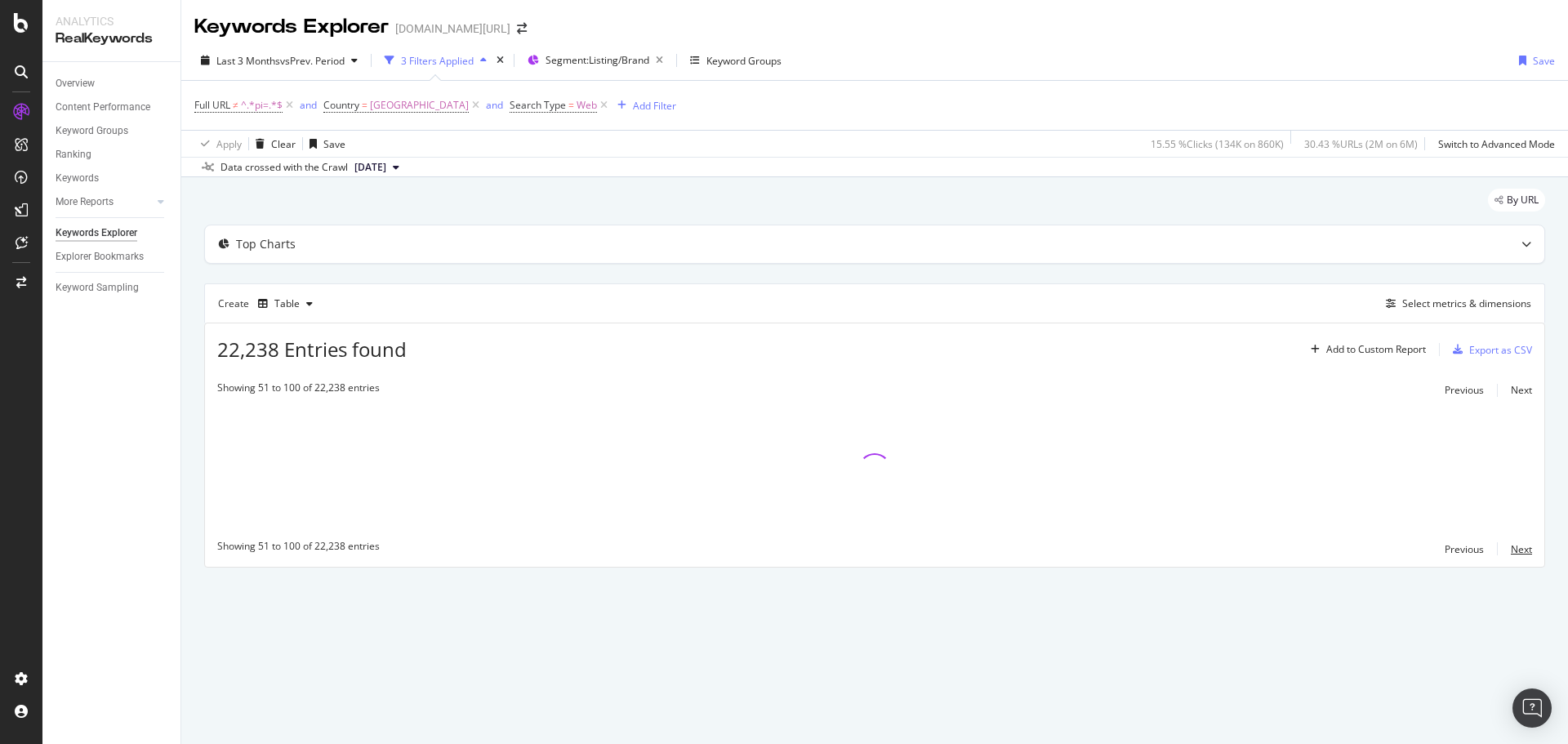
scroll to position [0, 0]
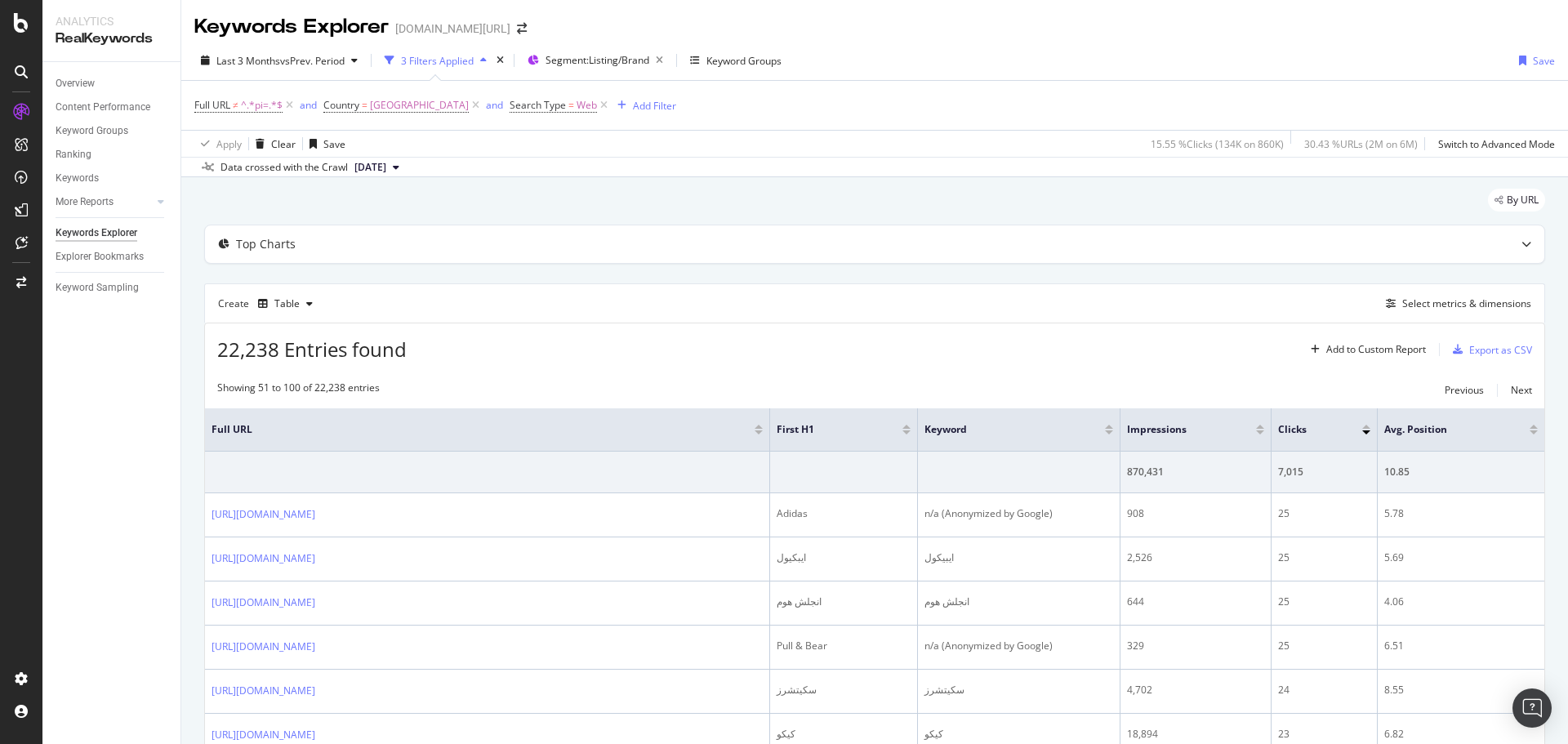
click at [1117, 49] on div "Last 3 Months vs Prev. Period 3 Filters Applied Segment: Listing/Brand Keyword …" at bounding box center [875, 63] width 1386 height 33
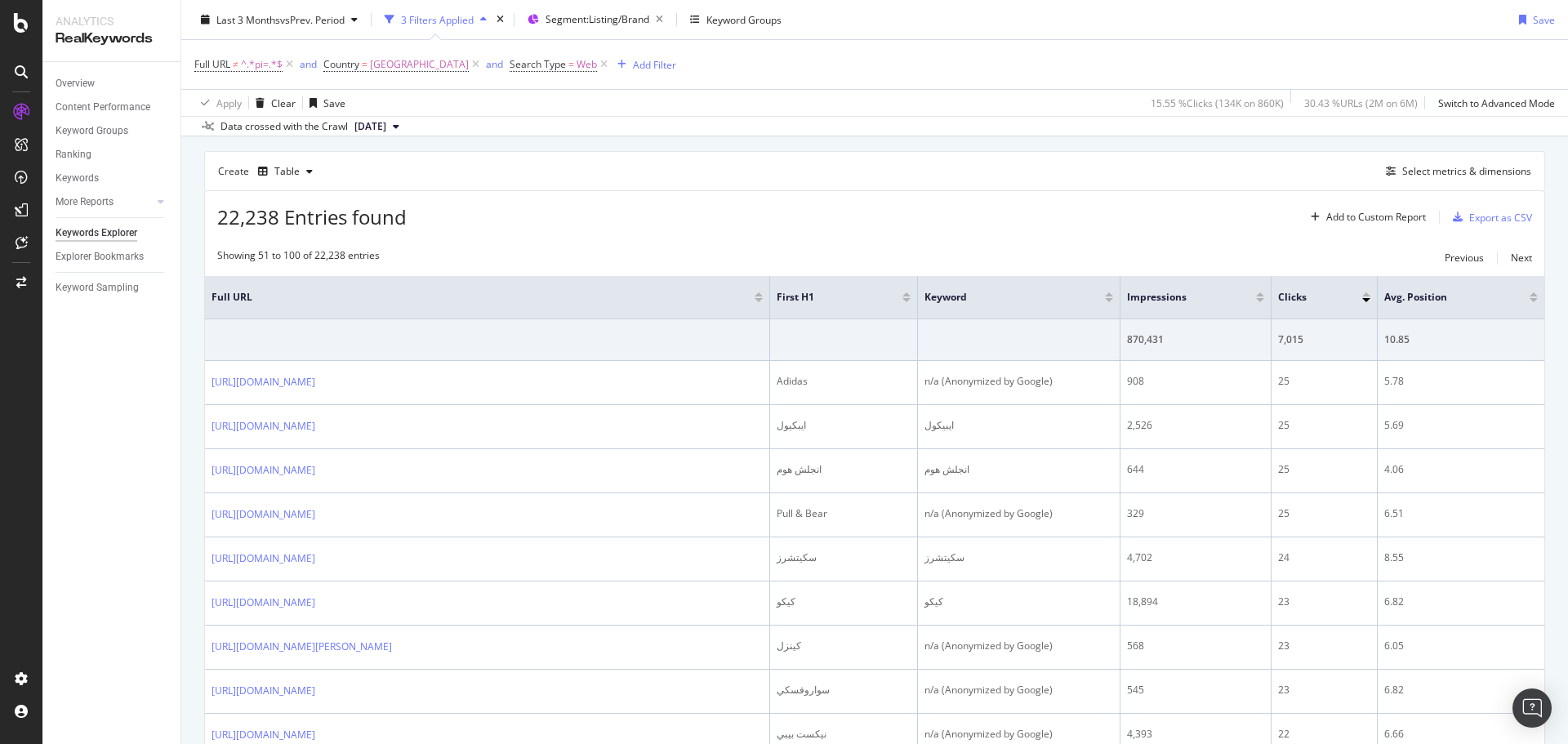
scroll to position [134, 0]
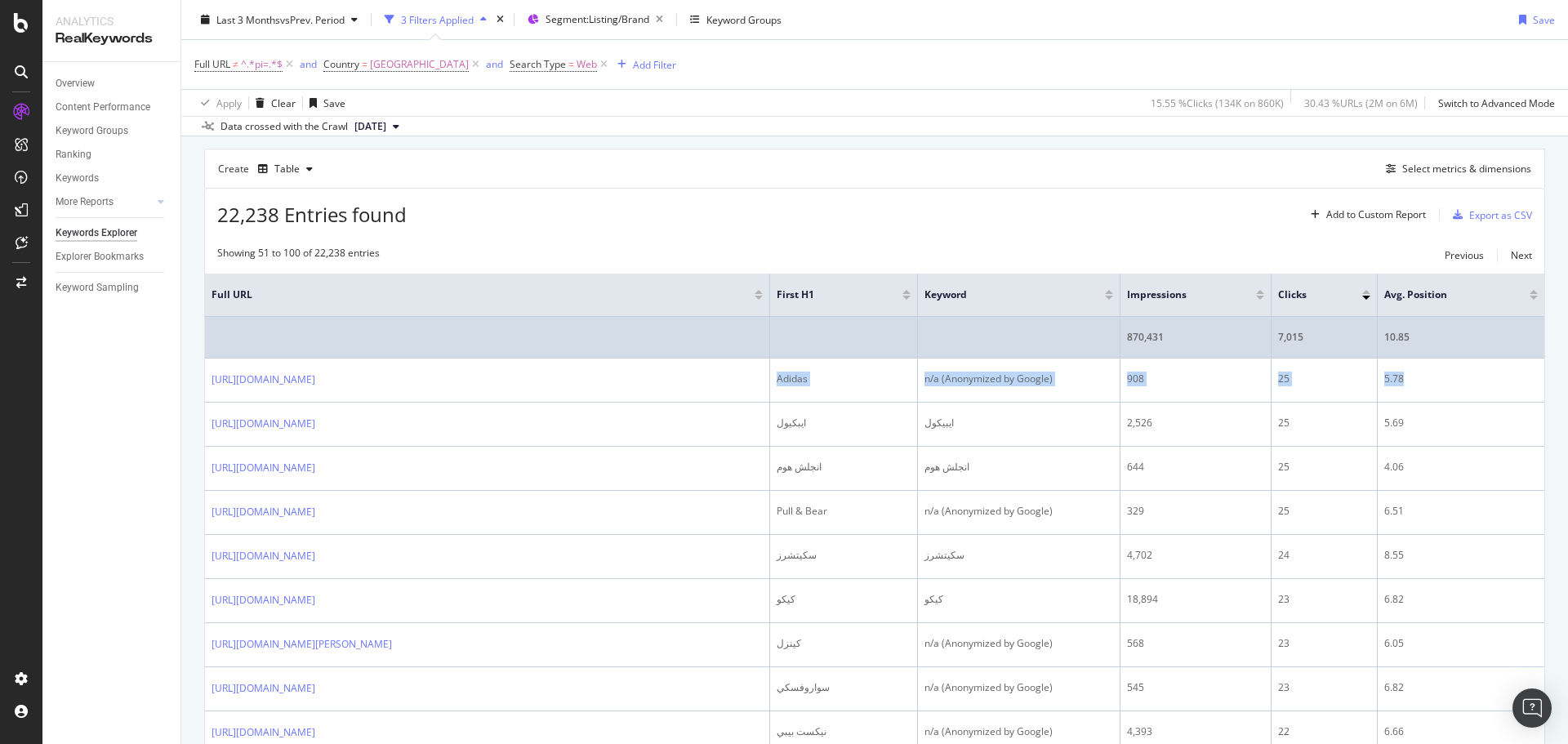
drag, startPoint x: 1443, startPoint y: 375, endPoint x: 820, endPoint y: 222, distance: 641.5
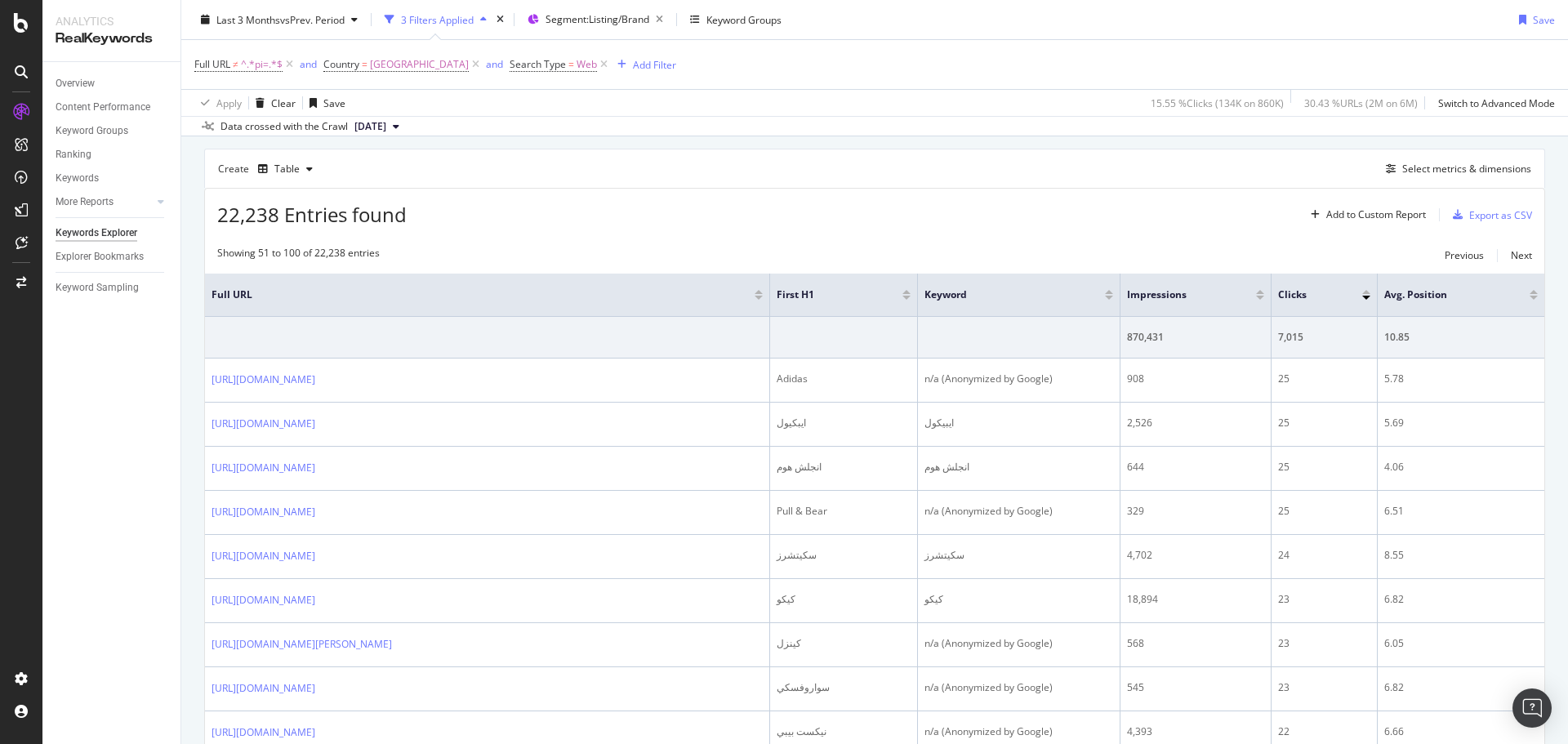
click at [823, 208] on div "22,238 Entries found Add to Custom Report Export as CSV" at bounding box center [874, 208] width 1339 height 40
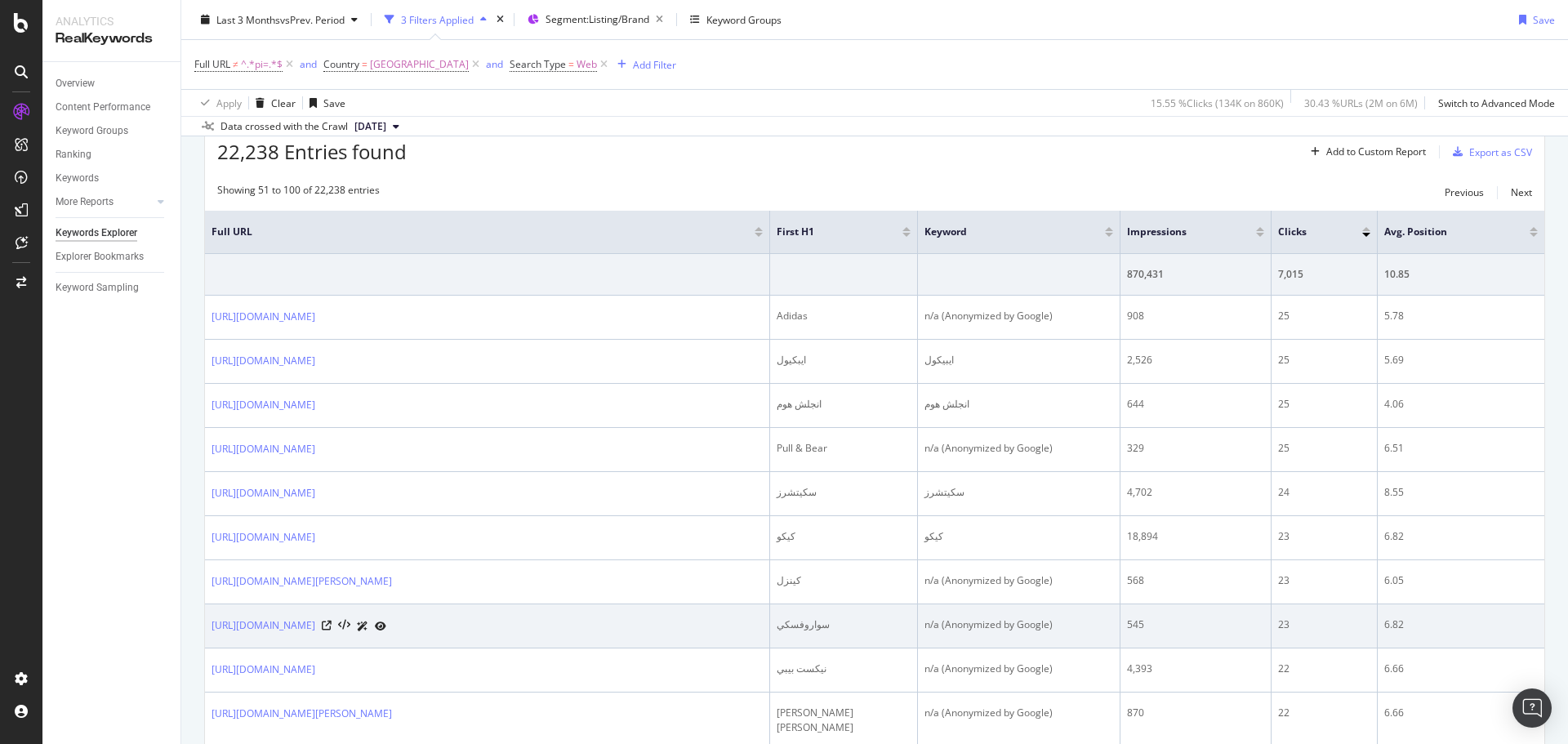
scroll to position [476, 0]
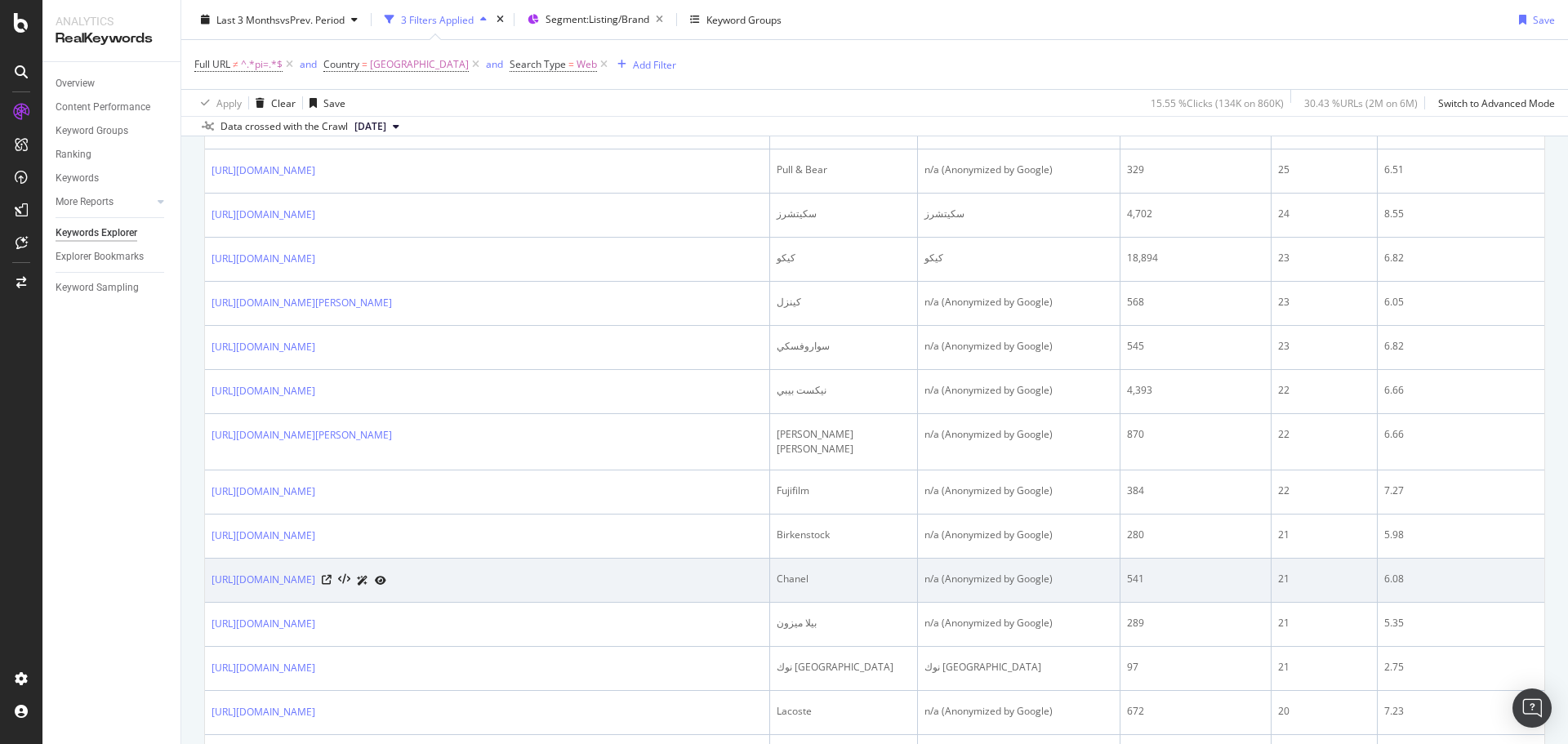
click at [784, 571] on div "Chanel" at bounding box center [844, 578] width 133 height 15
click at [796, 571] on div "Chanel" at bounding box center [844, 578] width 133 height 15
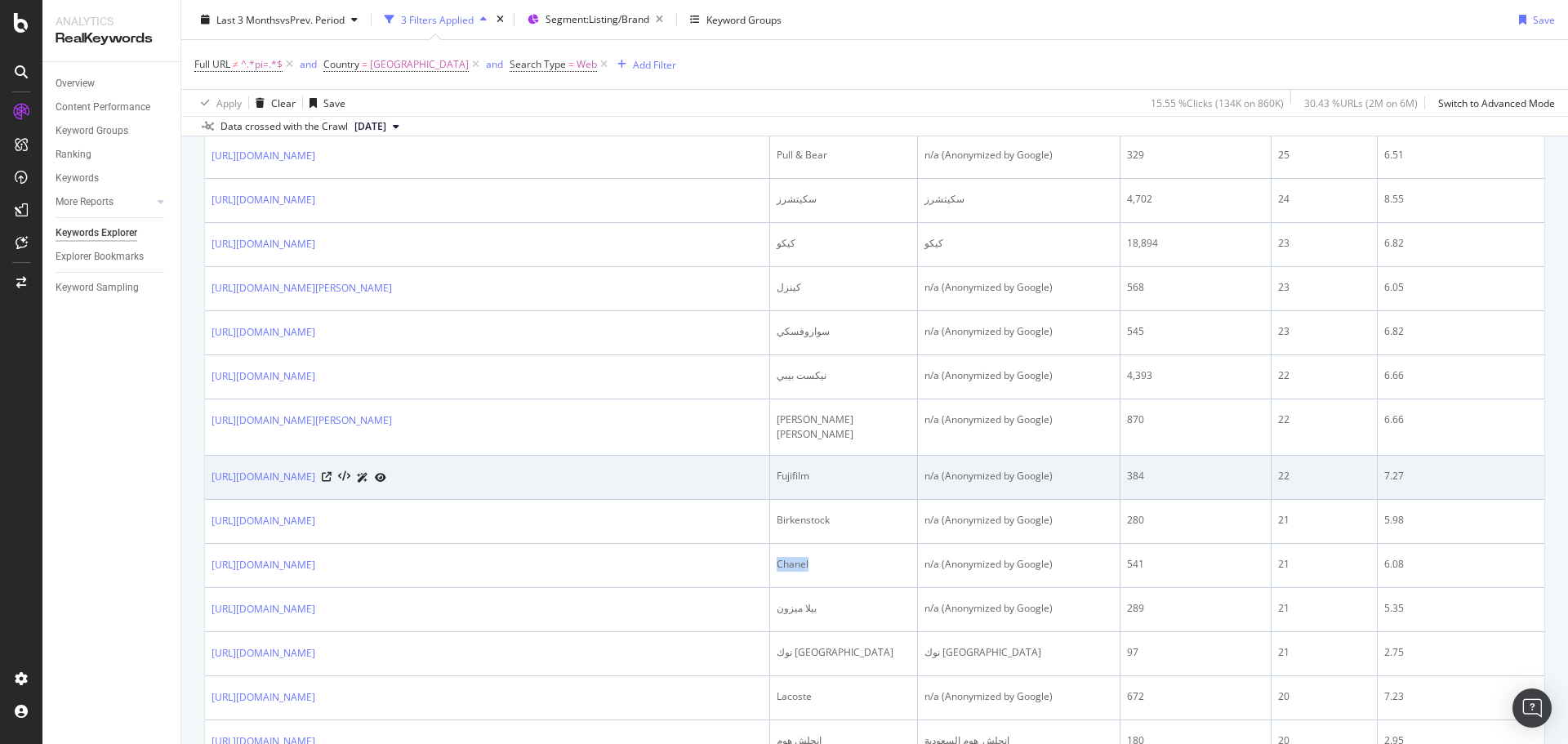
scroll to position [507, 0]
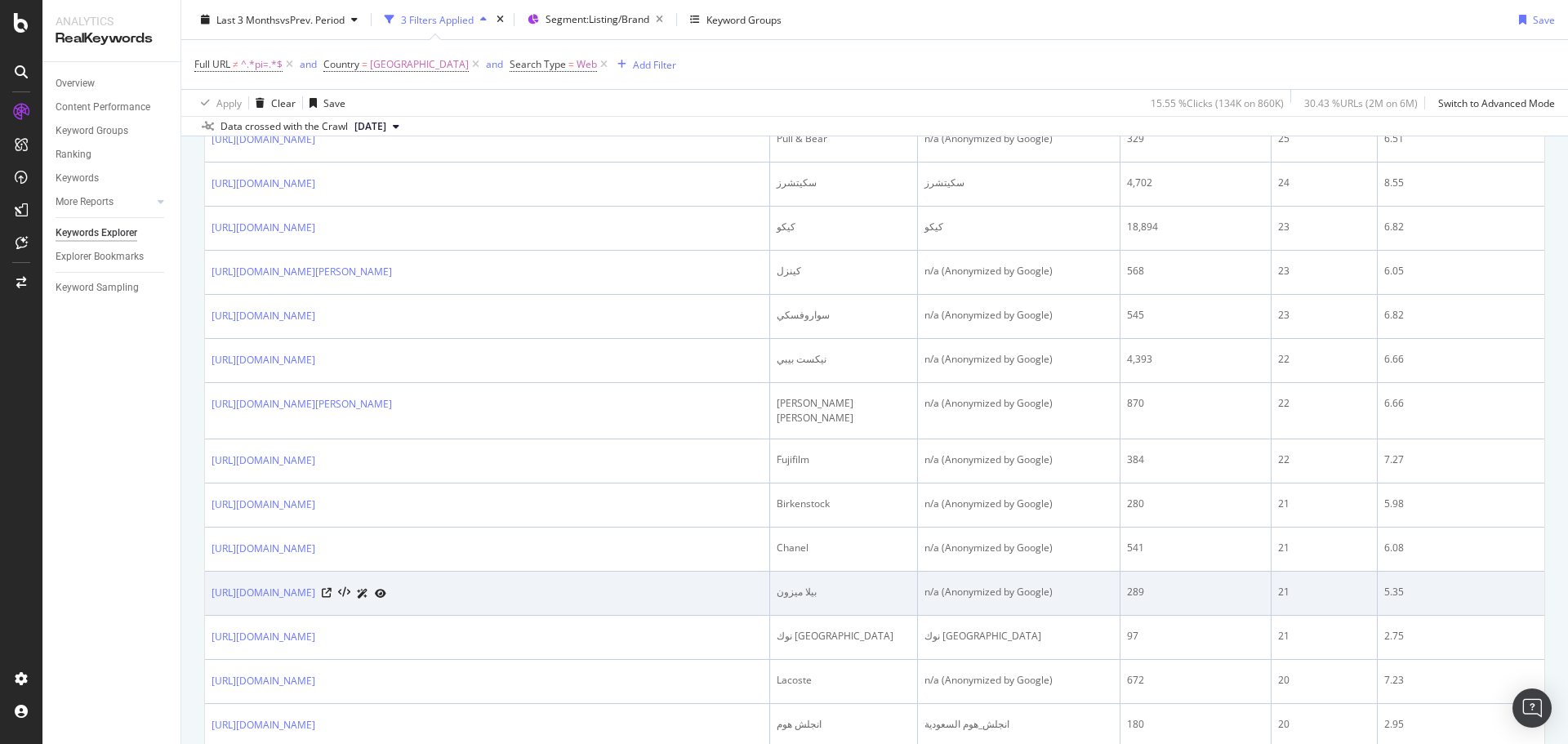
click at [795, 585] on div "بيلا ميزون" at bounding box center [844, 592] width 133 height 15
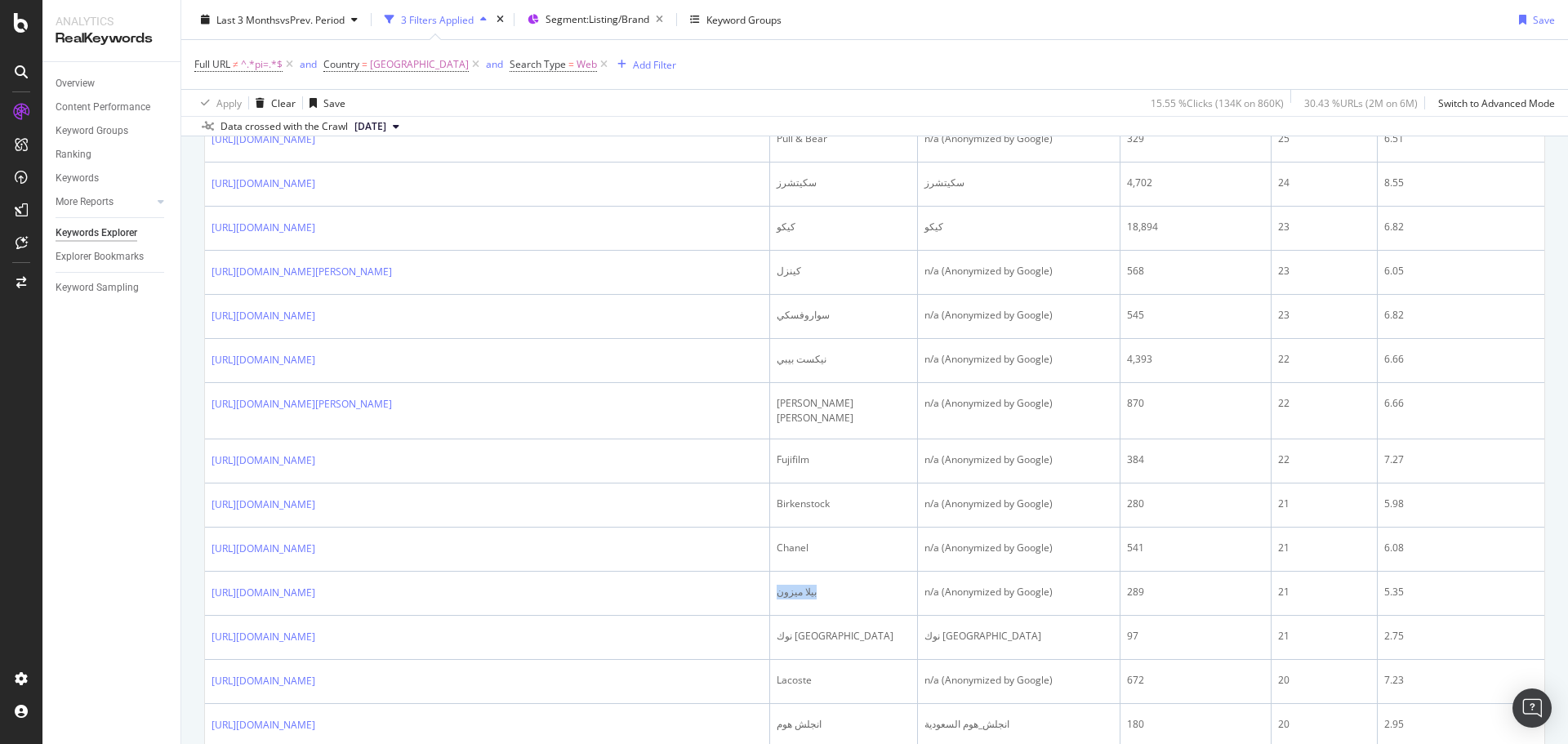
copy div "بيلا ميزون"
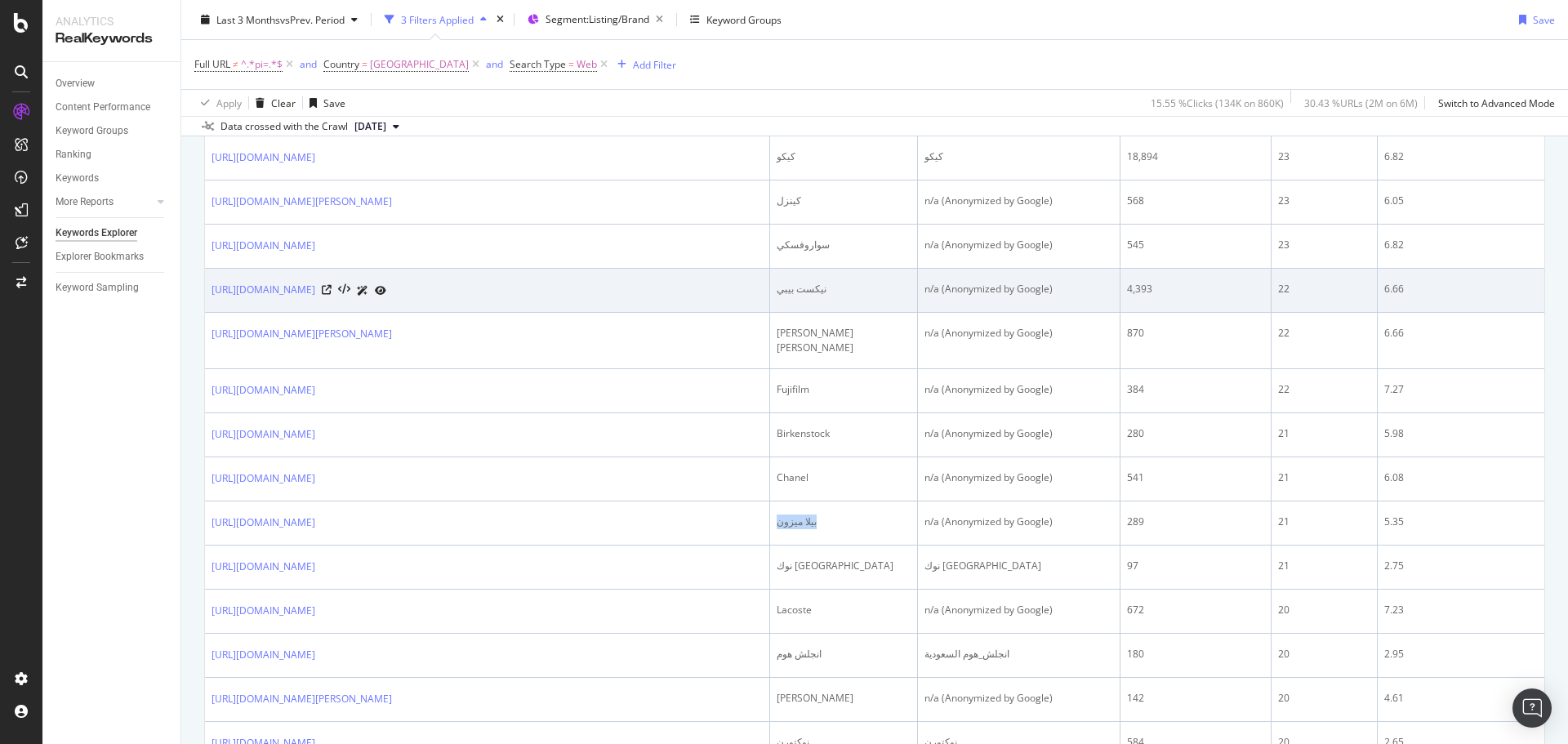
scroll to position [652, 0]
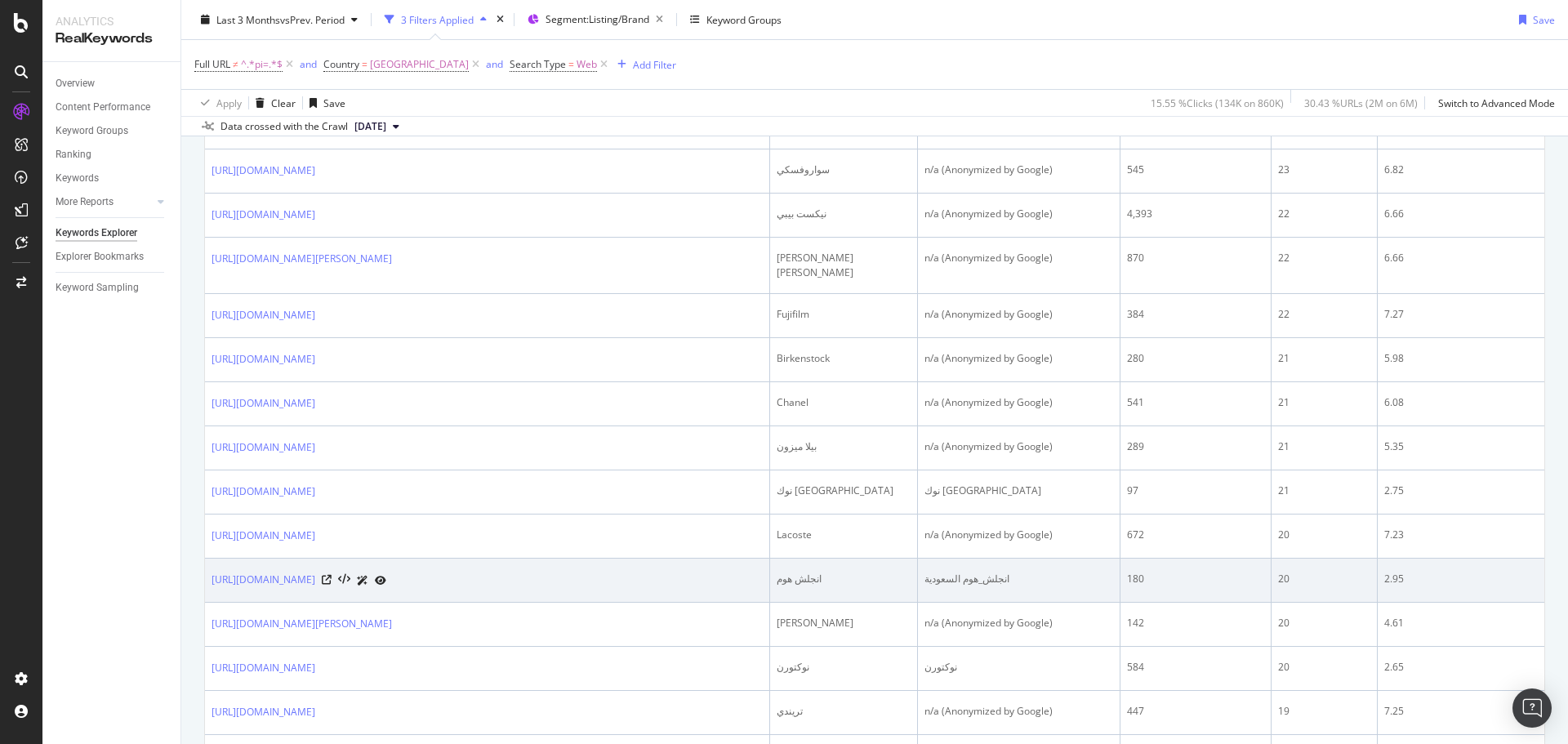
click at [794, 571] on div "انجلش هوم" at bounding box center [844, 578] width 133 height 15
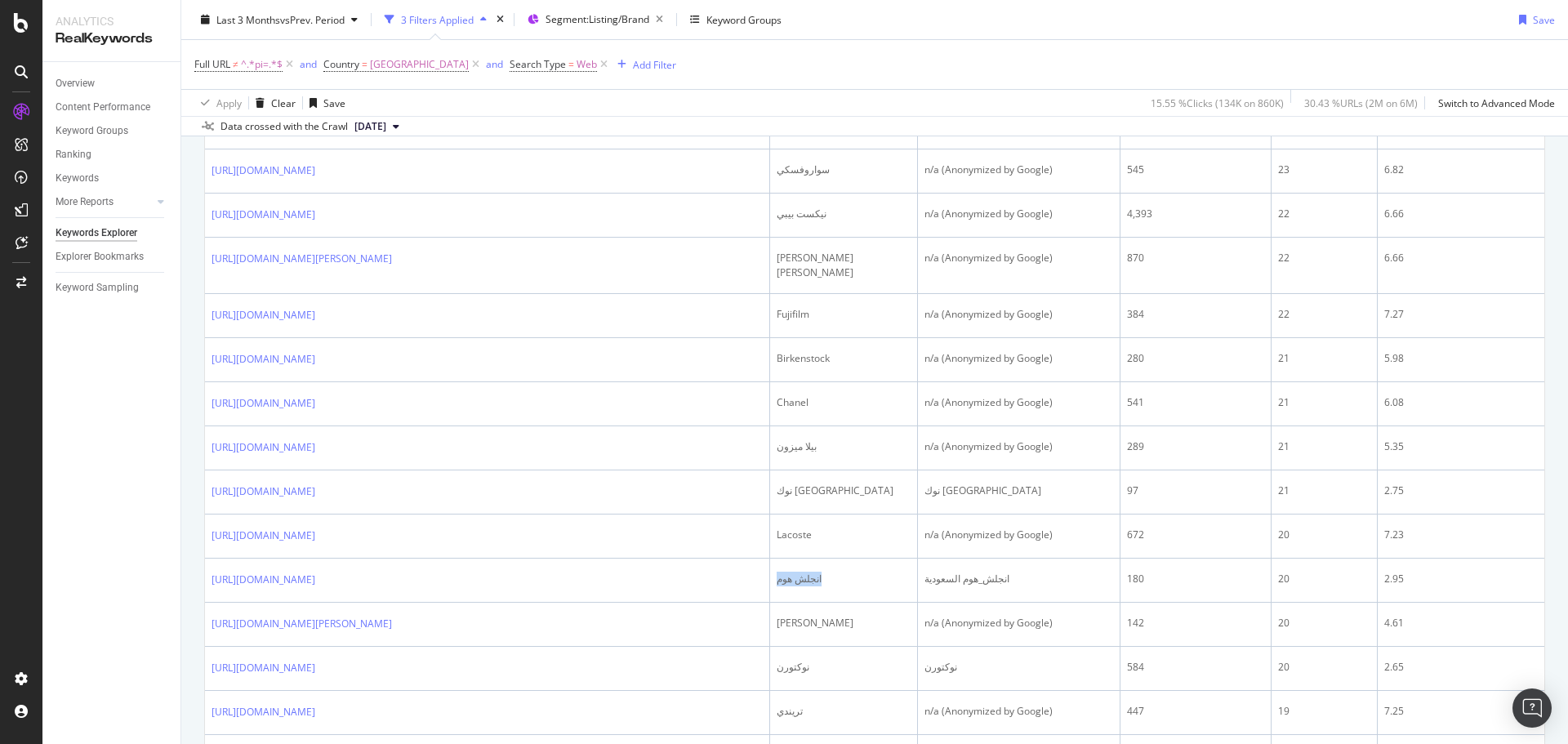
copy div "انجلش هوم"
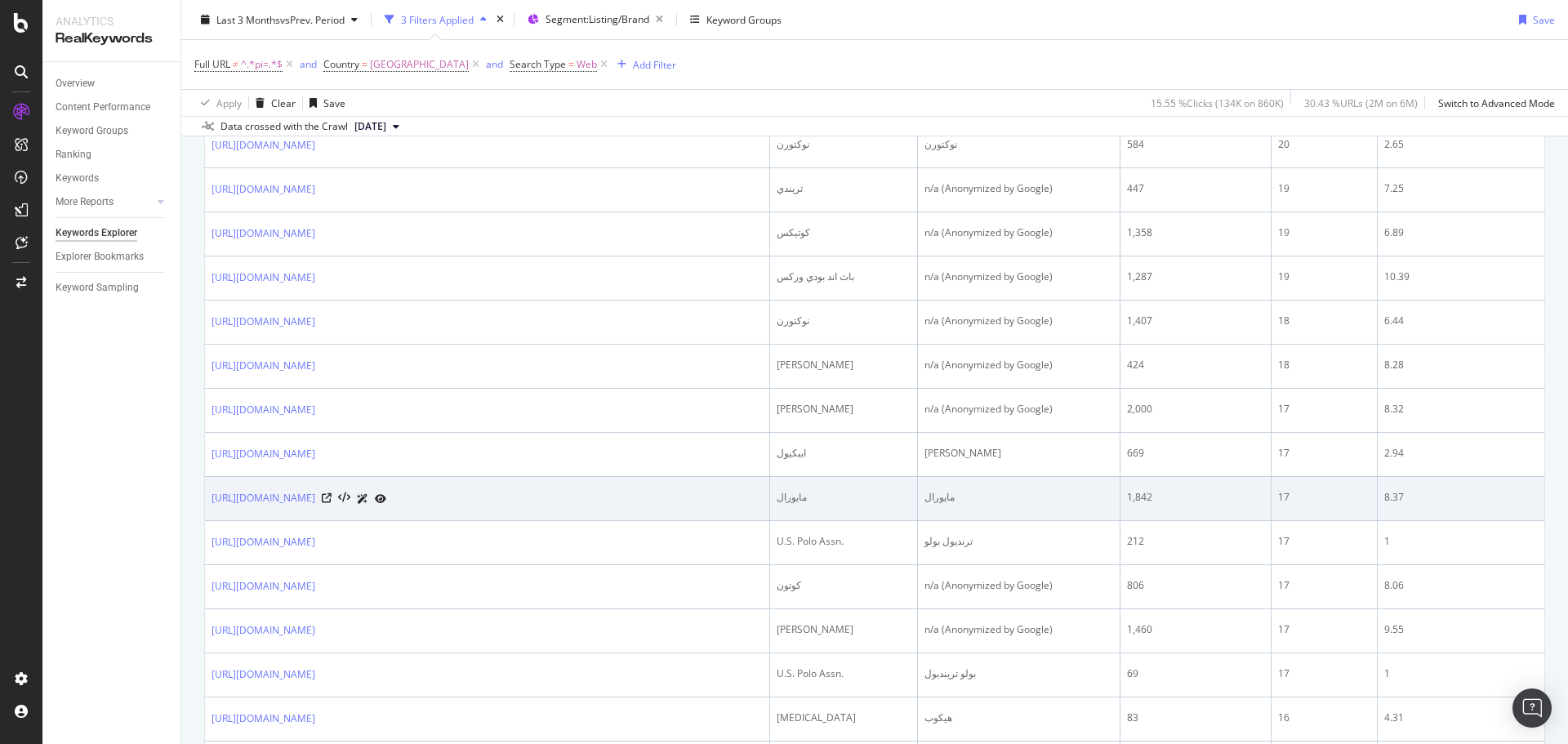
scroll to position [1266, 0]
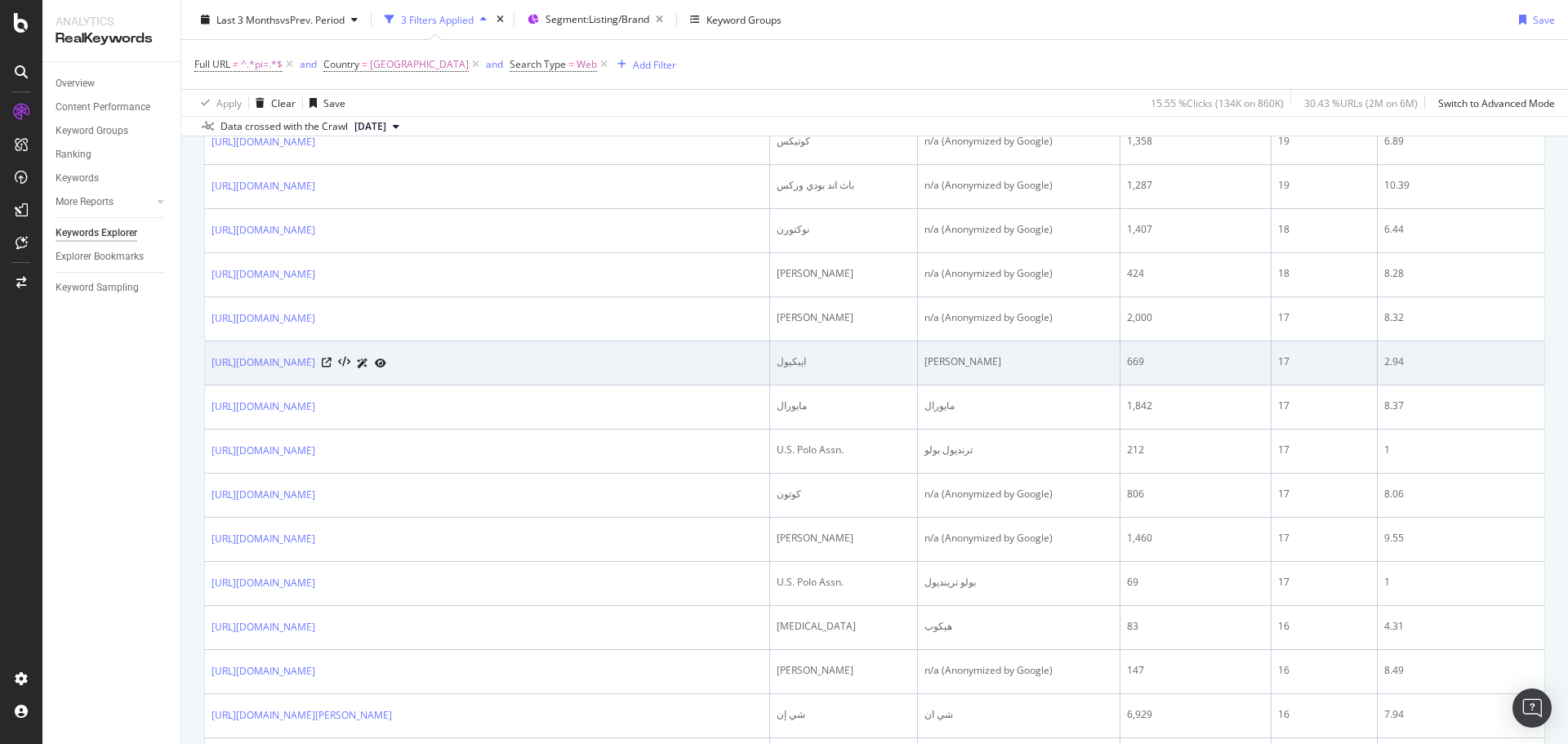
click at [787, 354] on div "ايبكيول" at bounding box center [844, 361] width 133 height 15
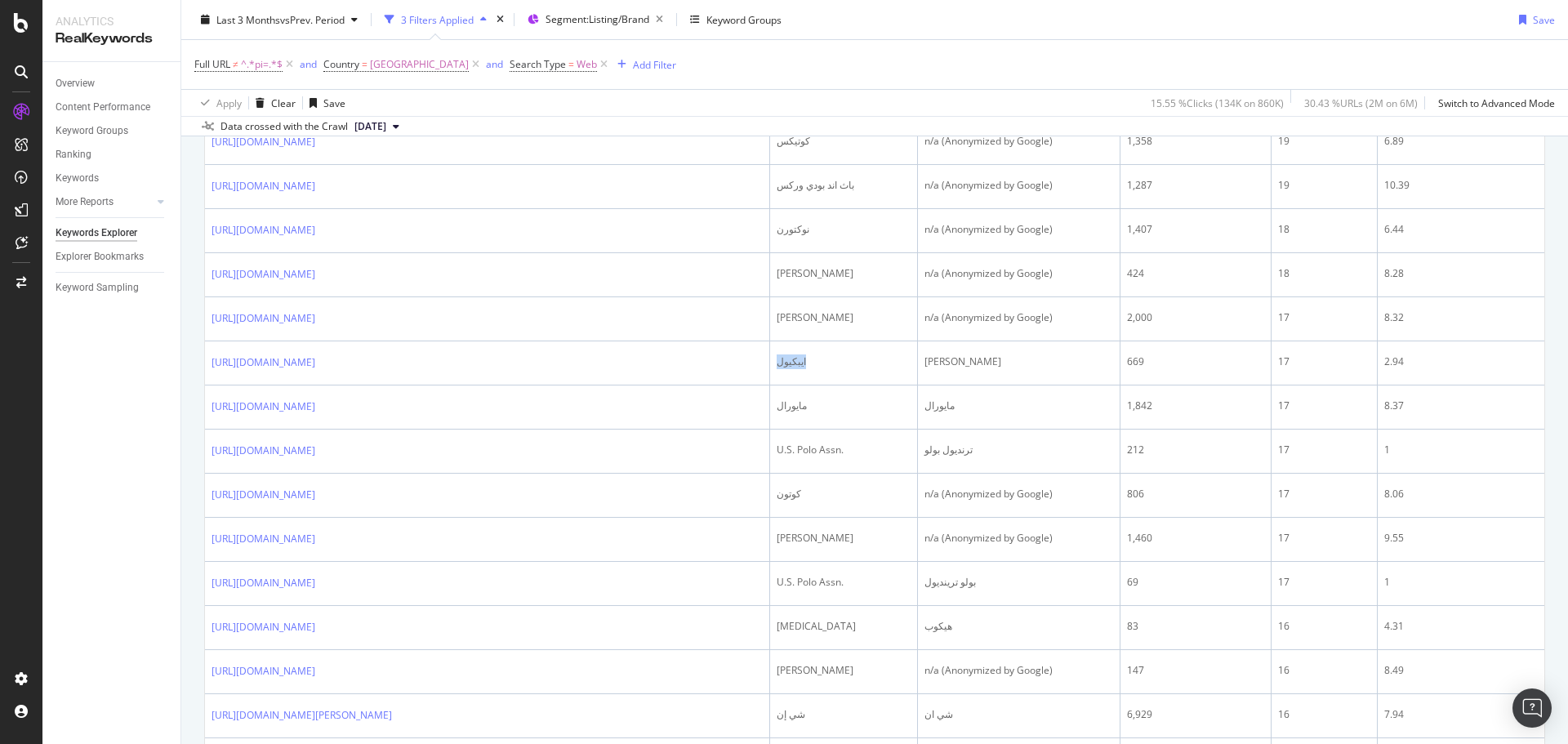
copy div "ايبكيول"
click at [1163, 35] on div "Last 3 Months vs Prev. Period 3 Filters Applied Segment: Listing/Brand Keyword …" at bounding box center [875, 22] width 1386 height 33
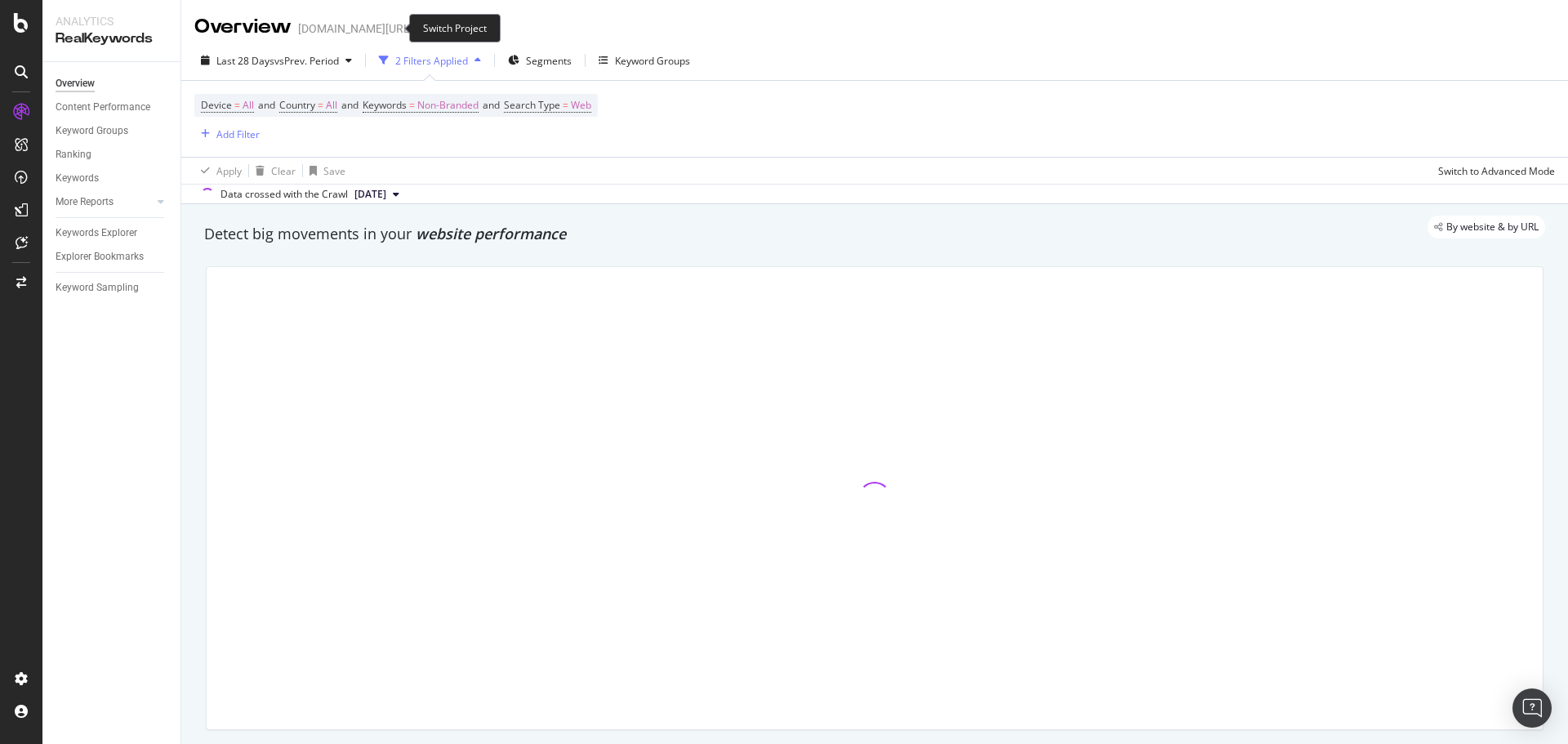
click at [420, 24] on icon "arrow-right-arrow-left" at bounding box center [424, 28] width 10 height 12
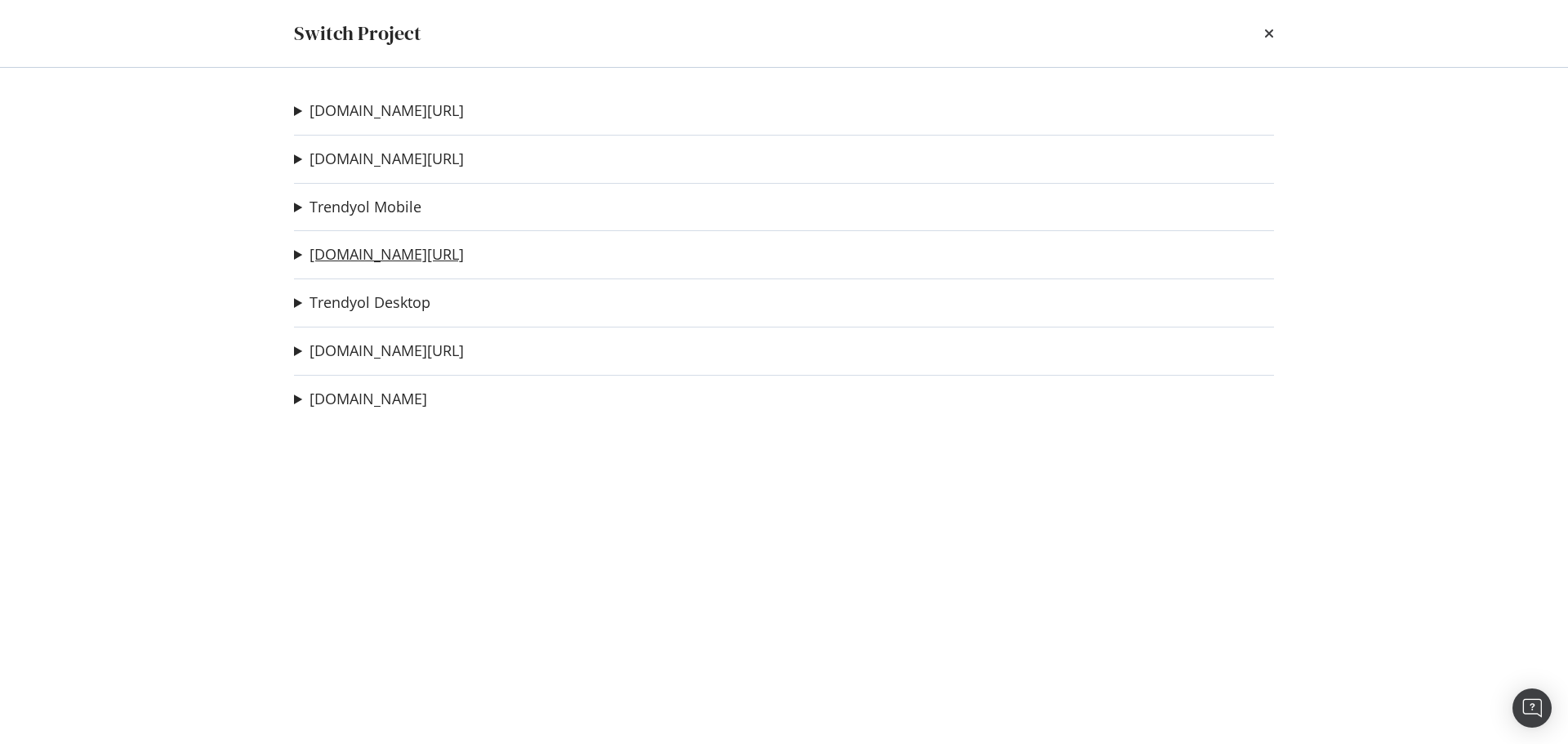
click at [376, 252] on link "[DOMAIN_NAME][URL]" at bounding box center [386, 254] width 154 height 17
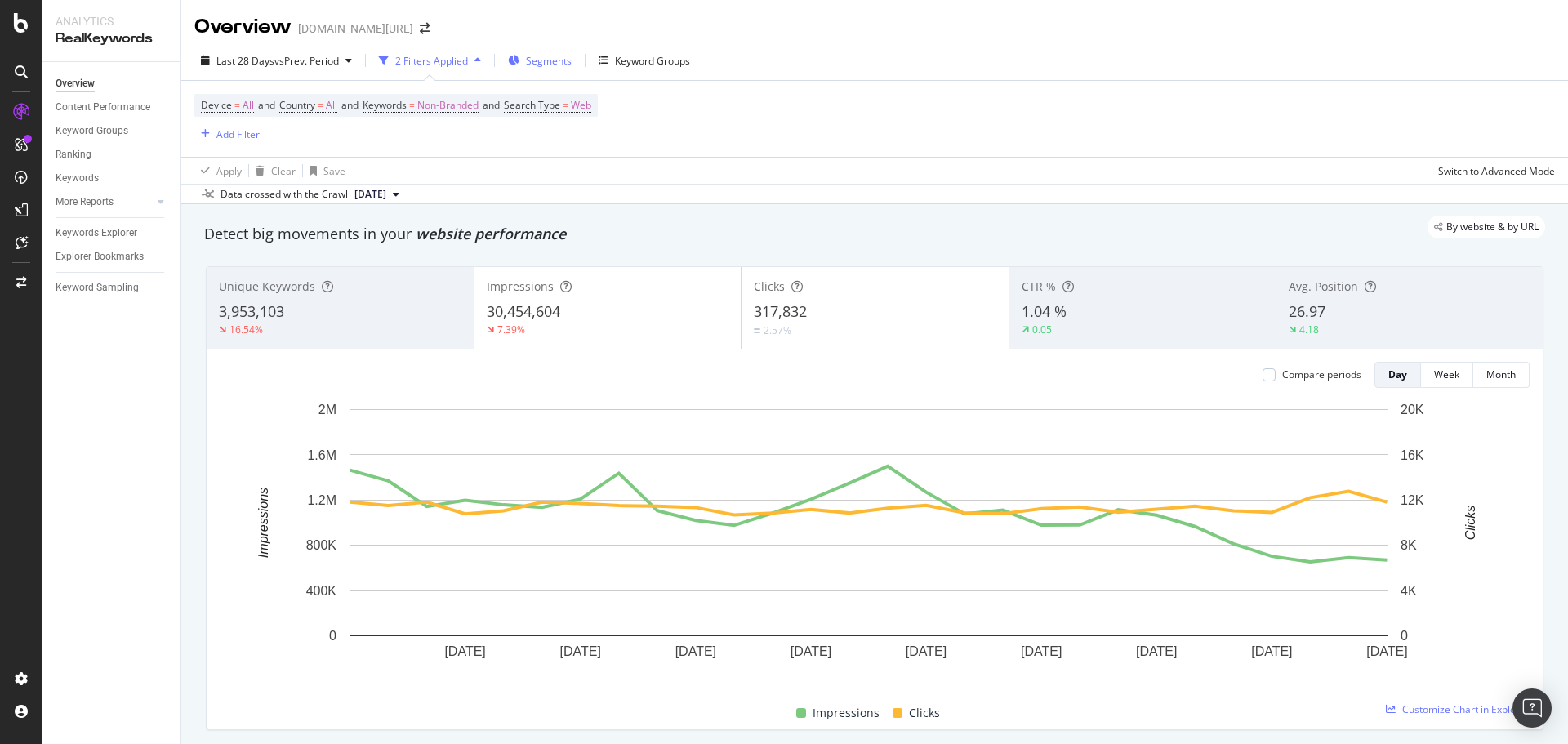
click at [569, 68] on div "Segments" at bounding box center [540, 61] width 64 height 25
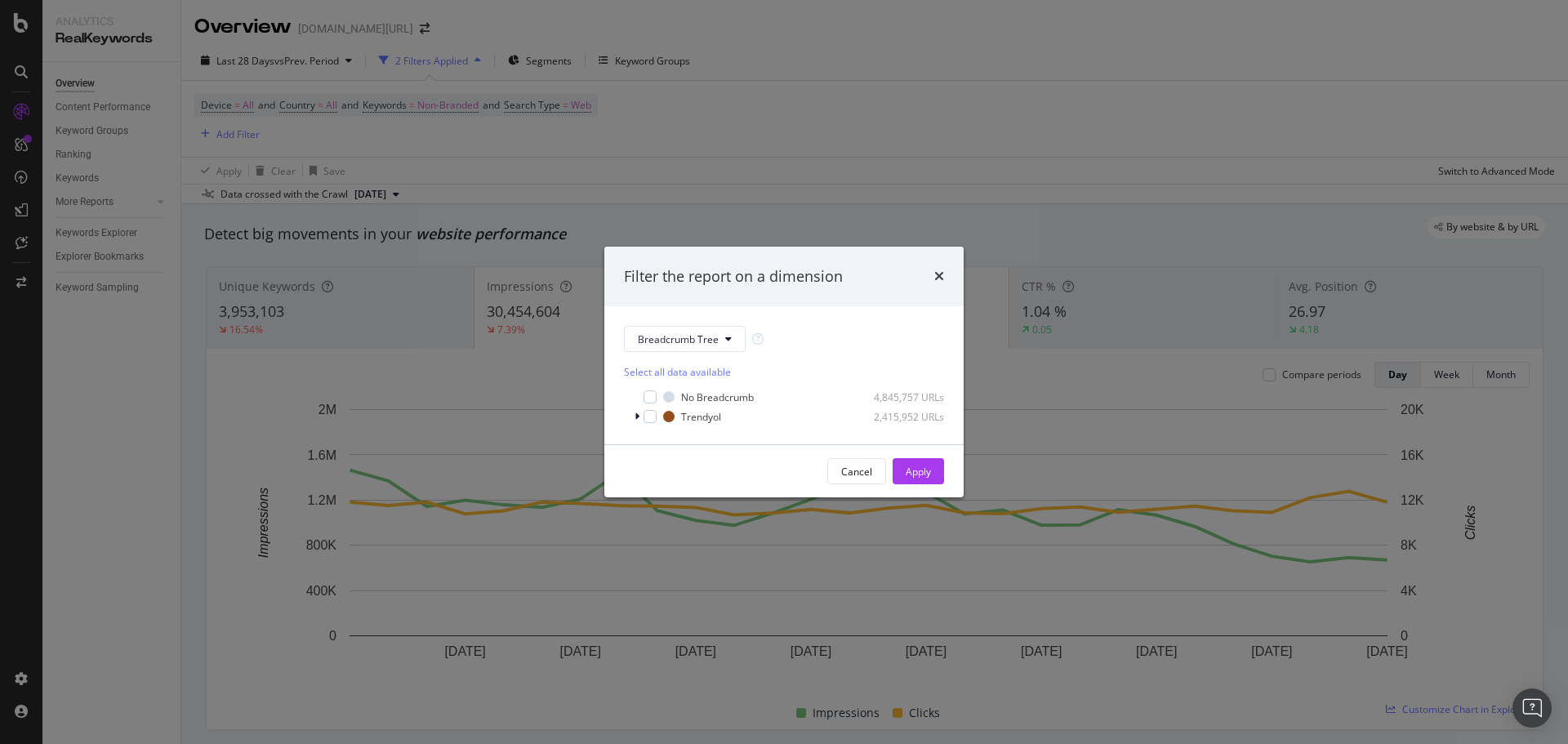
click at [744, 145] on div "Filter the report on a dimension Breadcrumb Tree Select all data available No B…" at bounding box center [784, 372] width 1568 height 744
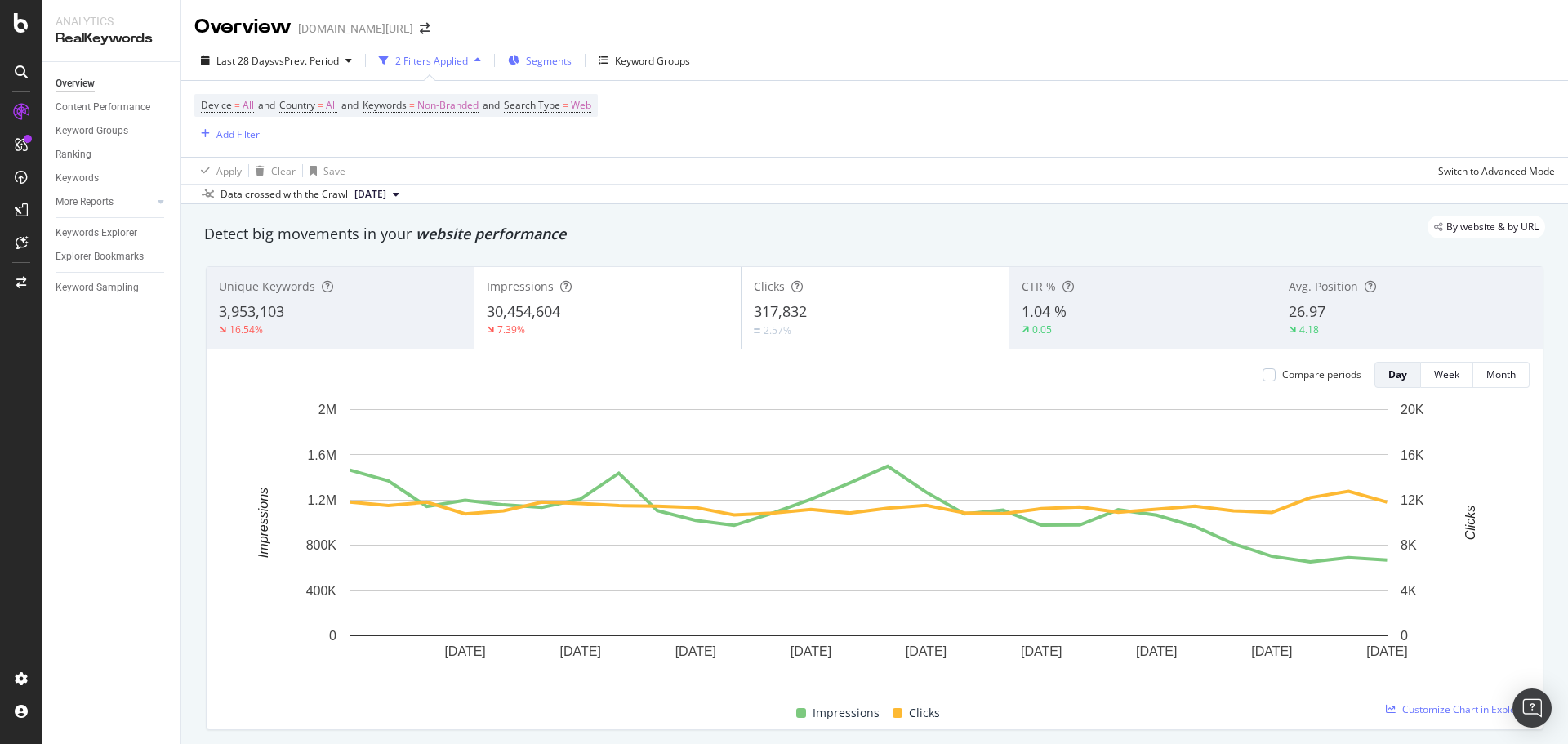
click at [543, 63] on span "Segments" at bounding box center [548, 61] width 45 height 14
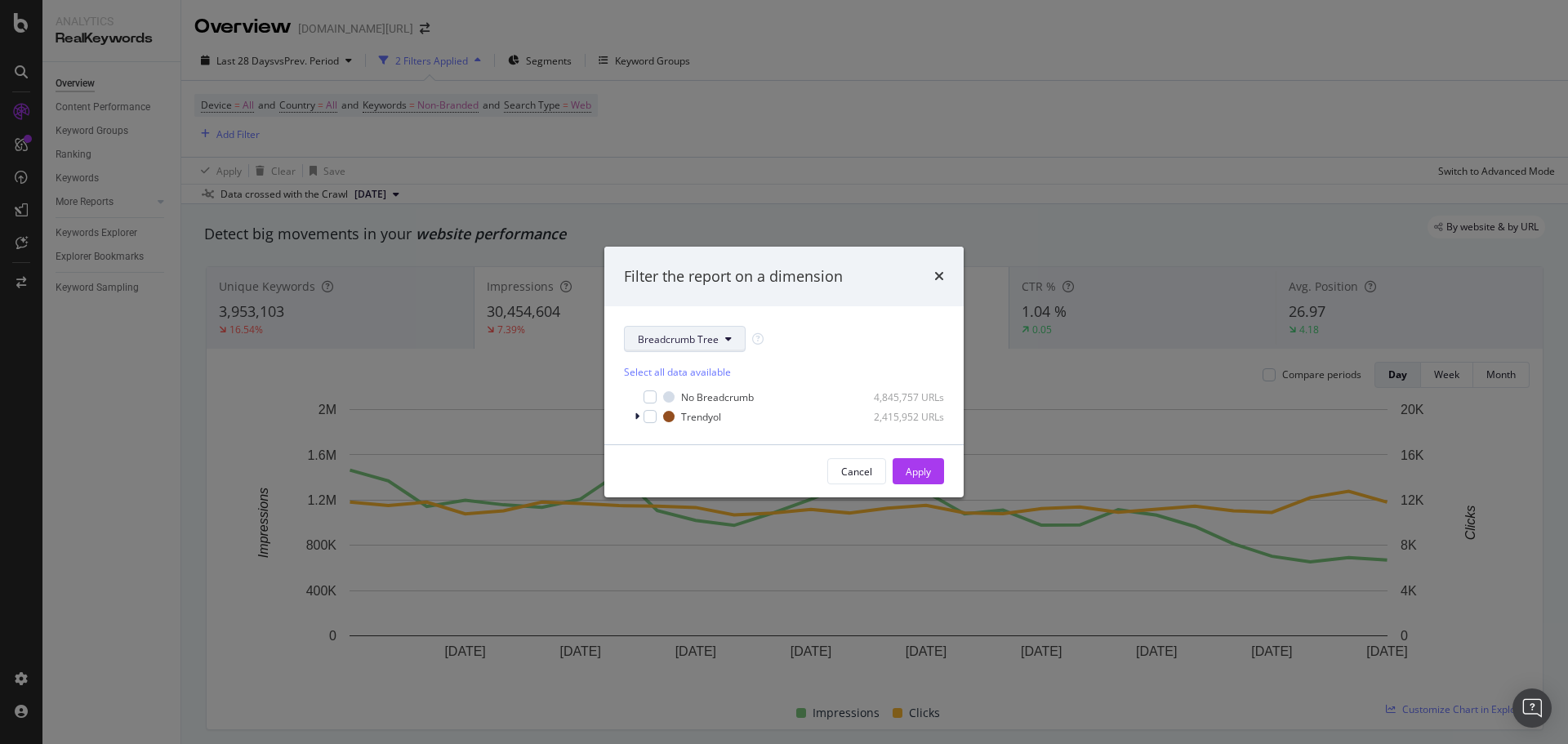
click at [648, 330] on button "Breadcrumb Tree" at bounding box center [684, 338] width 122 height 26
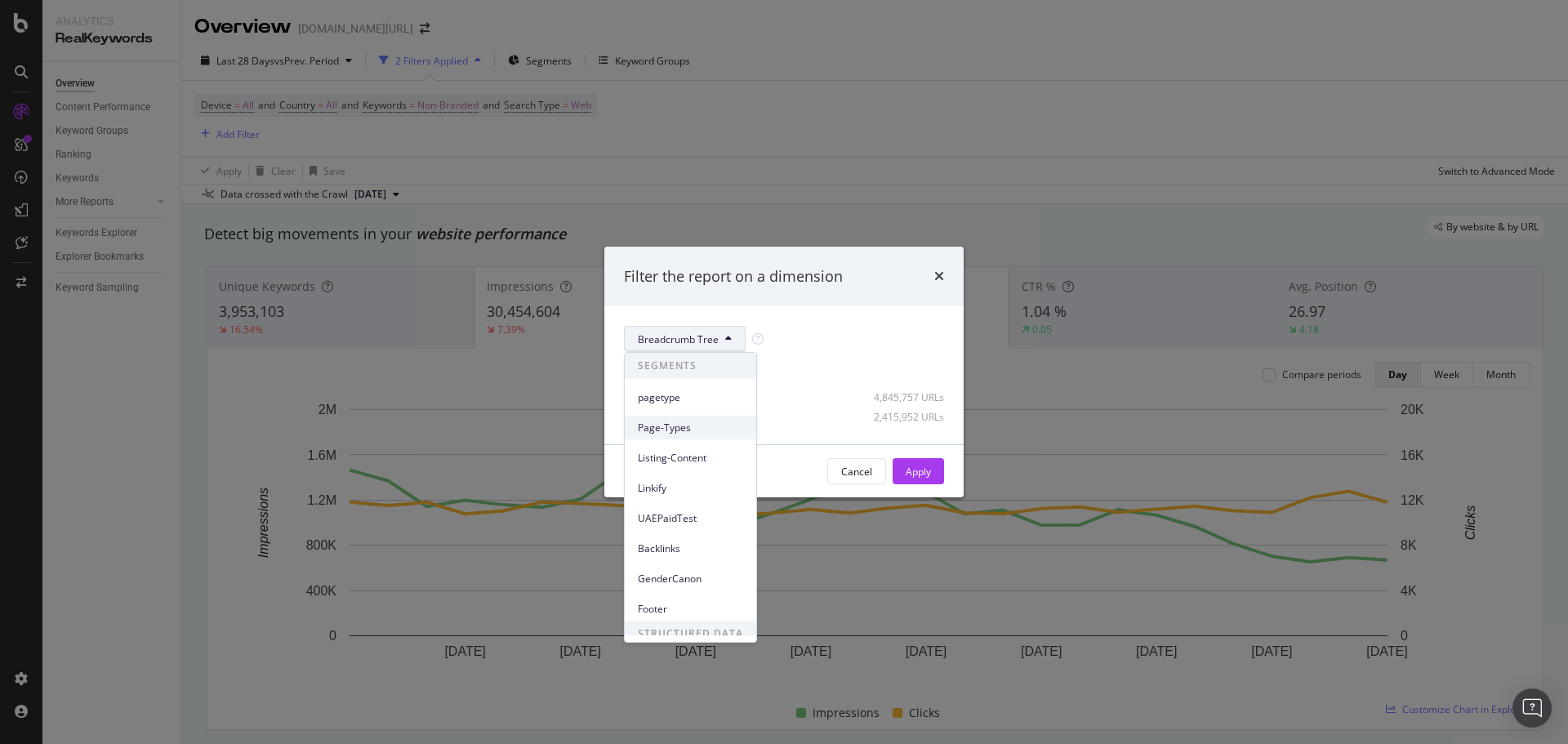
click at [681, 421] on span "Page-Types" at bounding box center [691, 428] width 105 height 15
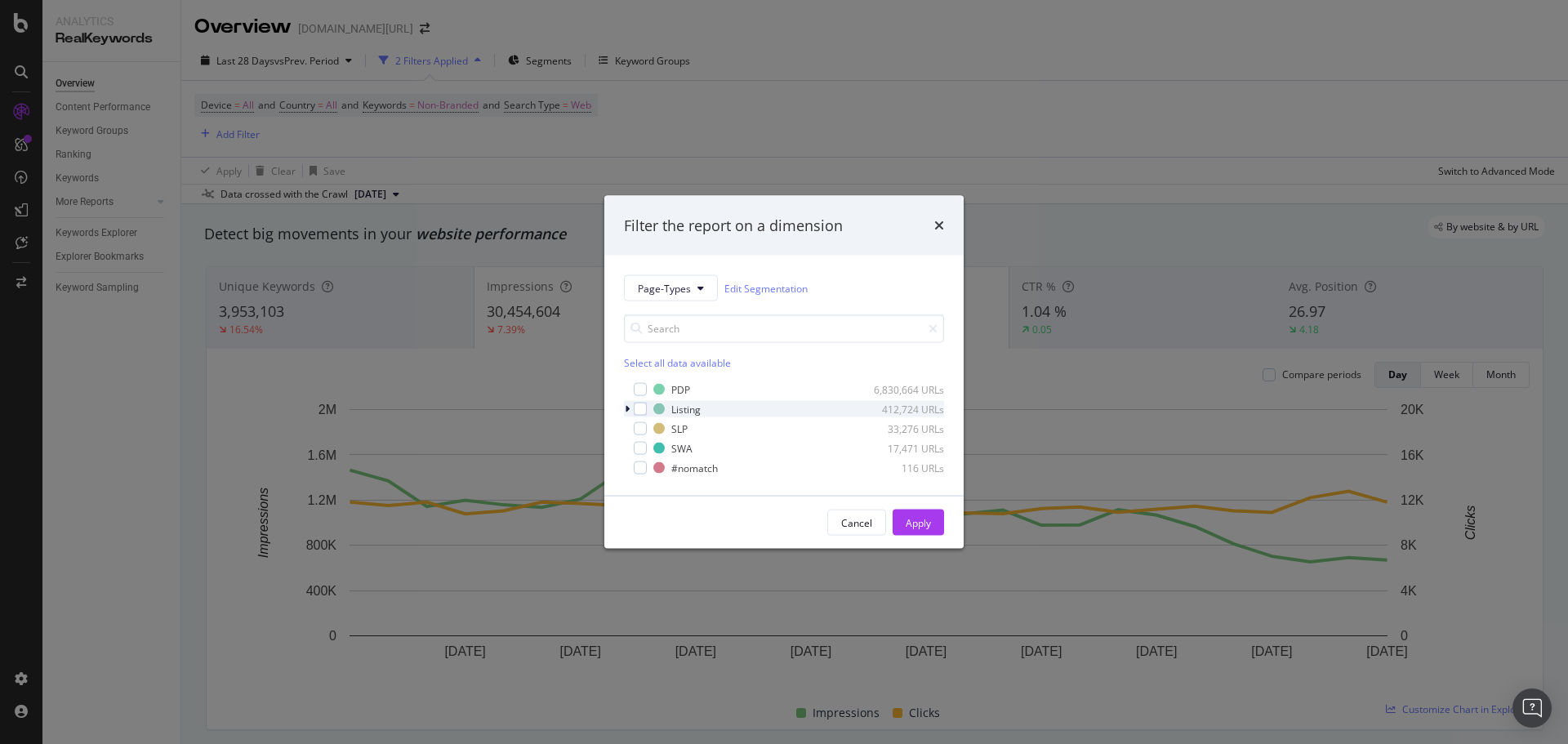
click at [630, 408] on div "modal" at bounding box center [628, 408] width 10 height 16
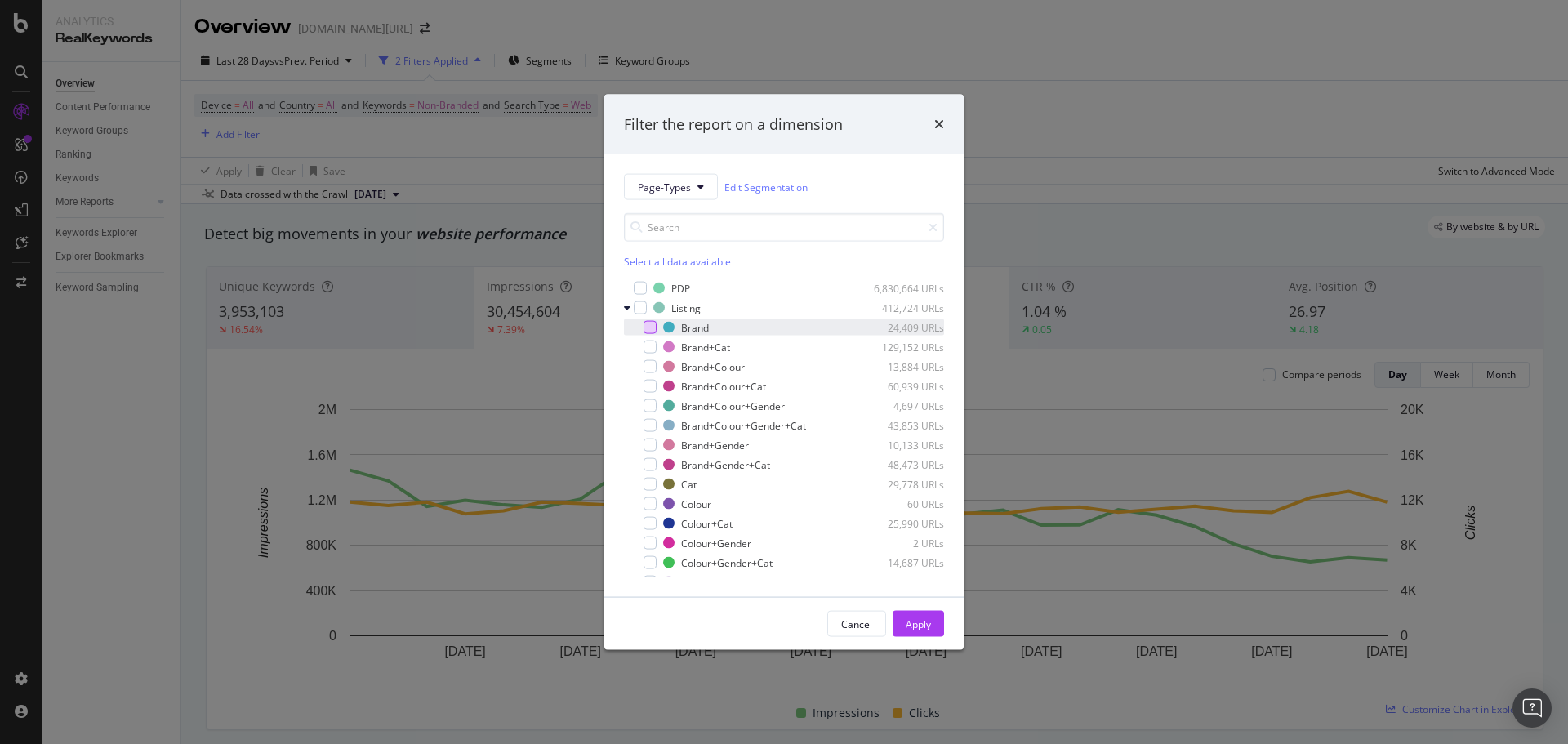
click at [645, 326] on div "modal" at bounding box center [650, 328] width 13 height 13
click at [902, 607] on div "Cancel Apply" at bounding box center [784, 624] width 360 height 53
click at [909, 616] on div "Apply" at bounding box center [917, 624] width 25 height 25
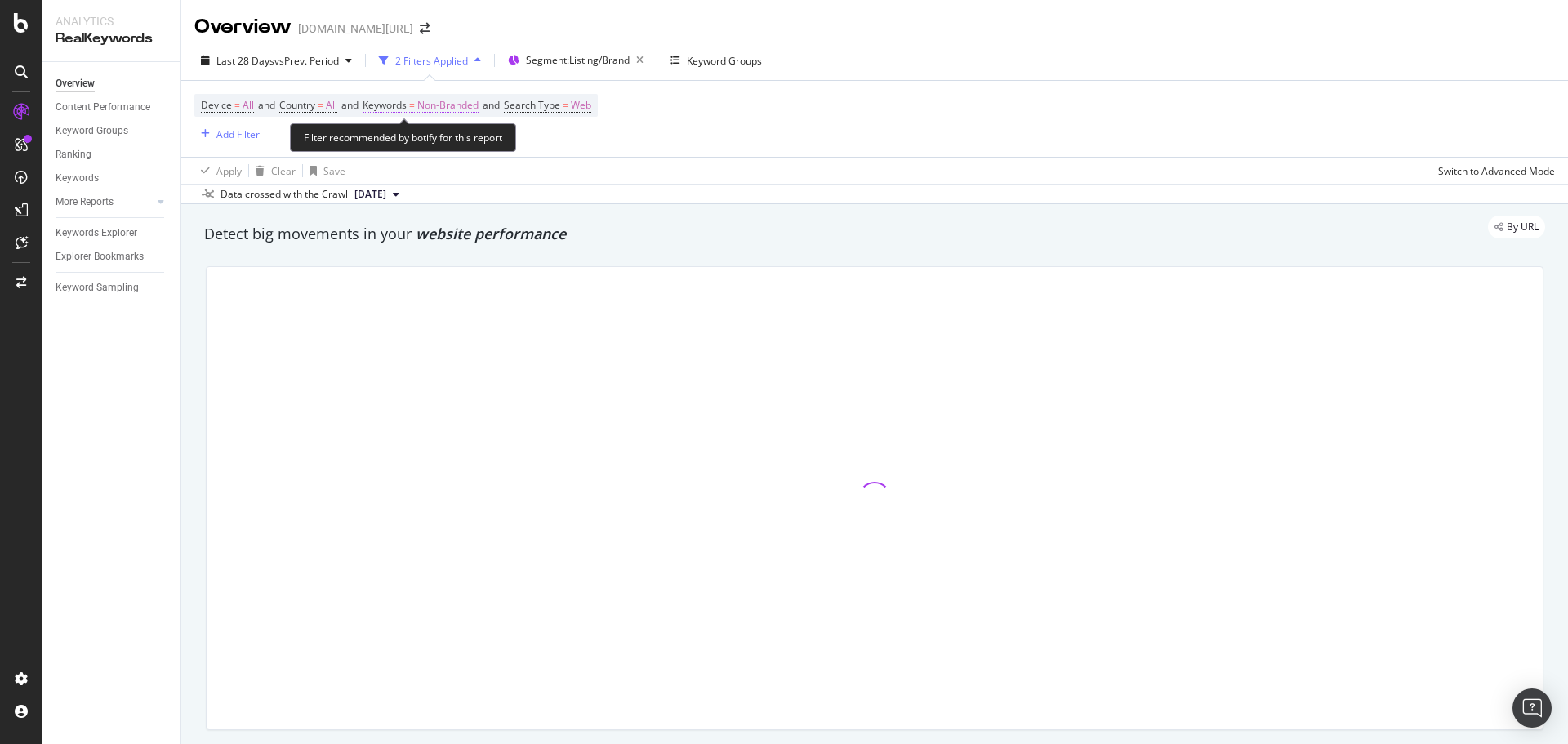
click at [446, 109] on span "Non-Branded" at bounding box center [448, 106] width 61 height 23
click at [439, 152] on div "Non-Branded" at bounding box center [430, 144] width 87 height 25
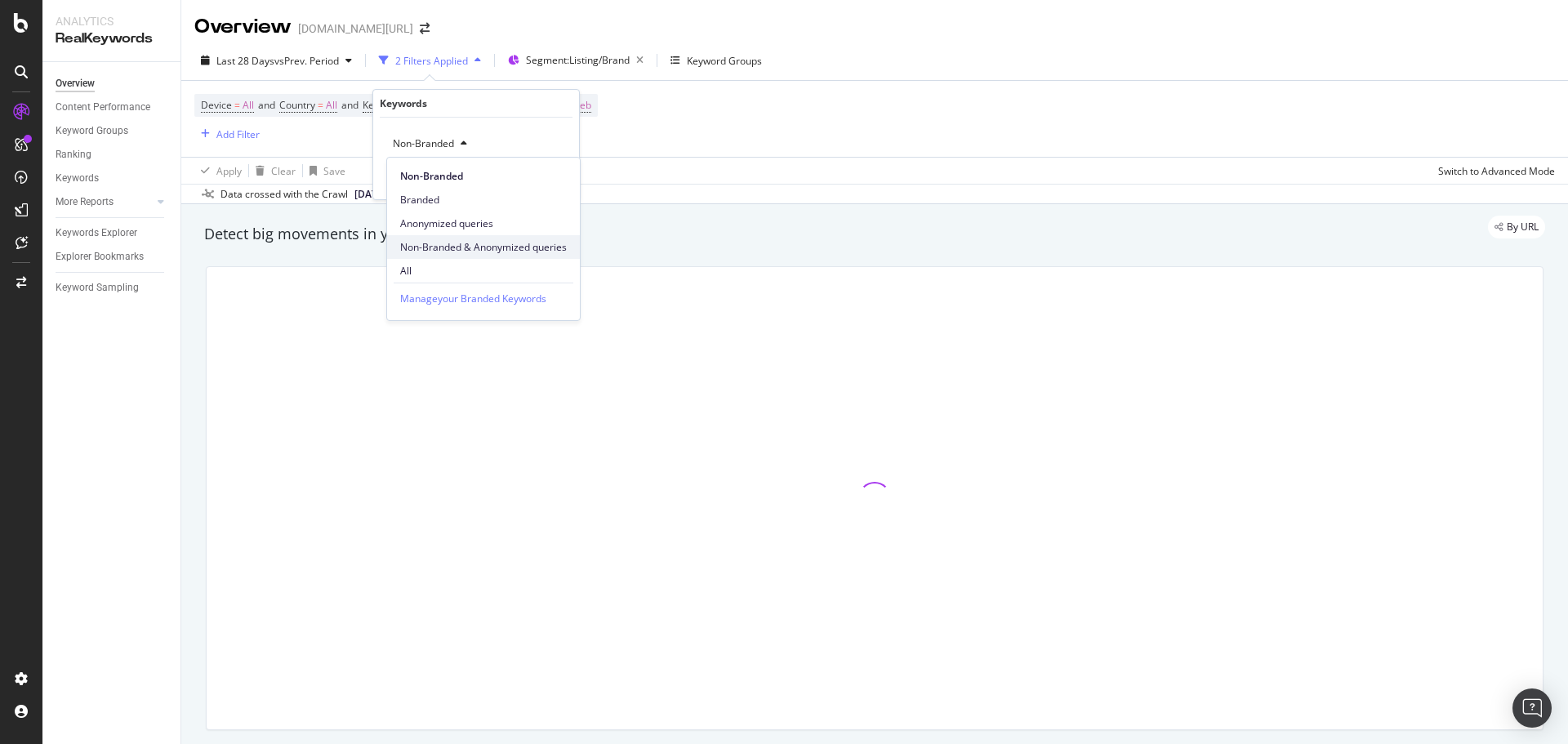
click at [462, 239] on div "Non-Branded & Anonymized queries" at bounding box center [483, 247] width 193 height 24
click at [550, 179] on div "button" at bounding box center [542, 178] width 22 height 10
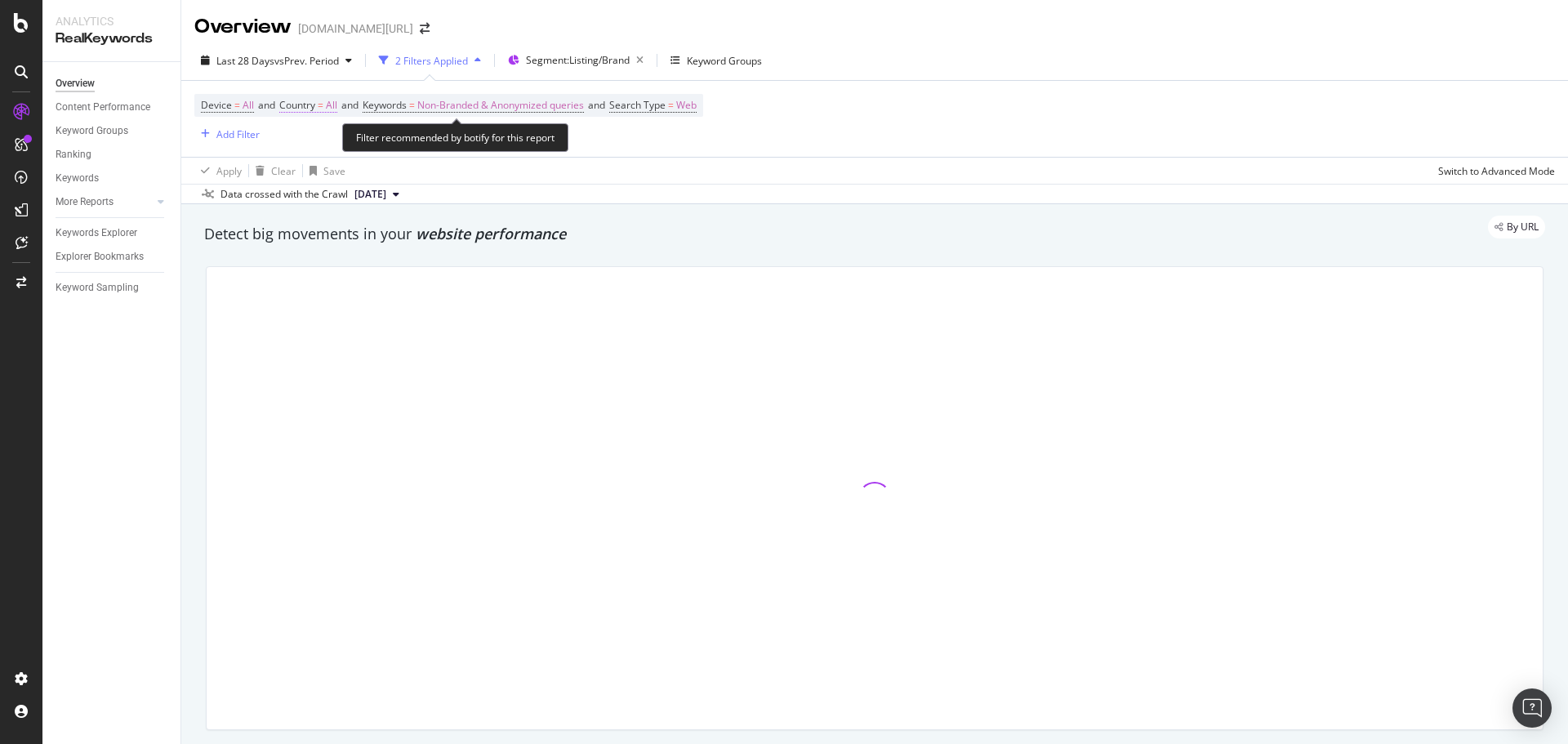
click at [292, 102] on span "Country" at bounding box center [297, 105] width 36 height 14
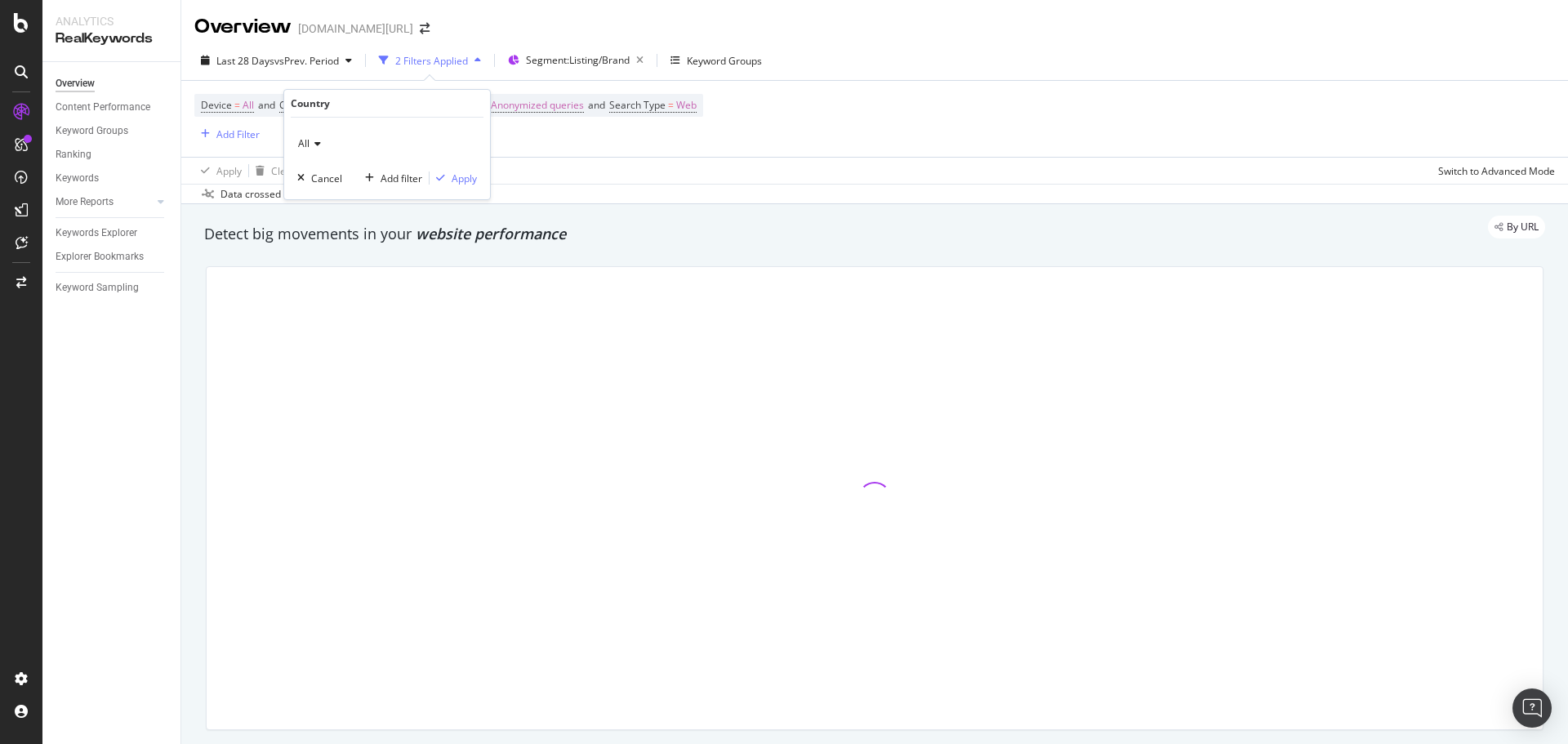
click at [322, 144] on div "All" at bounding box center [387, 143] width 180 height 26
click at [314, 148] on icon at bounding box center [315, 143] width 12 height 10
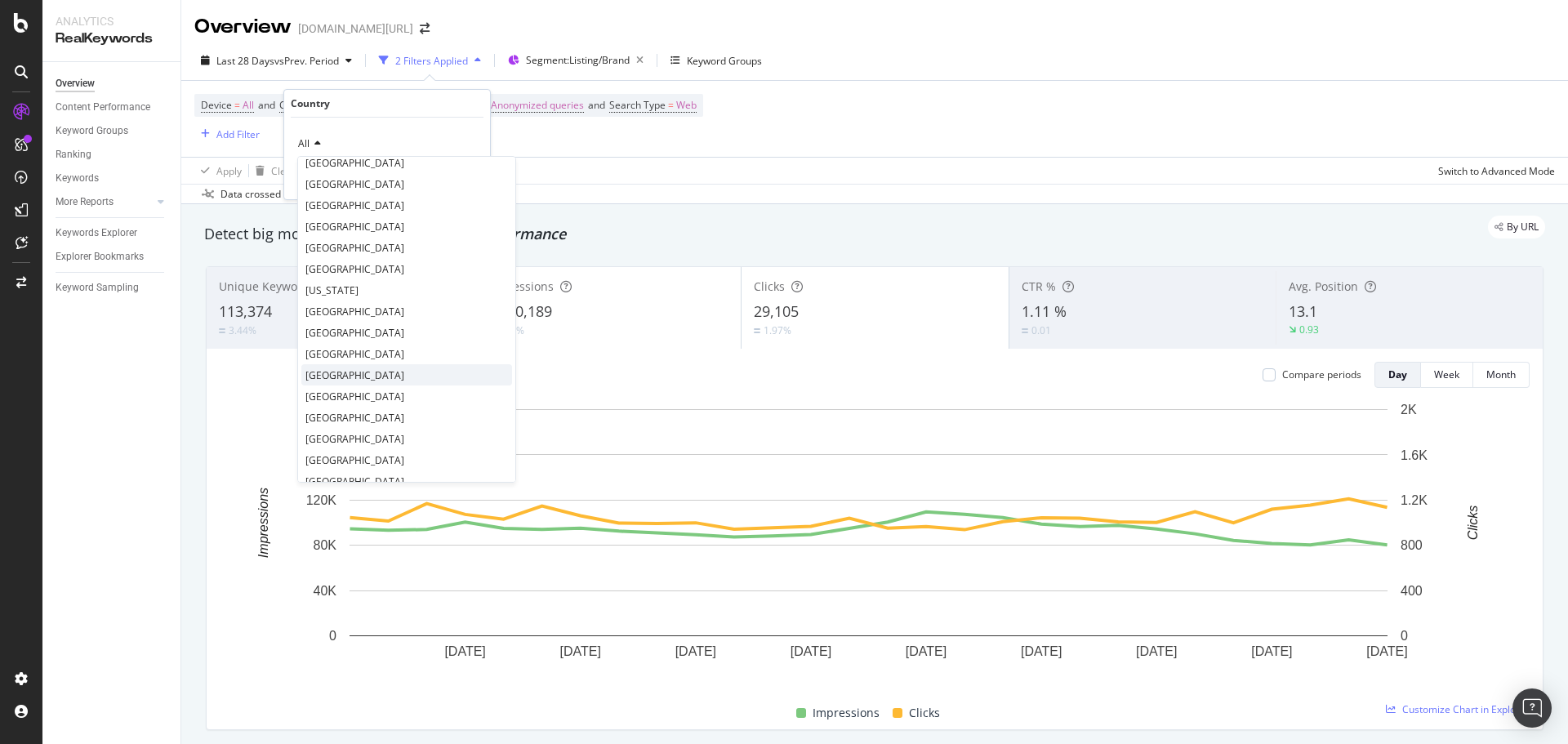
scroll to position [150, 0]
click at [345, 299] on span "[GEOGRAPHIC_DATA]" at bounding box center [354, 303] width 99 height 14
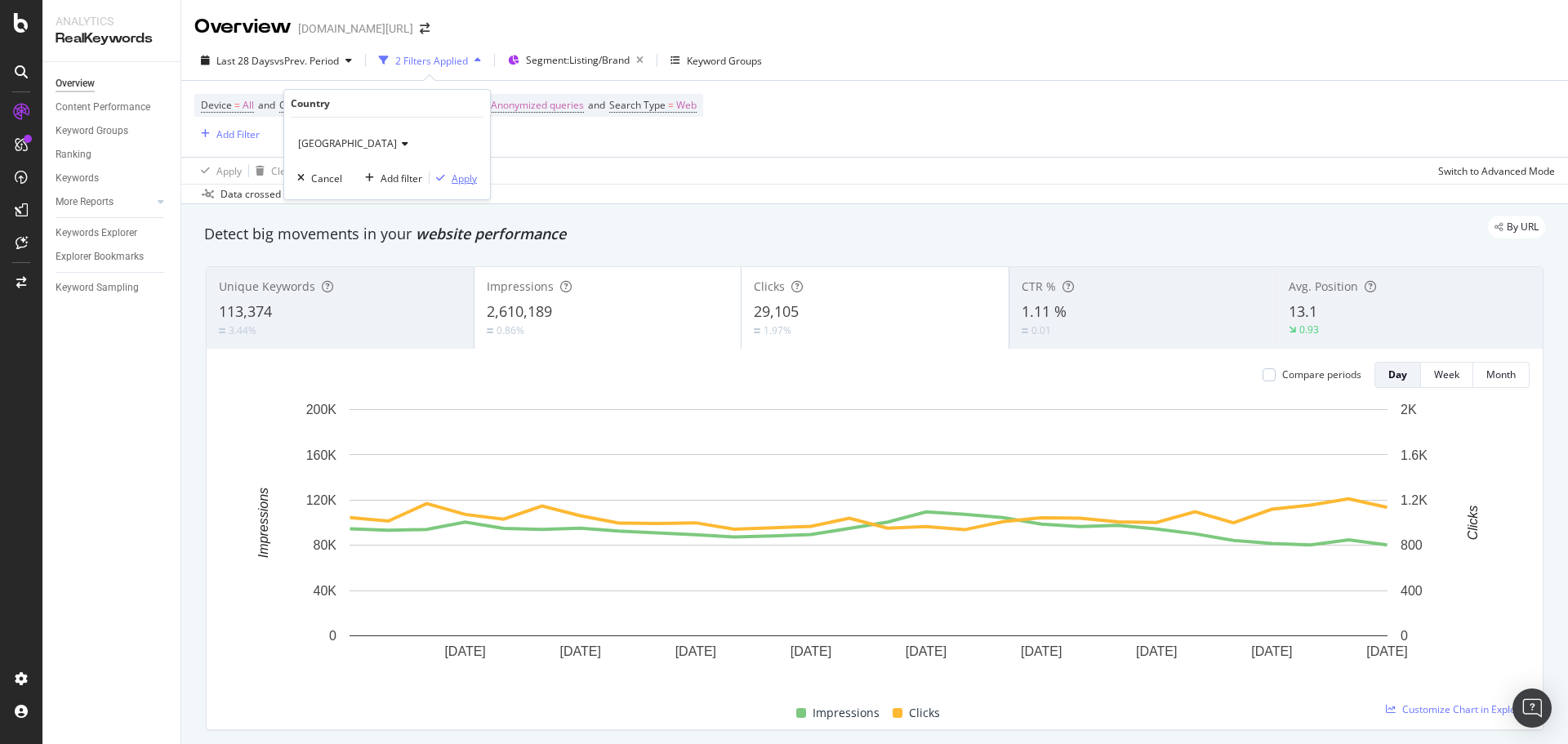
click at [457, 183] on div "Apply" at bounding box center [464, 179] width 25 height 14
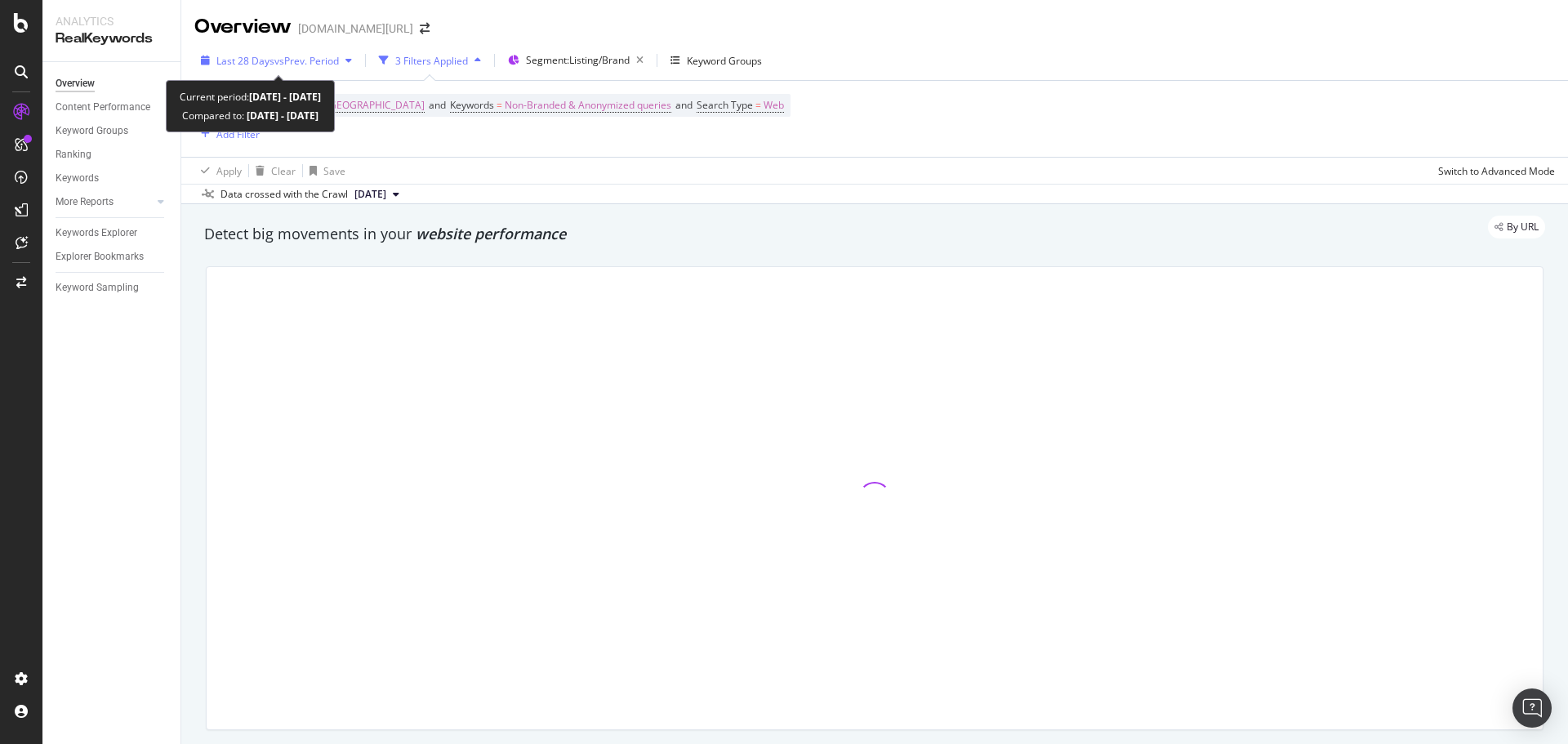
click at [335, 59] on span "vs Prev. Period" at bounding box center [306, 61] width 64 height 14
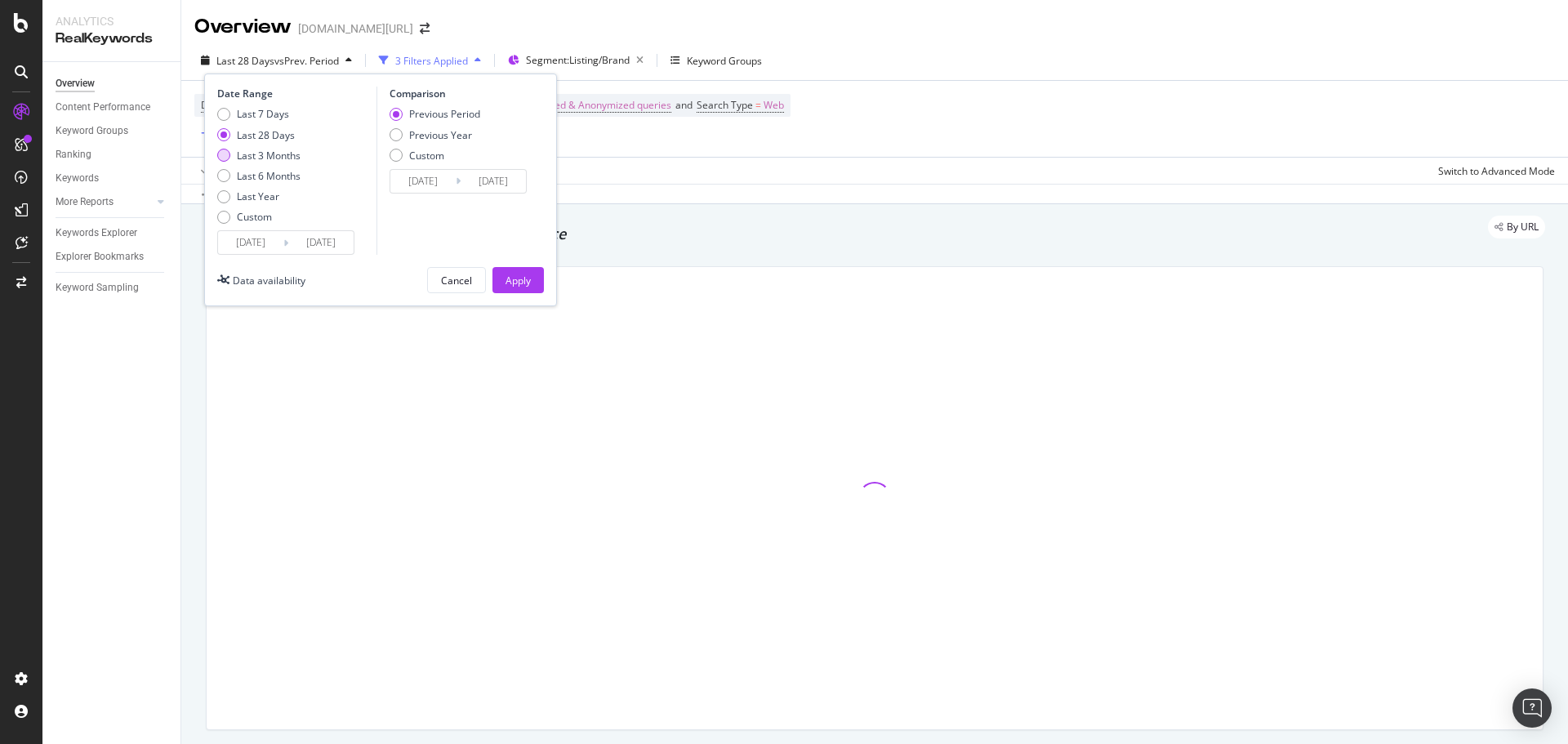
click at [281, 155] on div "Last 3 Months" at bounding box center [269, 156] width 64 height 14
type input "[DATE]"
click at [534, 292] on button "Apply" at bounding box center [518, 279] width 52 height 26
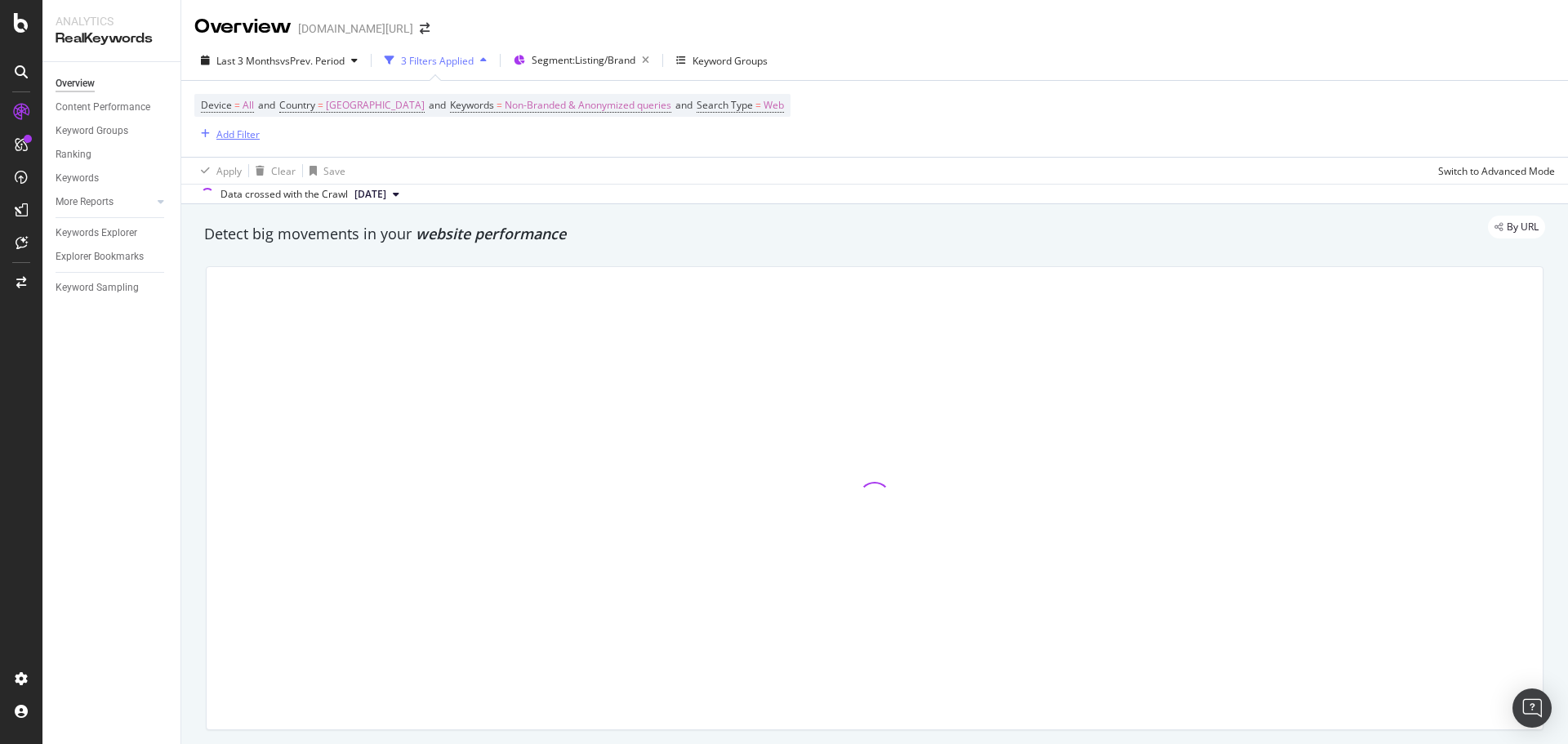
click at [228, 142] on div "Add Filter" at bounding box center [226, 133] width 65 height 18
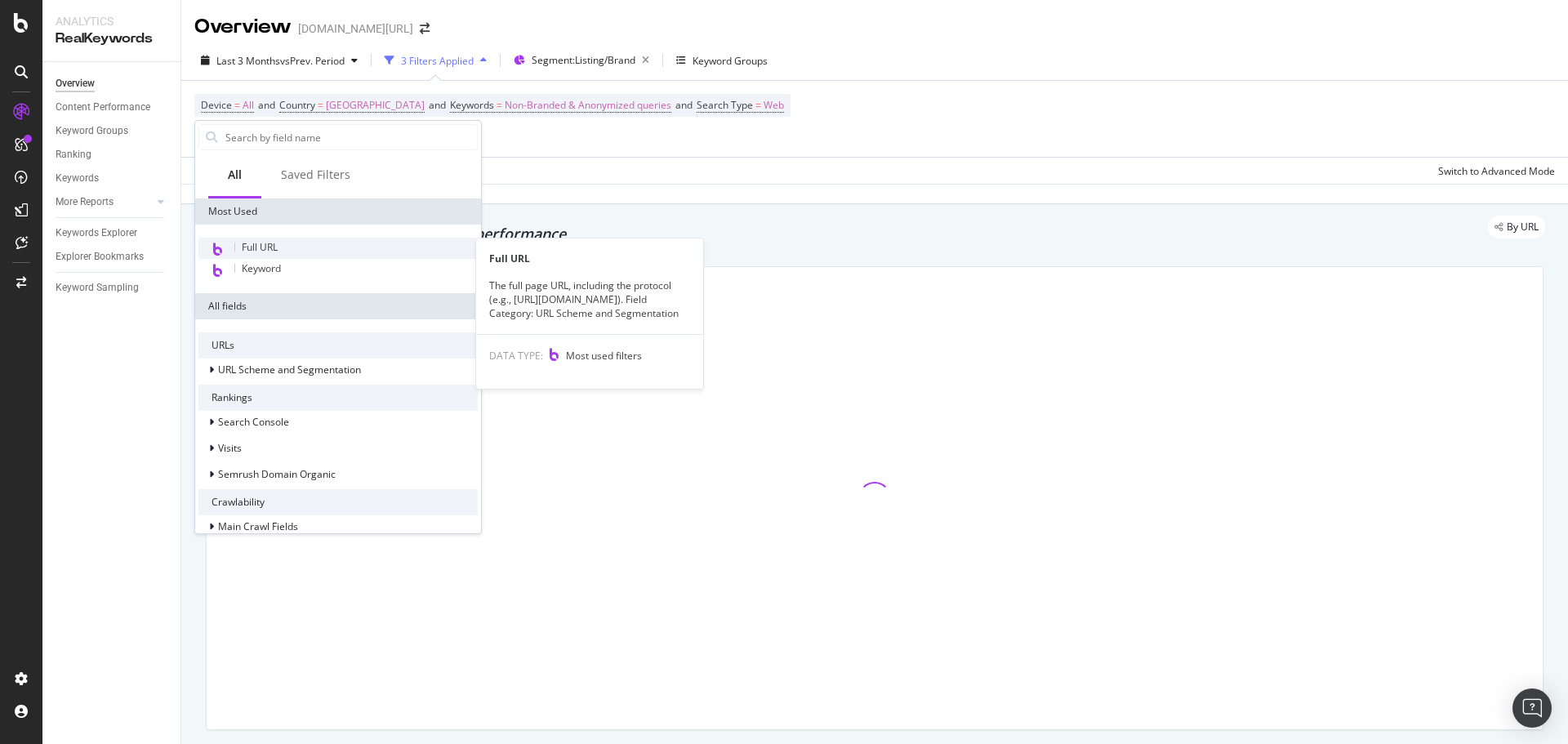
click at [264, 243] on span "Full URL" at bounding box center [260, 247] width 36 height 14
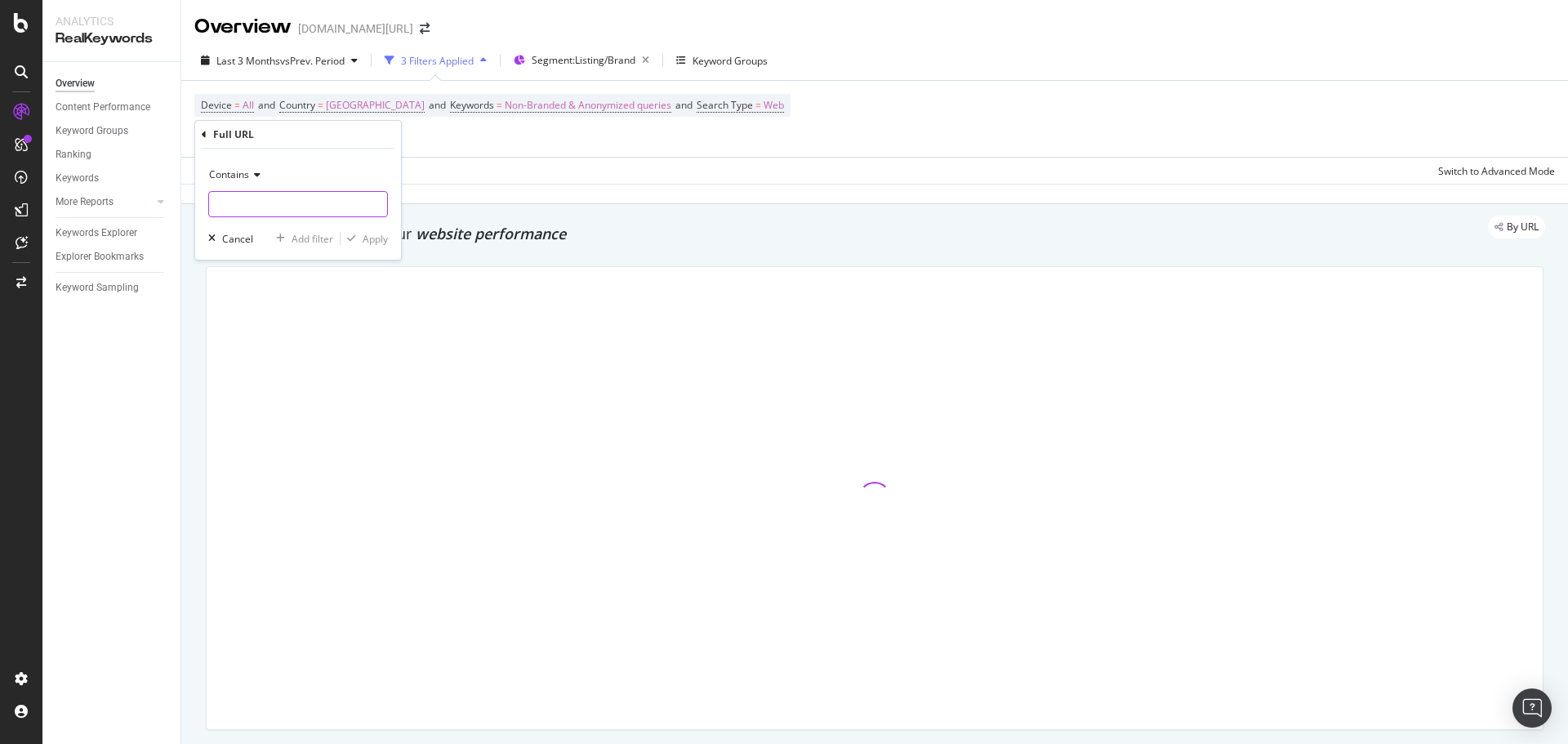
click at [293, 198] on input "text" at bounding box center [298, 204] width 178 height 26
type input "pi="
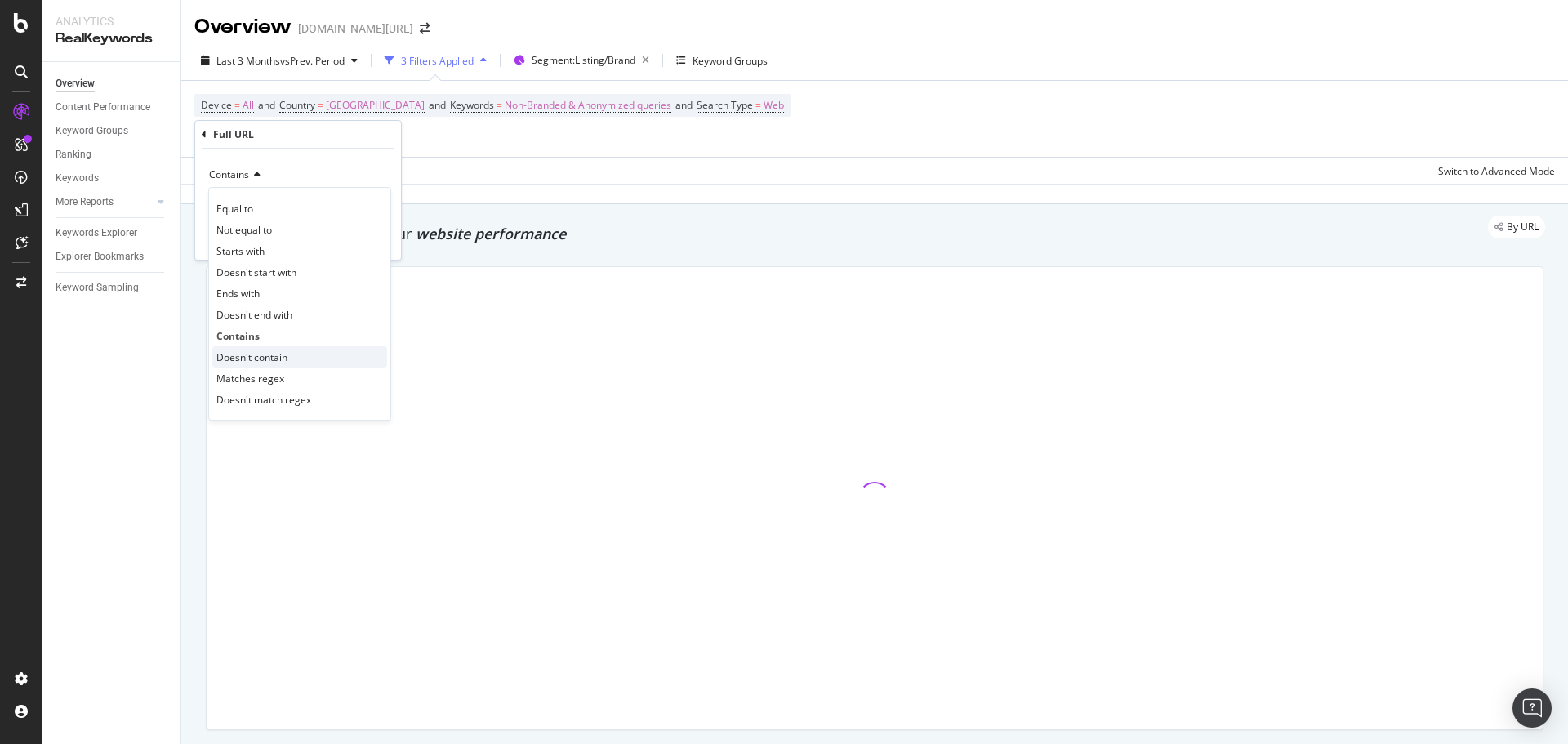
click at [267, 360] on span "Doesn't contain" at bounding box center [252, 358] width 71 height 14
click at [364, 247] on div "Doesn't contain pi= Cancel Add filter Apply" at bounding box center [297, 204] width 206 height 111
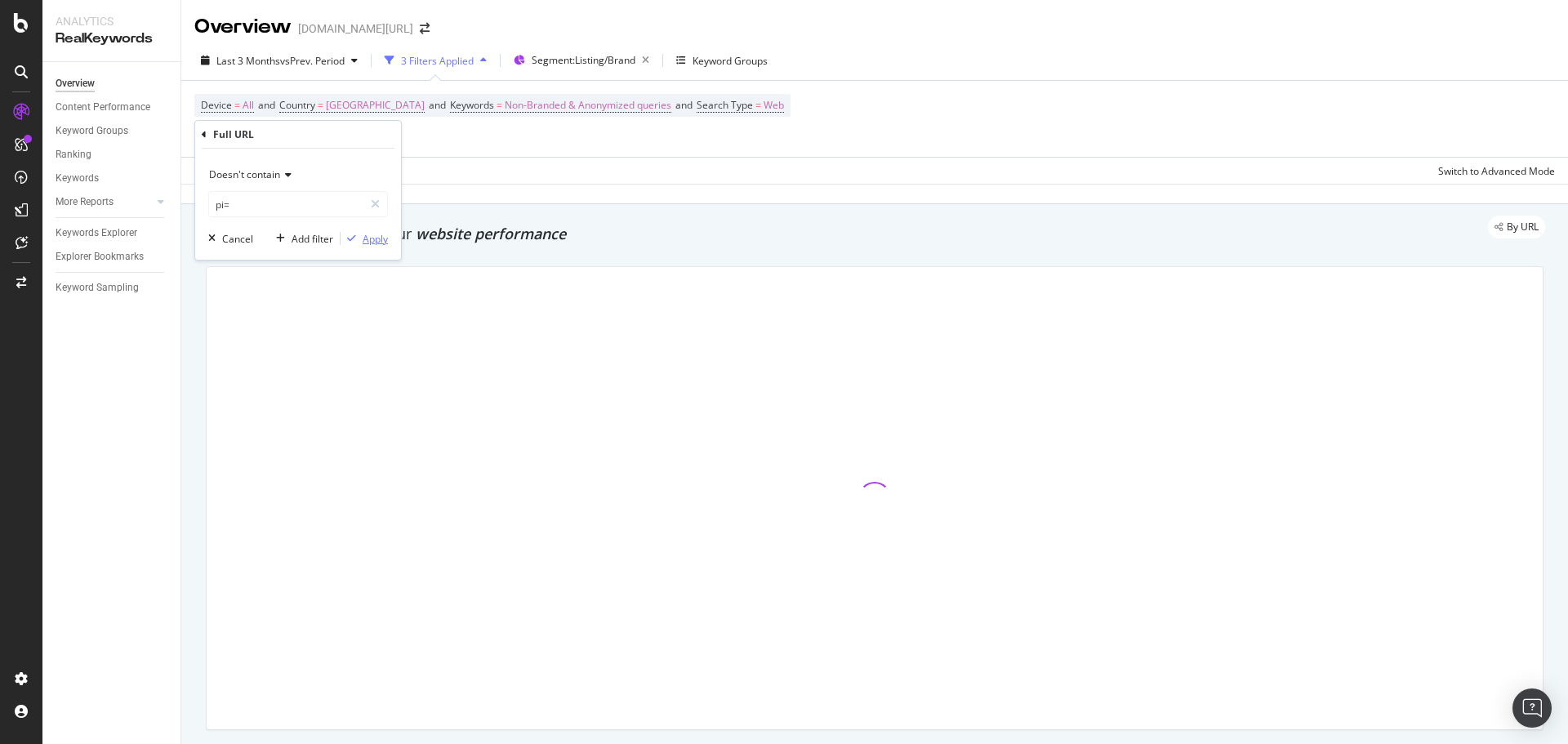
click at [372, 239] on div "Apply" at bounding box center [375, 239] width 25 height 14
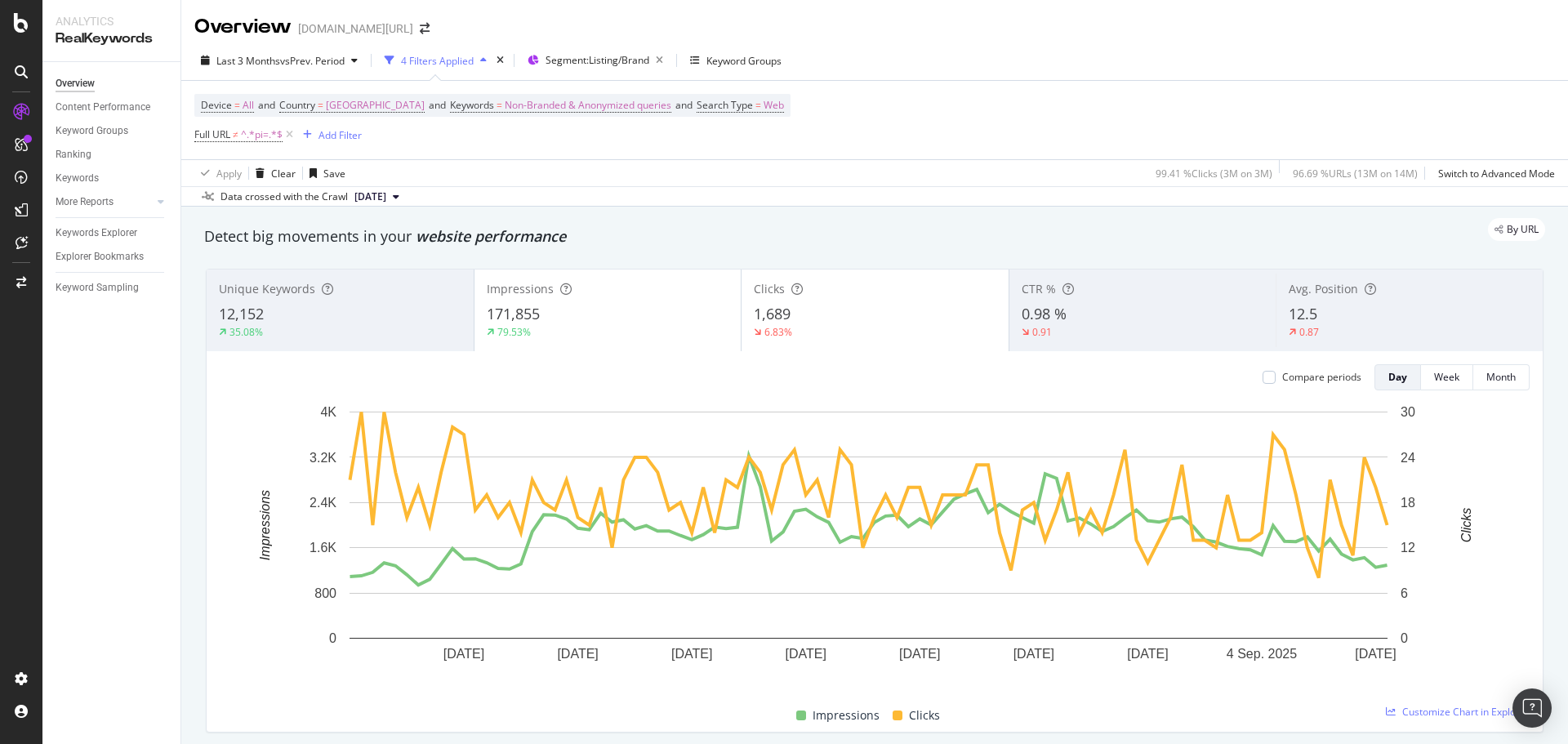
click at [896, 113] on div "Device = All and Country = Saudi Arabia and Keywords = Non-Branded & Anonymized…" at bounding box center [874, 120] width 1361 height 78
click at [1020, 44] on div "Last 3 Months vs Prev. Period 4 Filters Applied Segment: Listing/Brand Keyword …" at bounding box center [875, 124] width 1386 height 166
click at [1202, 58] on div "Last 3 Months vs Prev. Period 4 Filters Applied Segment: Listing/Brand Keyword …" at bounding box center [875, 63] width 1386 height 33
click at [1065, 62] on div "Last 3 Months vs Prev. Period 4 Filters Applied Segment: Listing/Brand Keyword …" at bounding box center [875, 63] width 1386 height 33
click at [74, 233] on div "Keywords Explorer" at bounding box center [96, 232] width 82 height 17
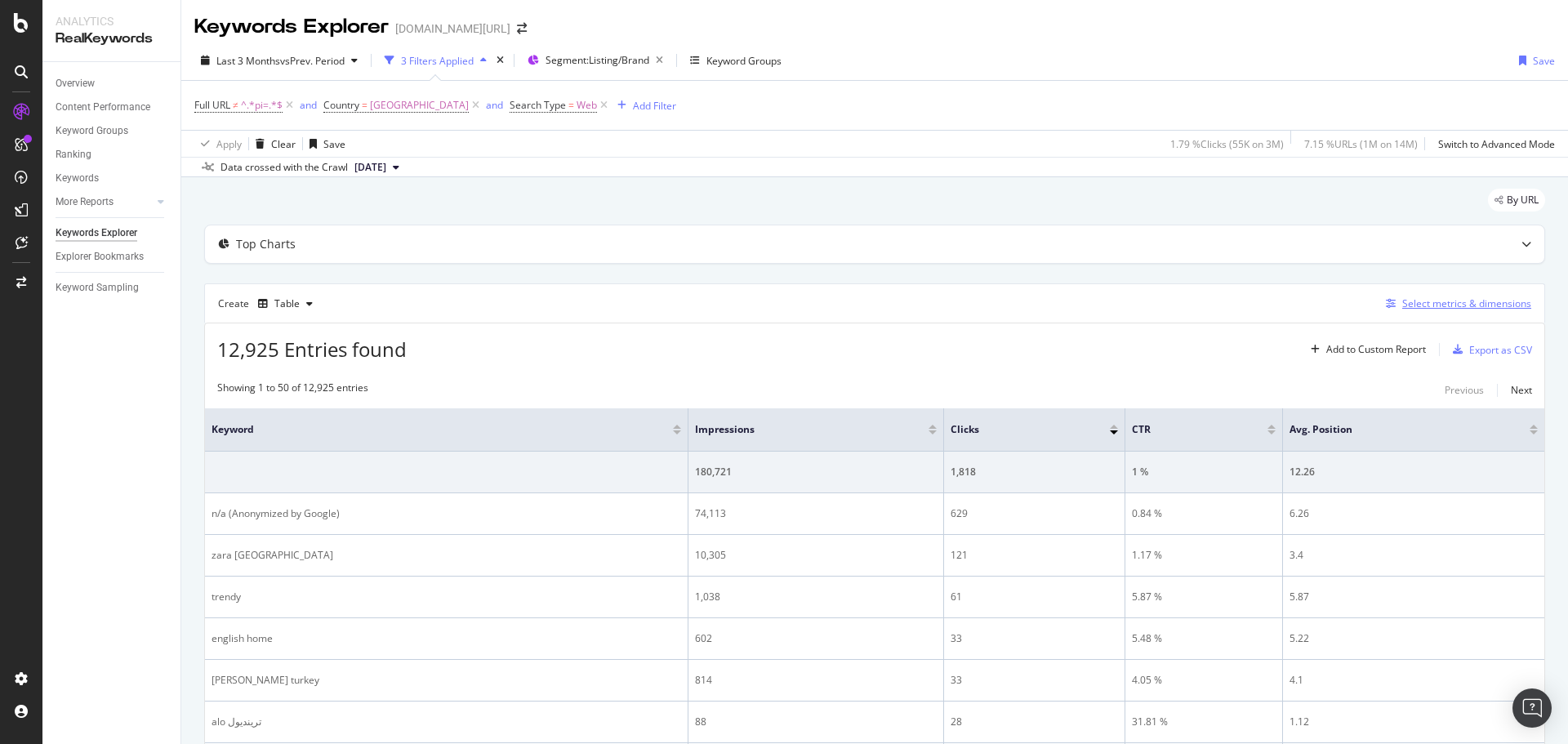
click at [1402, 304] on div "Select metrics & dimensions" at bounding box center [1466, 303] width 129 height 14
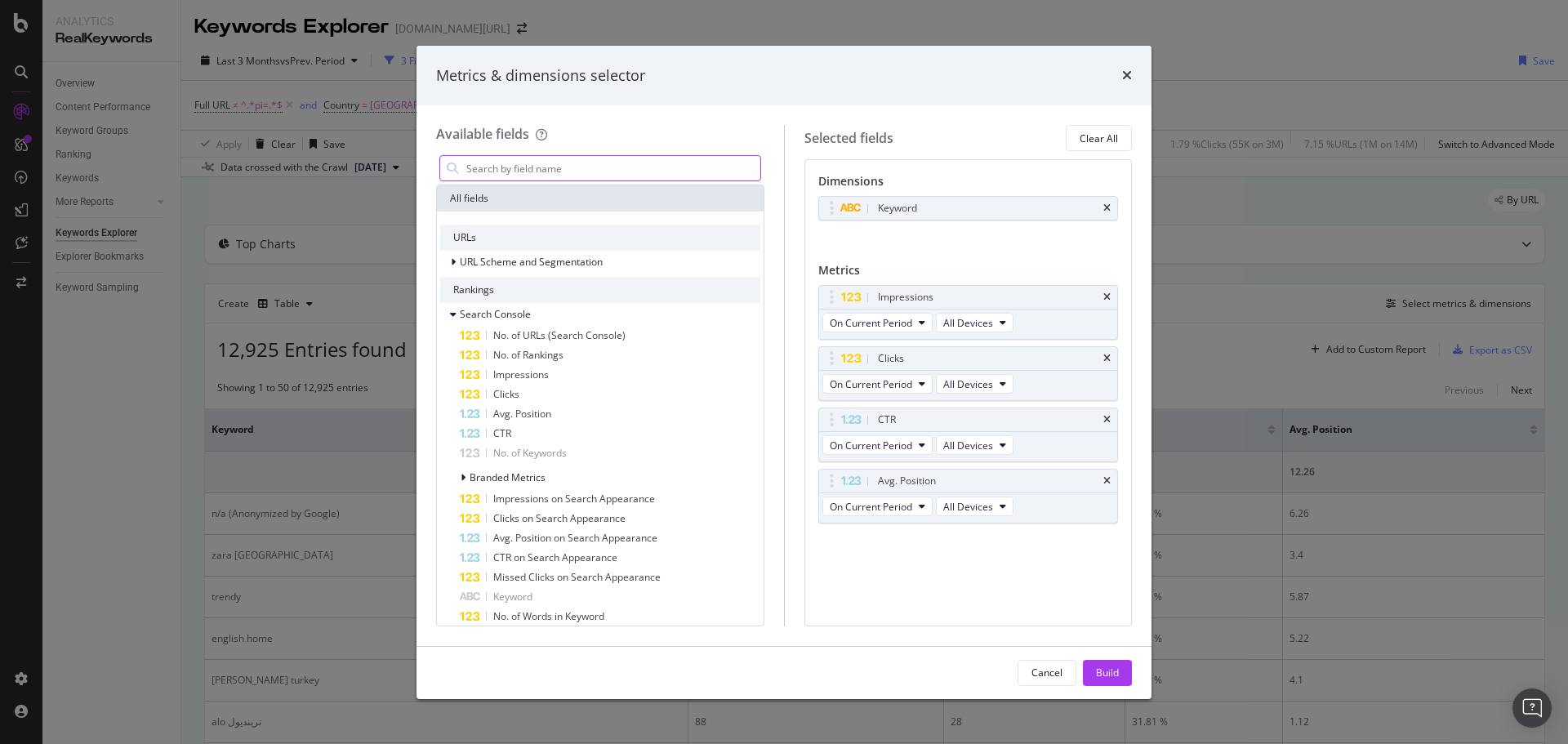
click at [568, 166] on input "modal" at bounding box center [612, 168] width 295 height 25
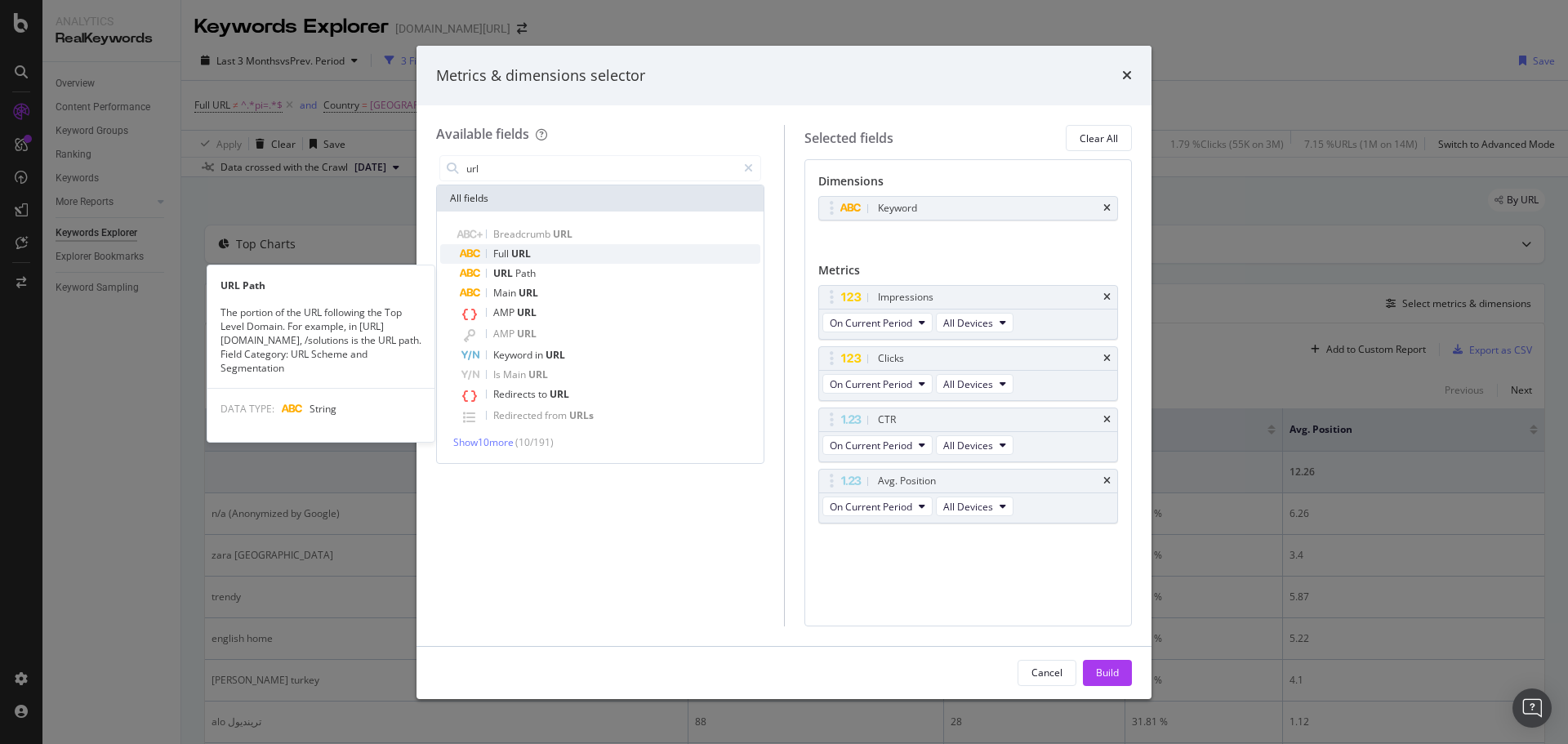
click at [528, 253] on span "URL" at bounding box center [521, 254] width 20 height 14
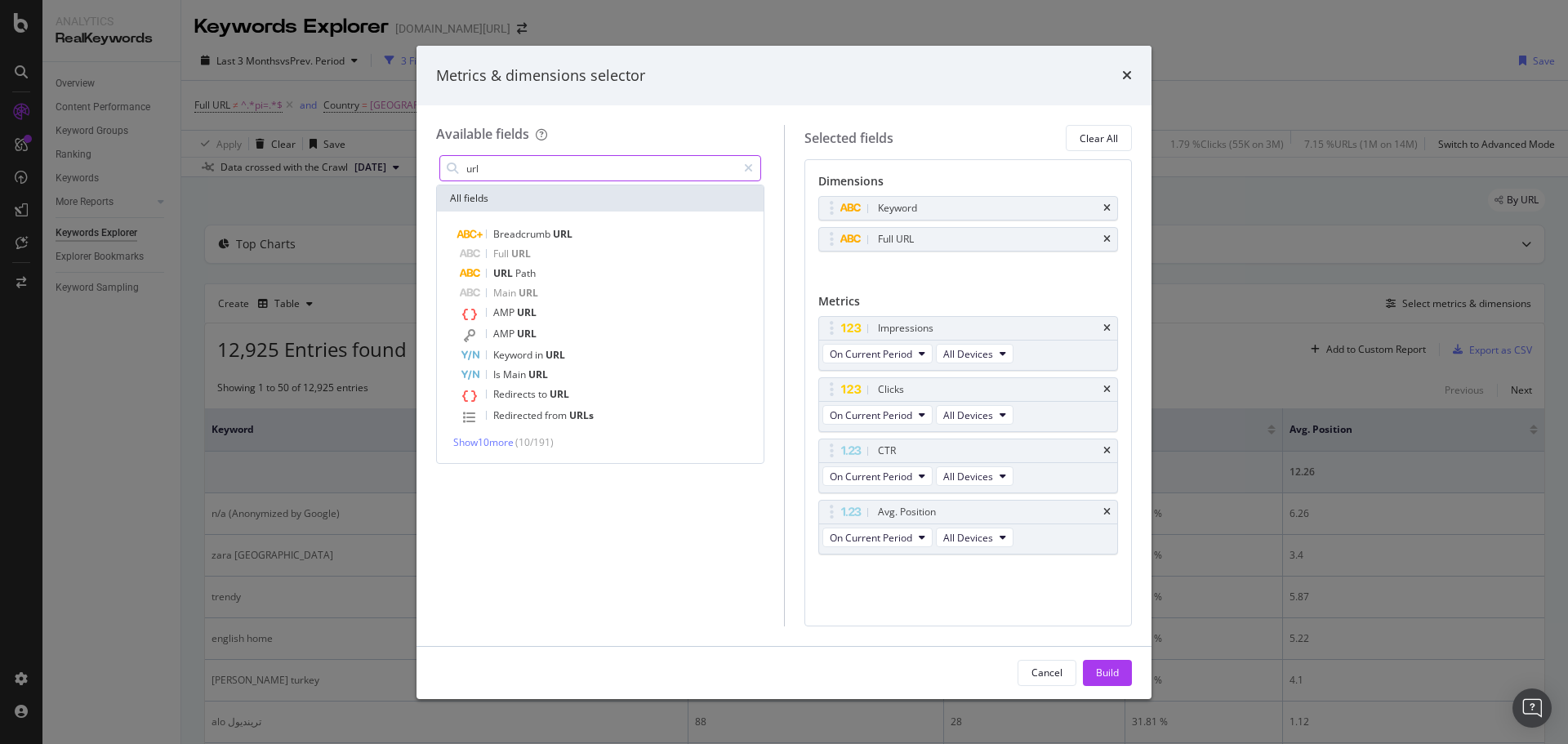
click at [534, 167] on input "url" at bounding box center [601, 168] width 272 height 25
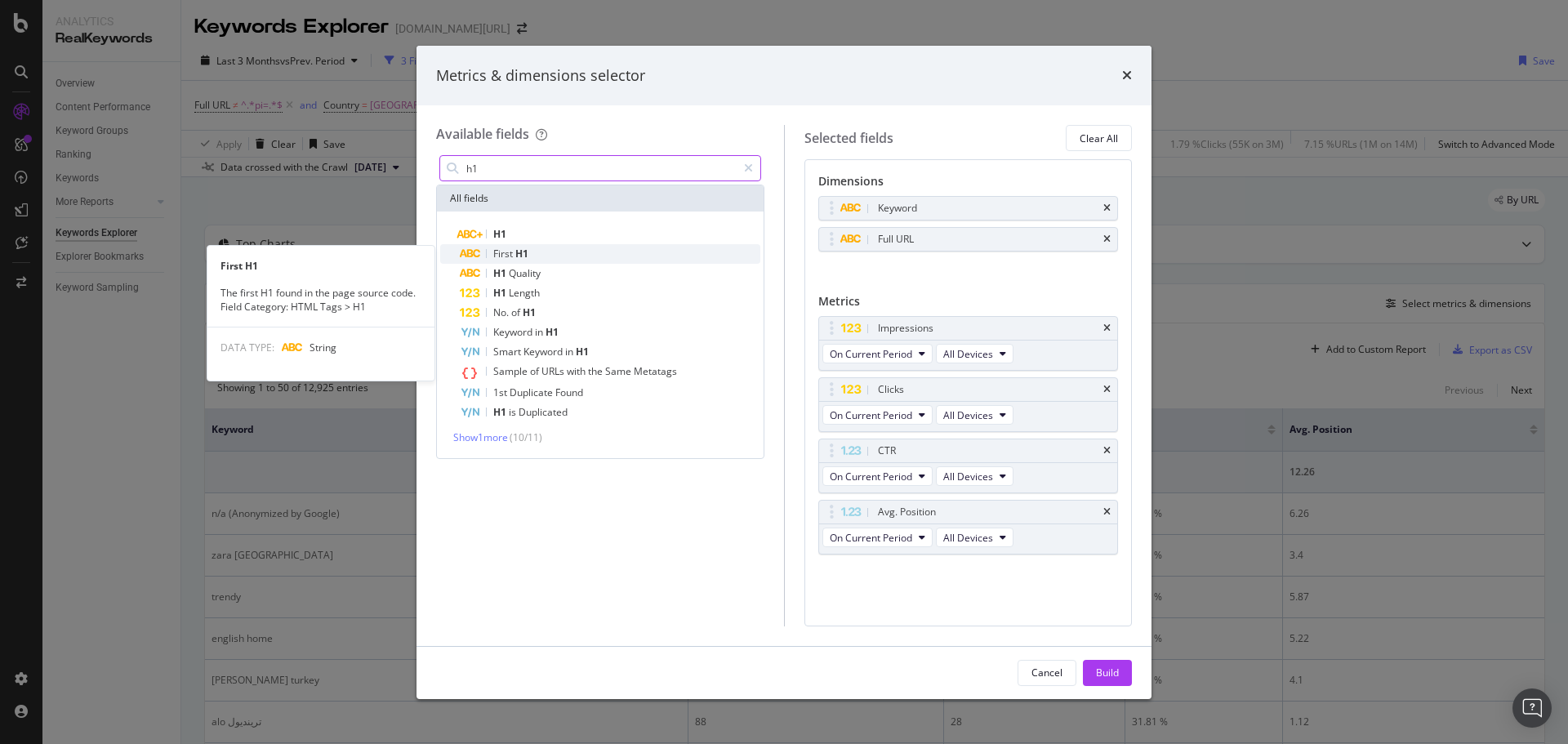
type input "h1"
click at [515, 247] on span "H1" at bounding box center [521, 254] width 13 height 14
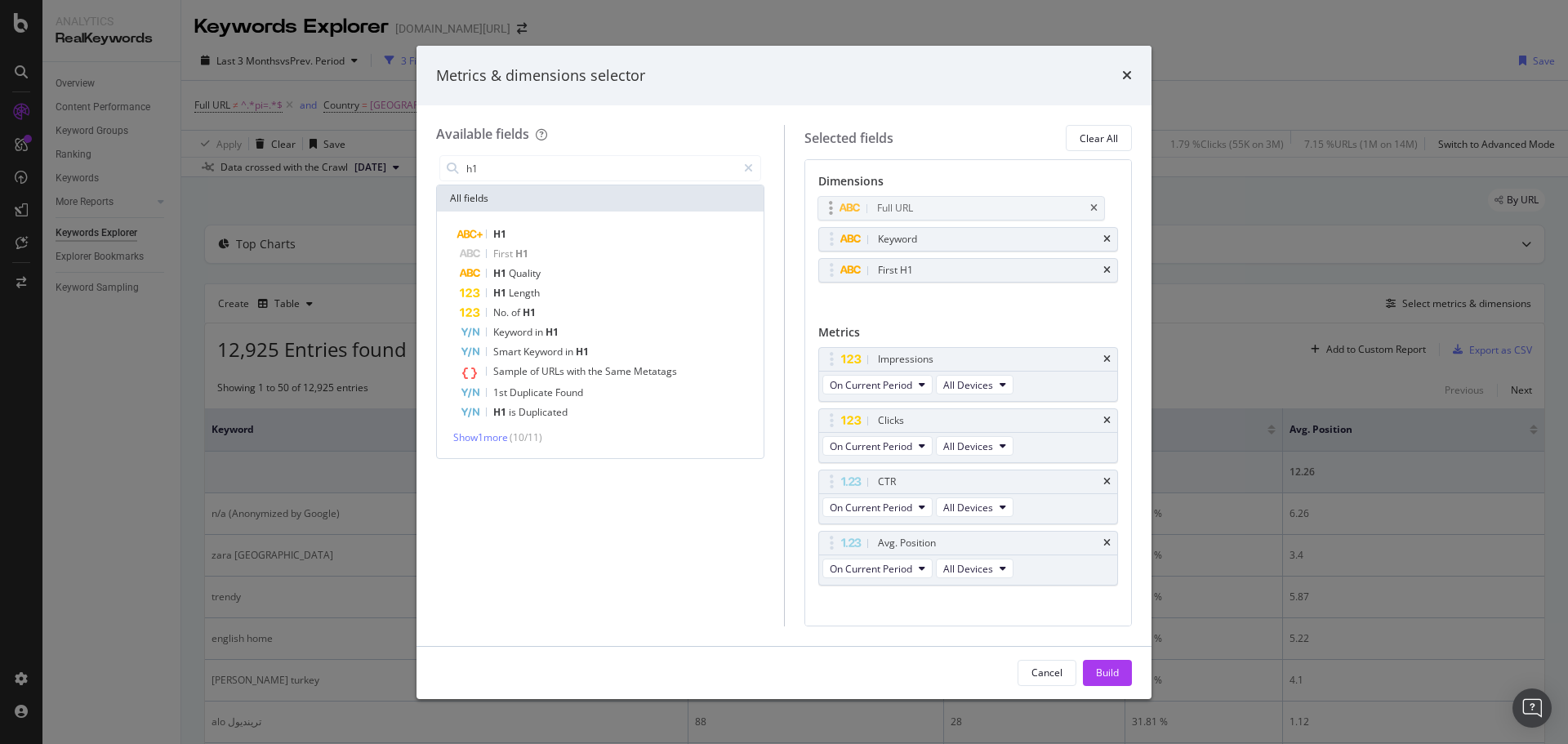
drag, startPoint x: 832, startPoint y: 243, endPoint x: 832, endPoint y: 206, distance: 37.0
click at [832, 207] on body "Analytics RealKeywords Overview Content Performance Keyword Groups Ranking Keyw…" at bounding box center [784, 372] width 1568 height 744
drag, startPoint x: 828, startPoint y: 253, endPoint x: 826, endPoint y: 267, distance: 14.1
click at [1096, 668] on div "Build" at bounding box center [1107, 673] width 23 height 14
